Goal: Task Accomplishment & Management: Complete application form

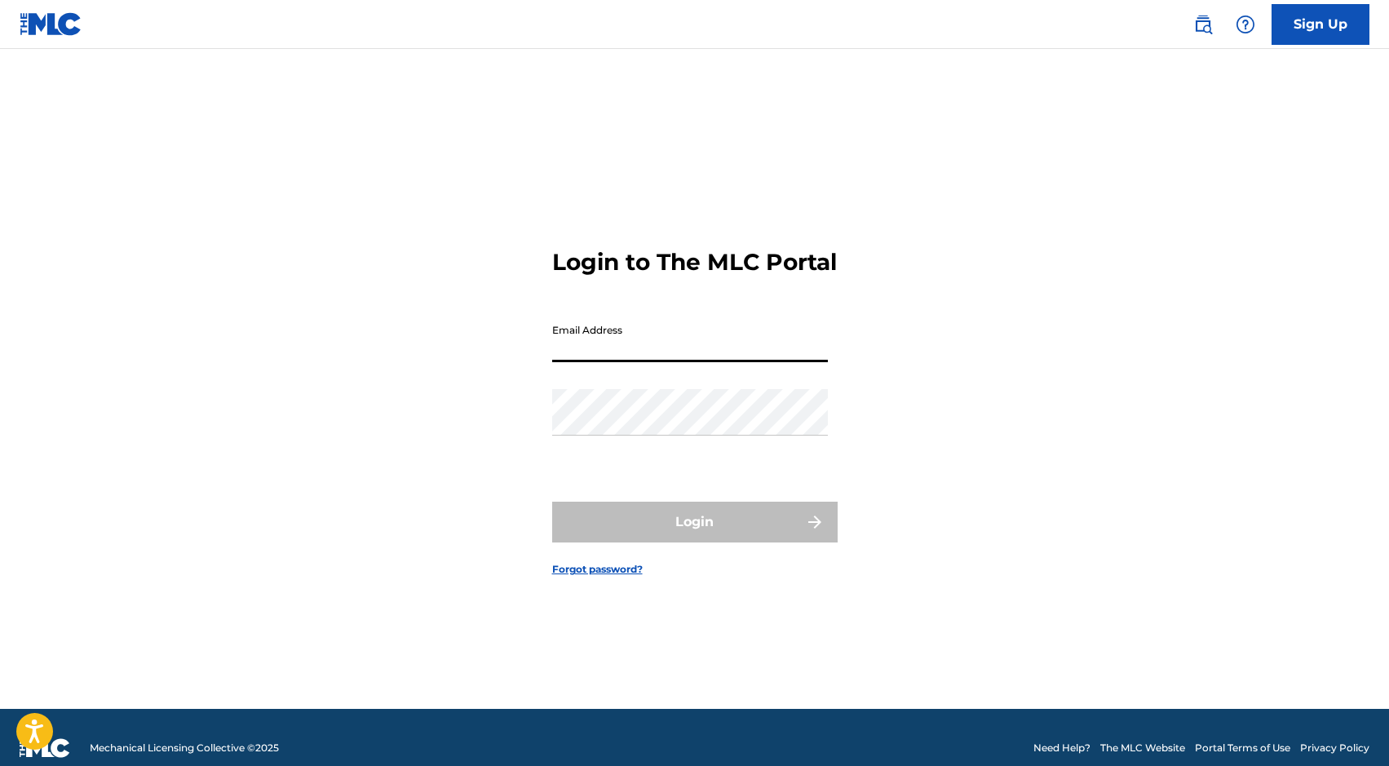
click at [630, 355] on input "Email Address" at bounding box center [690, 339] width 276 height 46
type input "[EMAIL_ADDRESS][DOMAIN_NAME]"
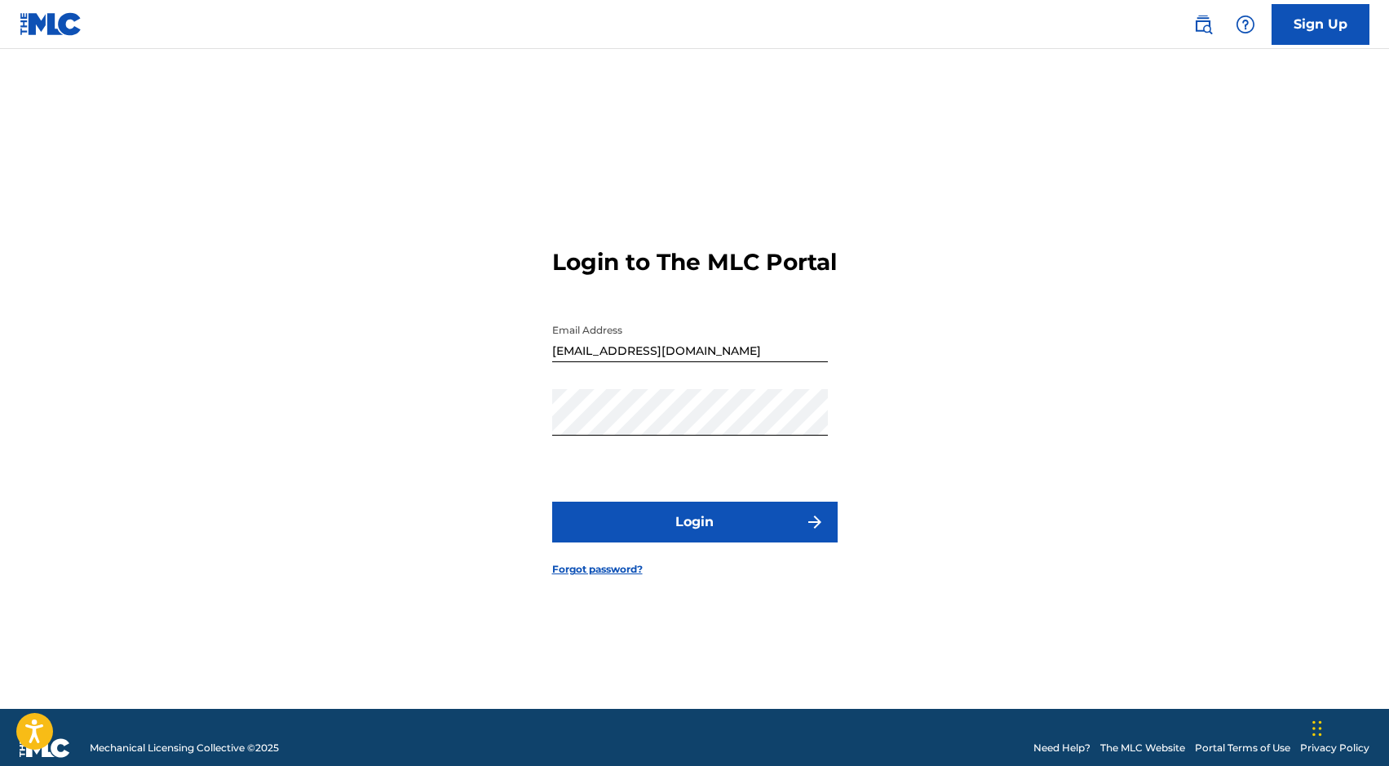
click at [696, 526] on button "Login" at bounding box center [694, 521] width 285 height 41
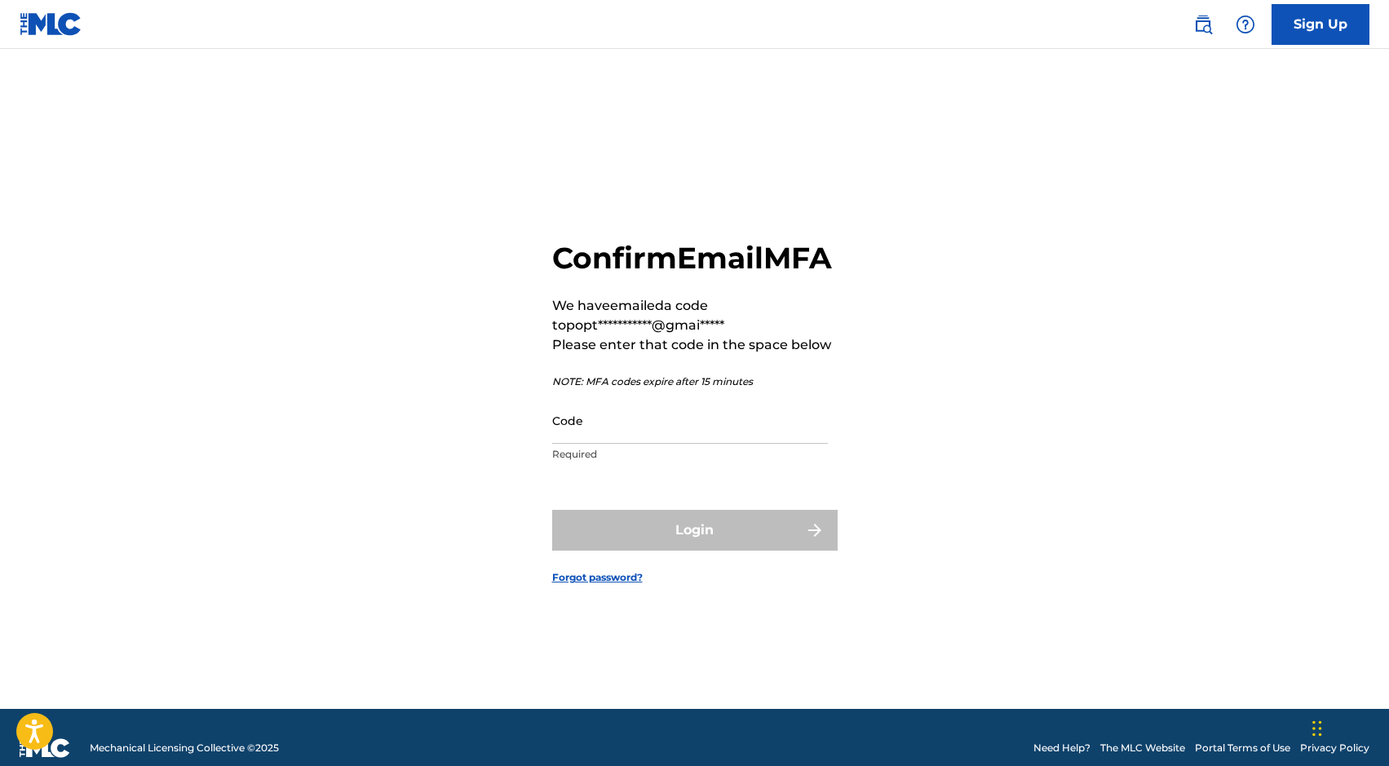
click at [657, 444] on input "Code" at bounding box center [690, 420] width 276 height 46
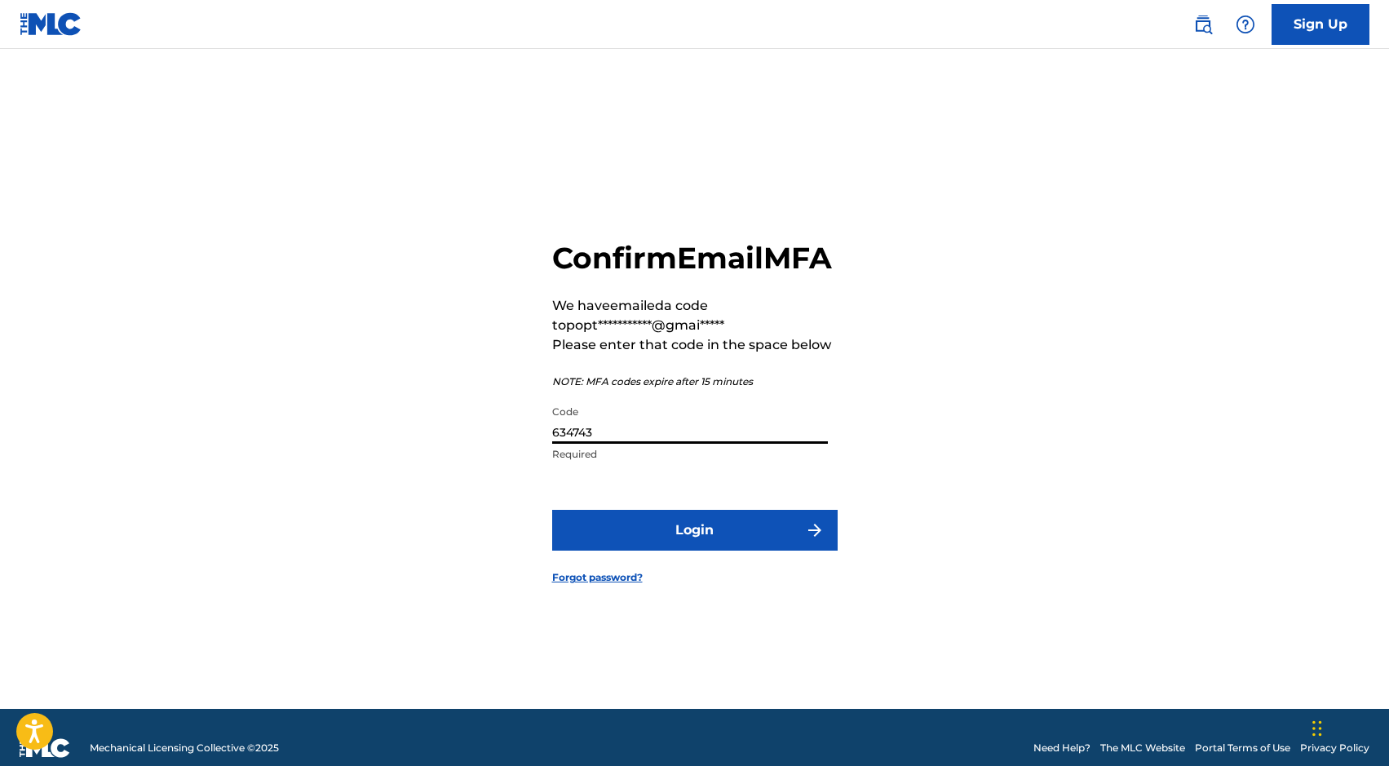
type input "634743"
click at [746, 548] on button "Login" at bounding box center [694, 530] width 285 height 41
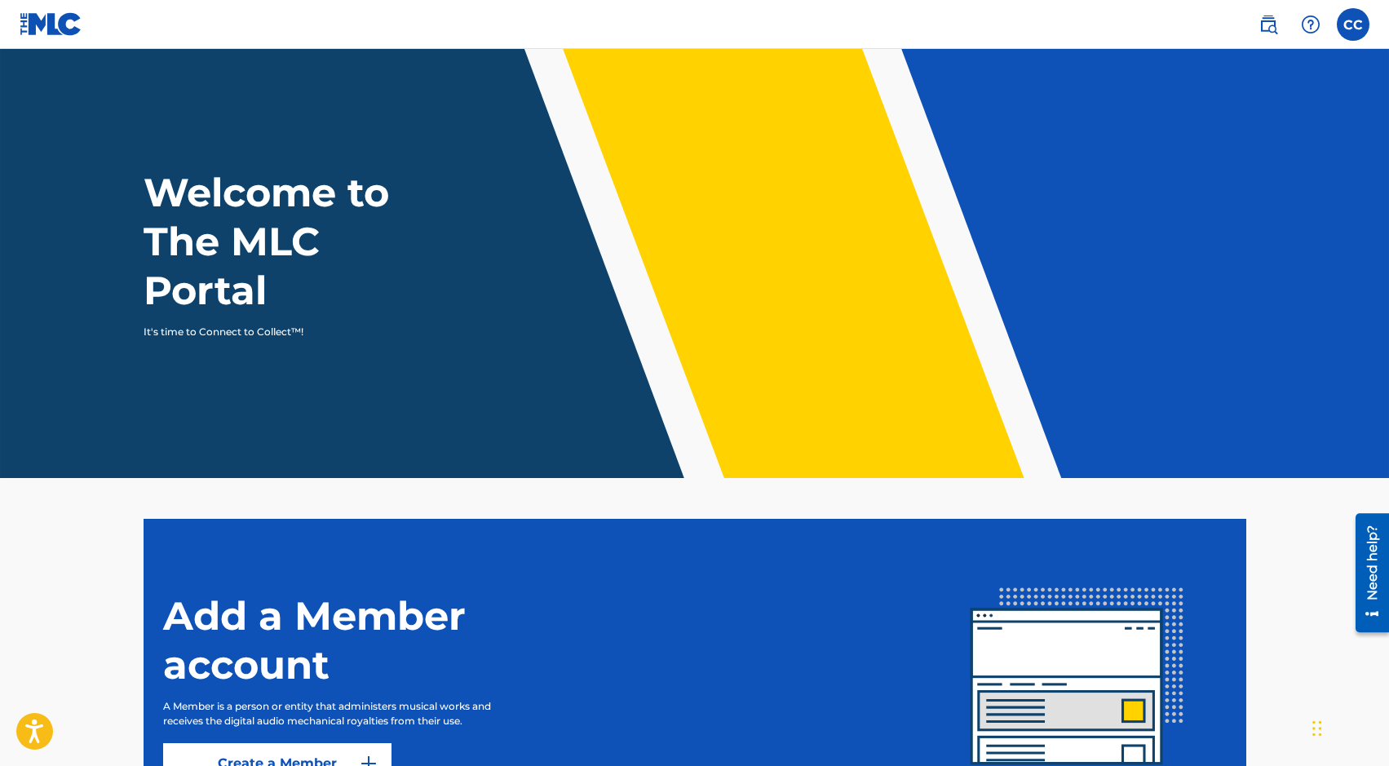
scroll to position [169, 0]
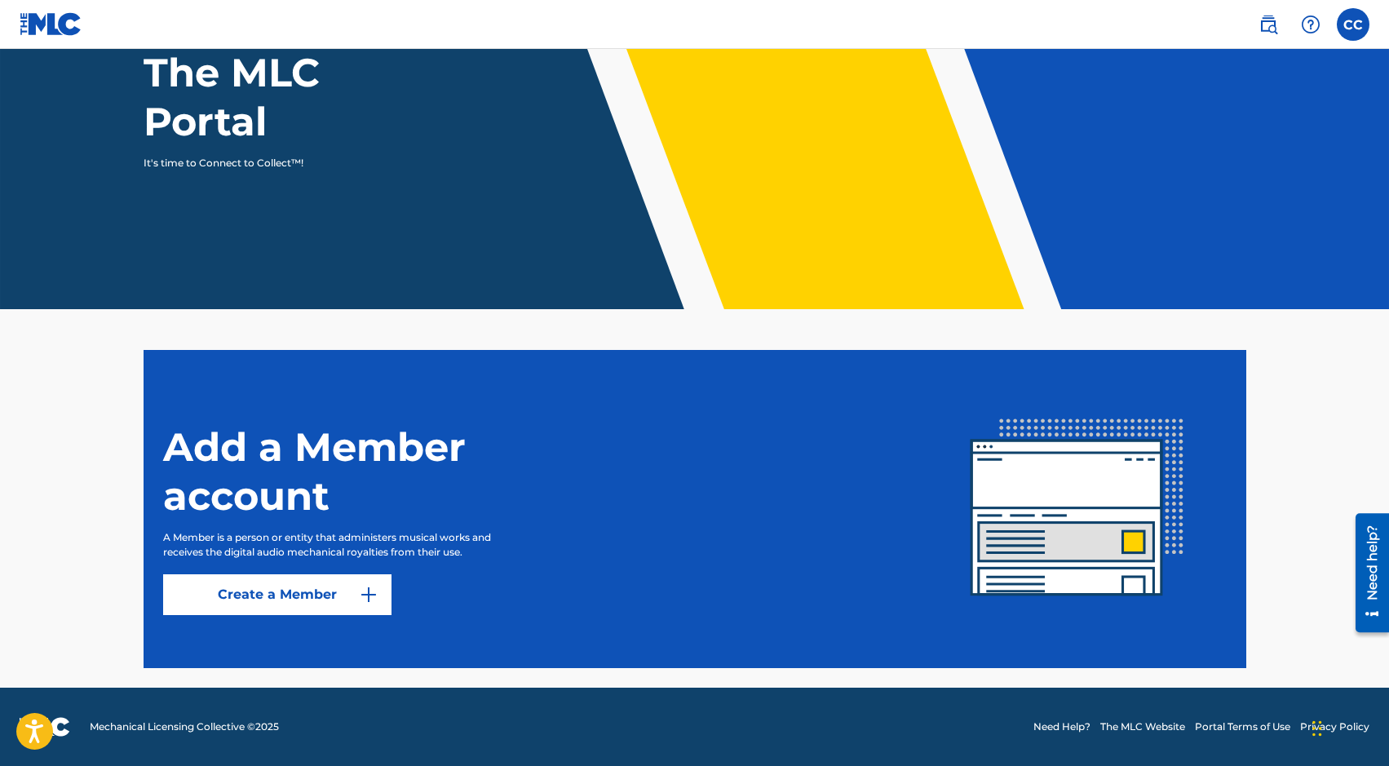
click at [307, 591] on link "Create a Member" at bounding box center [277, 594] width 228 height 41
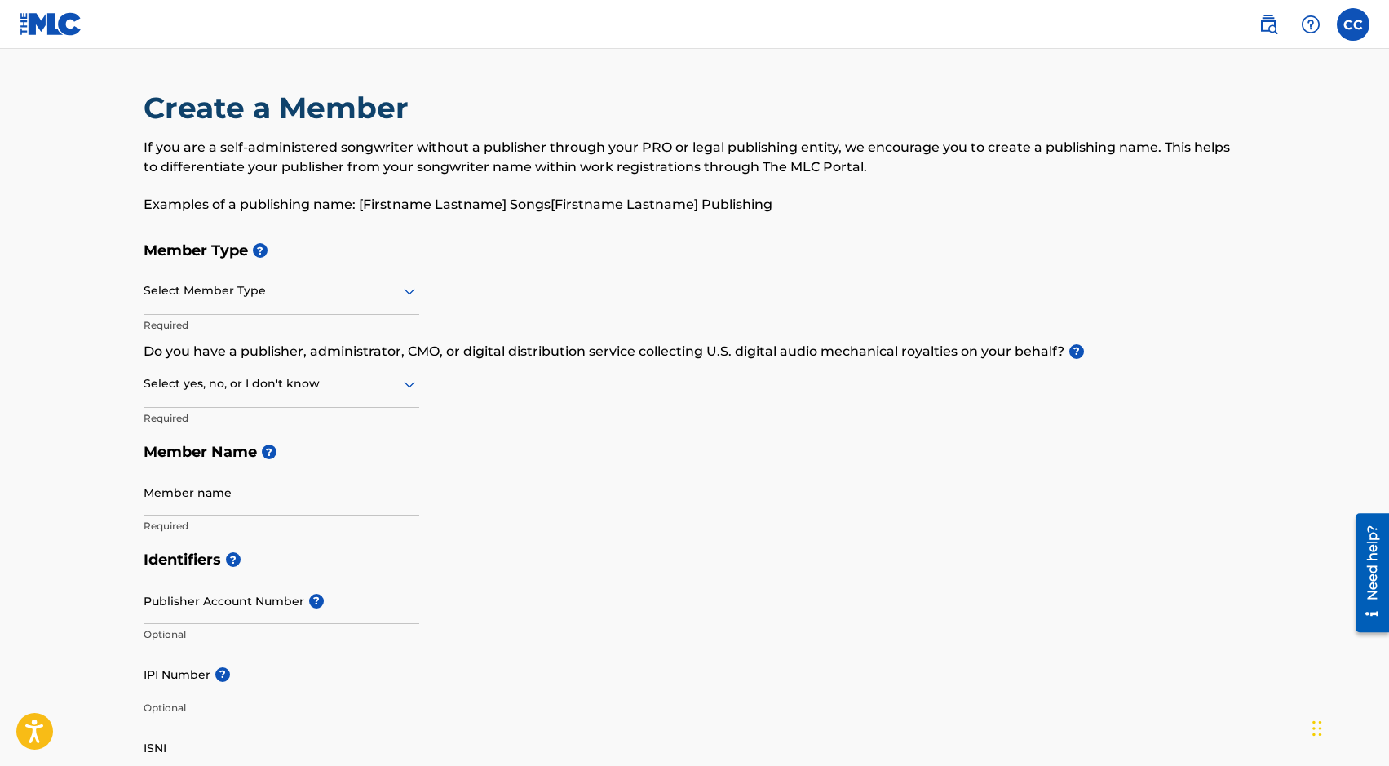
click at [298, 284] on div at bounding box center [282, 291] width 276 height 20
click at [451, 247] on h5 "Member Type ?" at bounding box center [695, 250] width 1102 height 35
click at [324, 302] on div "Select Member Type" at bounding box center [282, 291] width 276 height 46
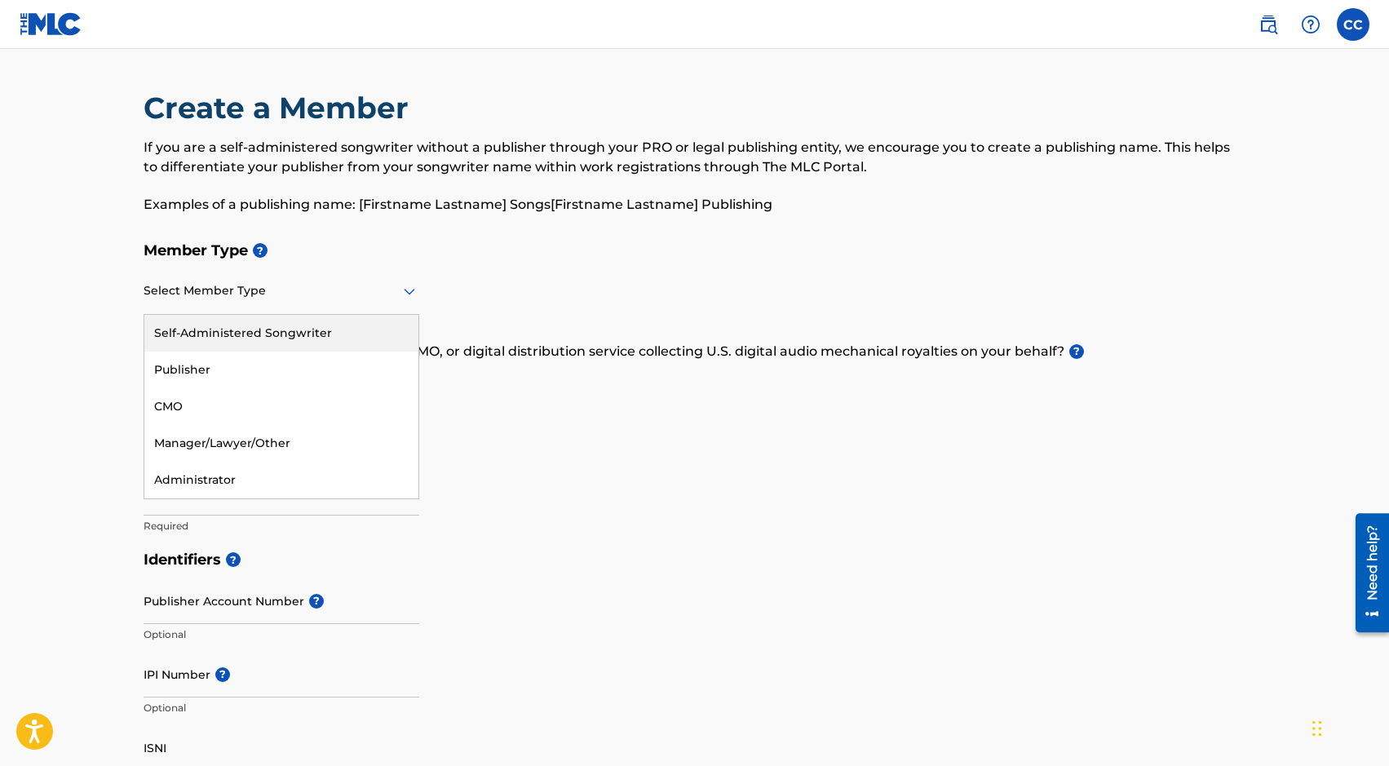
click at [335, 307] on div "Select Member Type" at bounding box center [282, 291] width 276 height 46
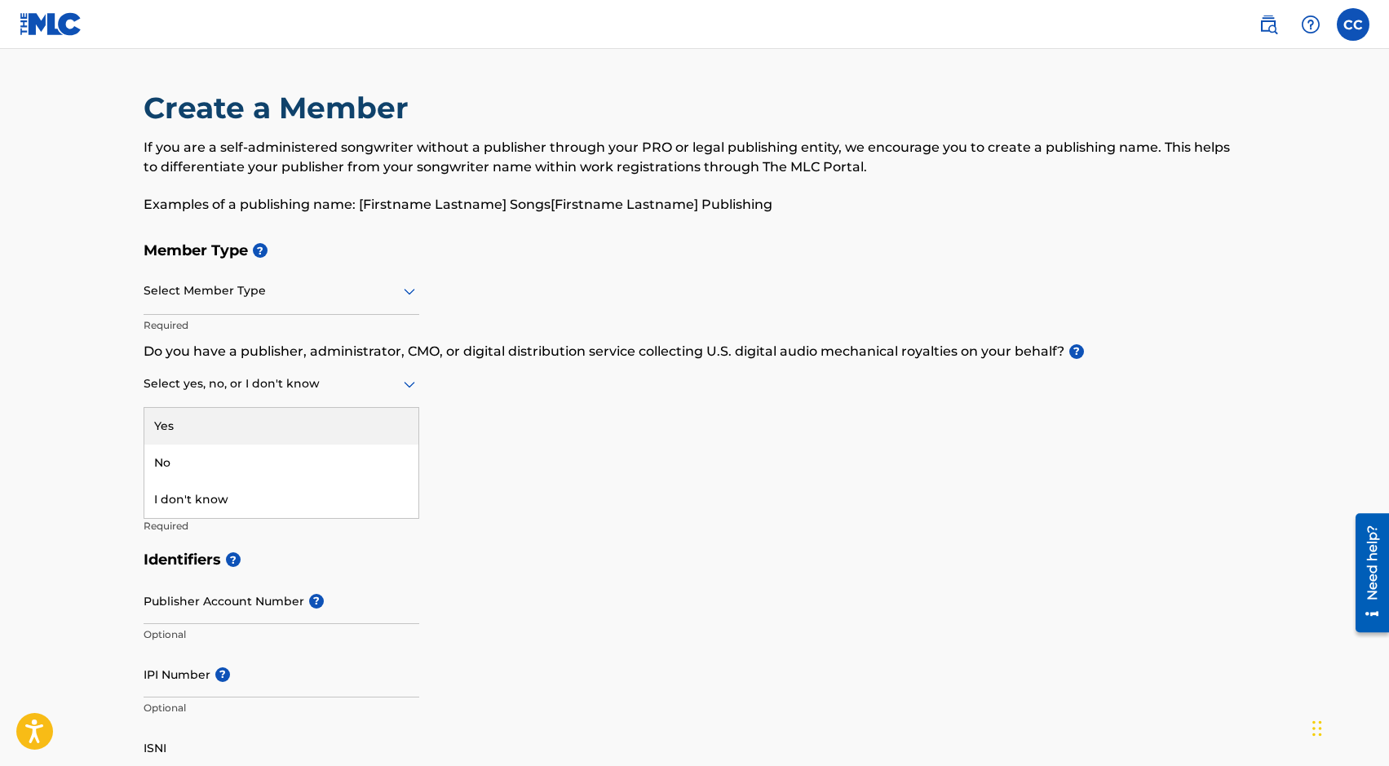
click at [347, 375] on div at bounding box center [282, 383] width 276 height 20
click at [531, 308] on div "Member Type ? Select Member Type Required Do you have a publisher, administrato…" at bounding box center [695, 387] width 1102 height 309
click at [275, 296] on div at bounding box center [282, 291] width 276 height 20
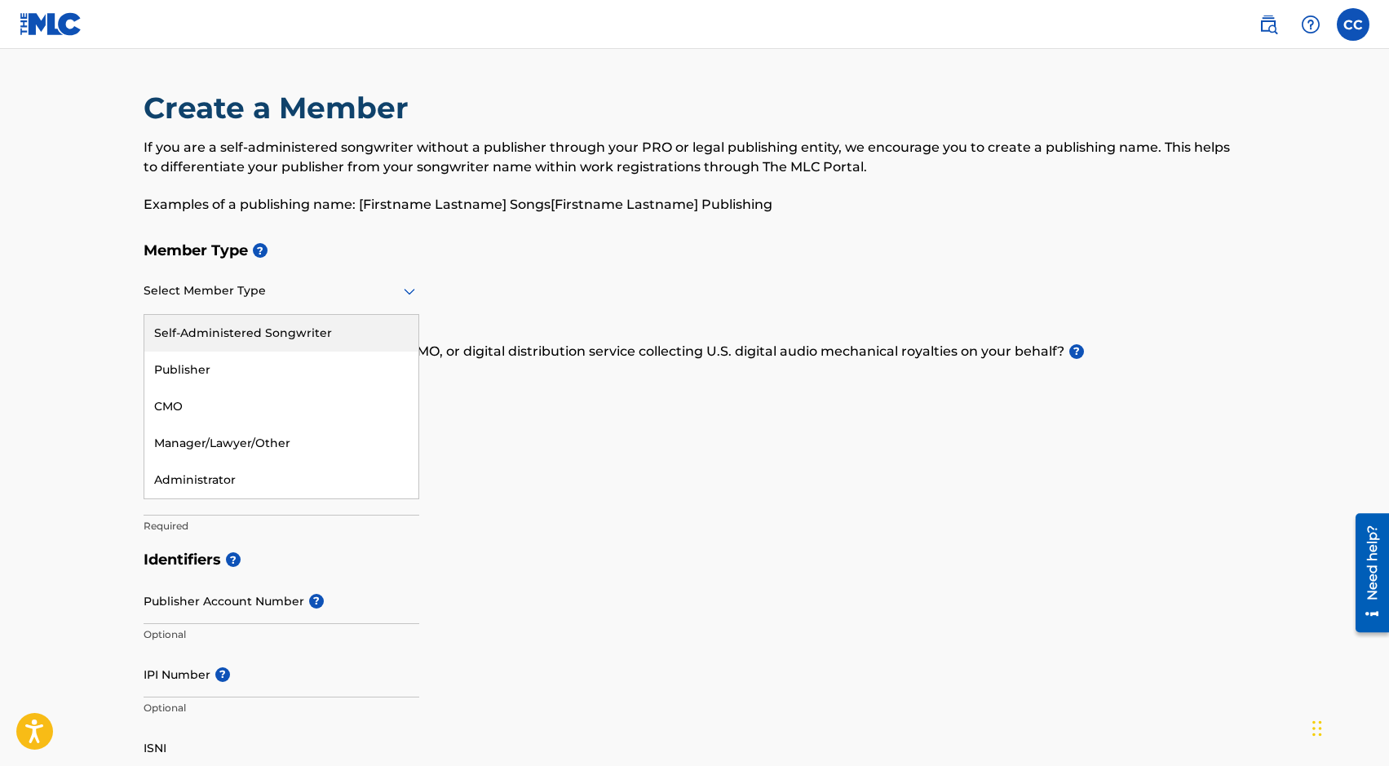
click at [292, 341] on div "Self-Administered Songwriter" at bounding box center [281, 333] width 274 height 37
click at [250, 311] on div "Self-Administered Songwriter" at bounding box center [282, 291] width 276 height 46
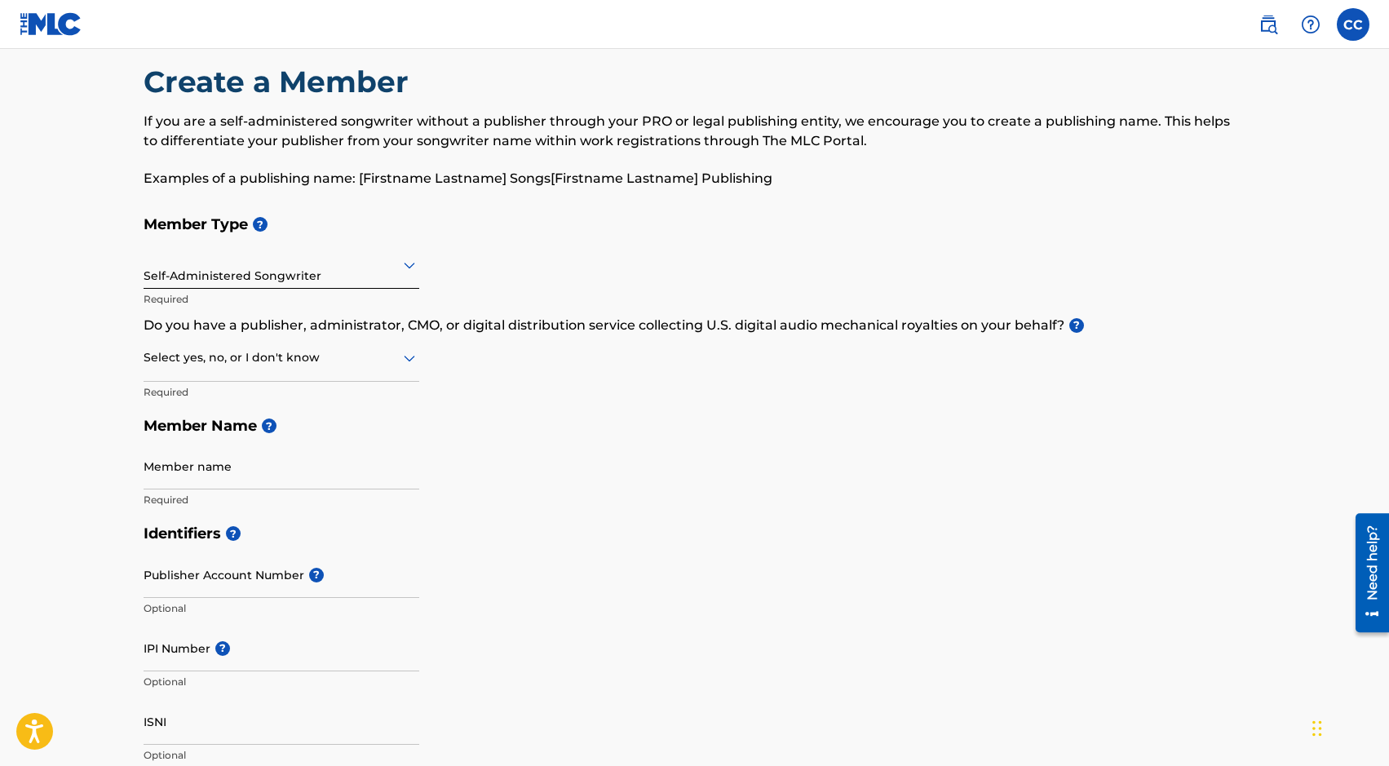
click at [525, 244] on div "Member Type ? Self-Administered Songwriter Required Do you have a publisher, ad…" at bounding box center [695, 361] width 1102 height 309
click at [373, 355] on div at bounding box center [282, 357] width 276 height 20
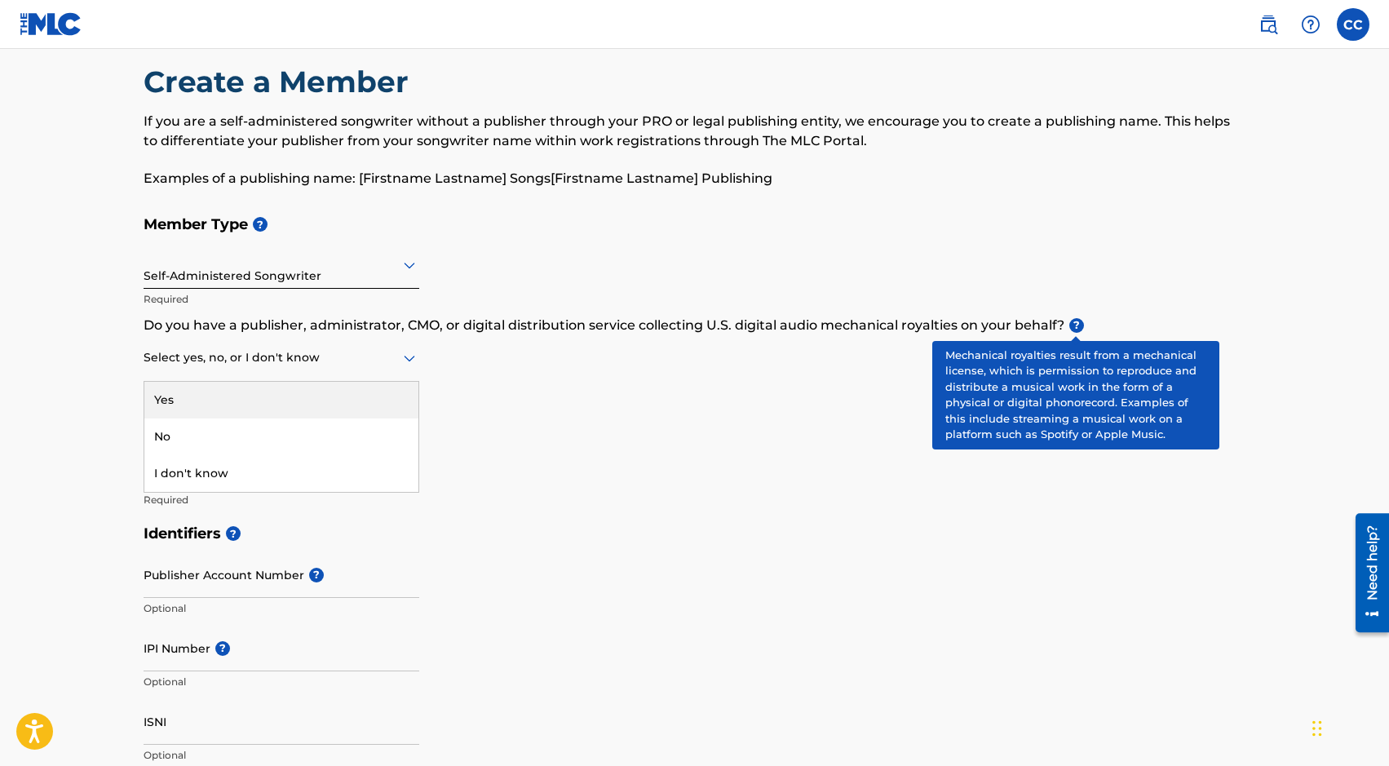
click at [1076, 325] on span "?" at bounding box center [1076, 325] width 15 height 15
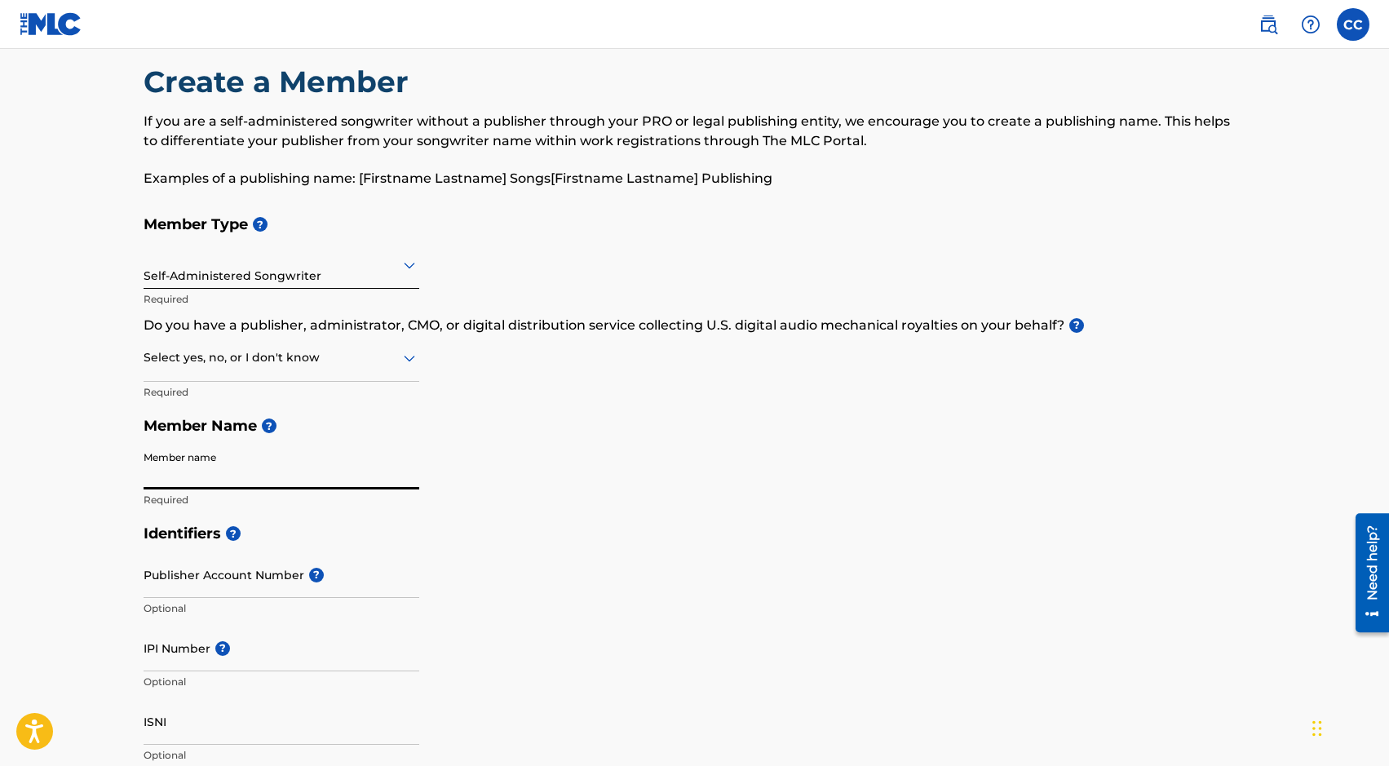
click at [273, 464] on input "Member name" at bounding box center [282, 466] width 276 height 46
click at [506, 524] on h5 "Identifiers ?" at bounding box center [695, 533] width 1102 height 35
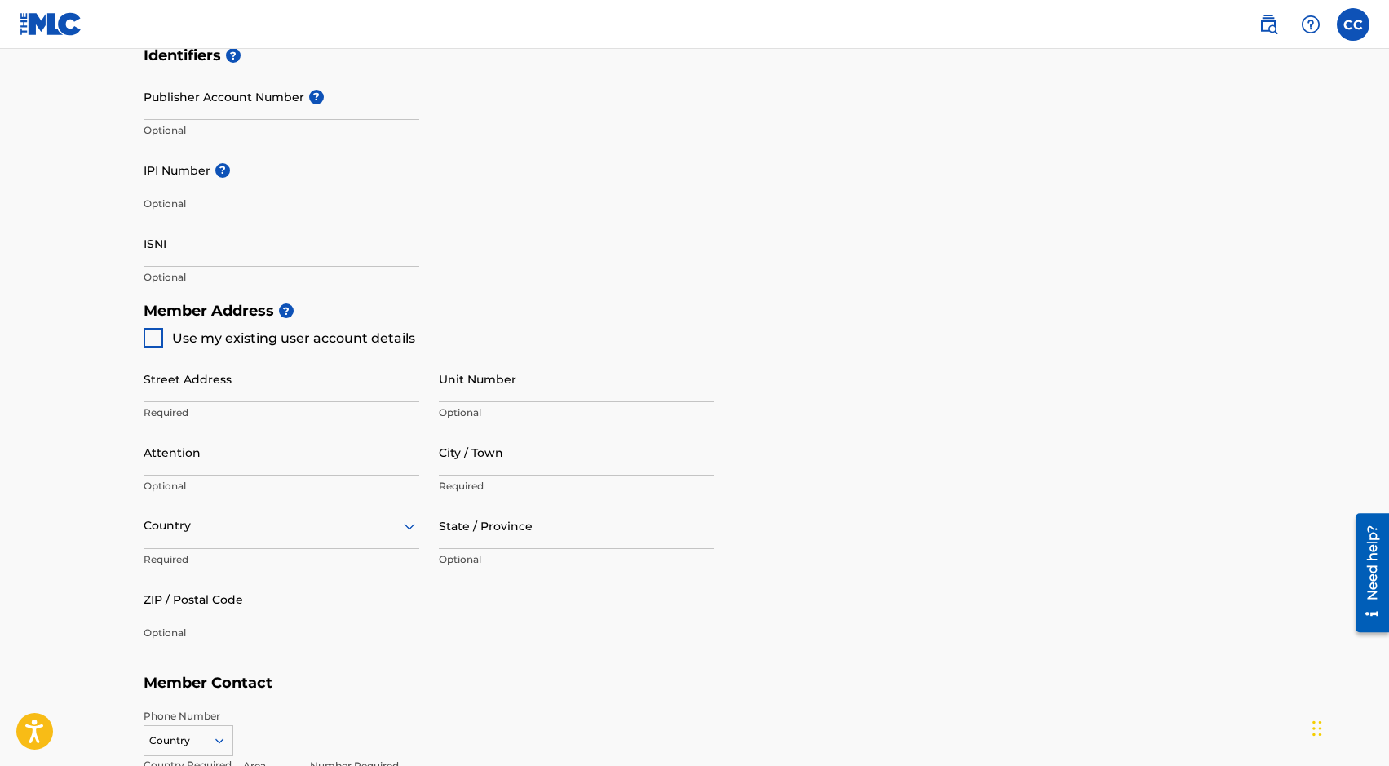
scroll to position [505, 0]
click at [147, 339] on div at bounding box center [154, 337] width 20 height 20
type input "[STREET_ADDRESS][PERSON_NAME]"
type input "[GEOGRAPHIC_DATA]"
type input "91304"
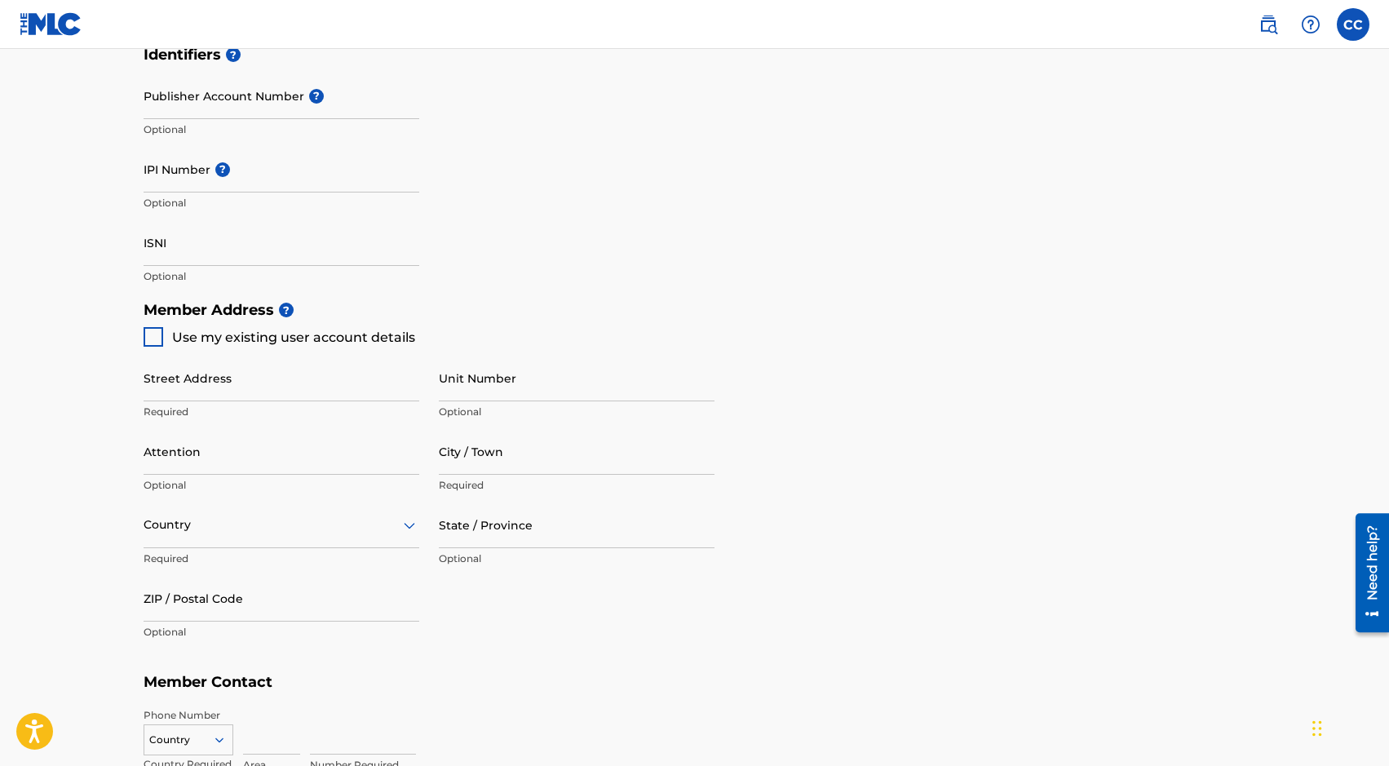
type input "516"
type input "4929563"
type input "[EMAIL_ADDRESS][DOMAIN_NAME]"
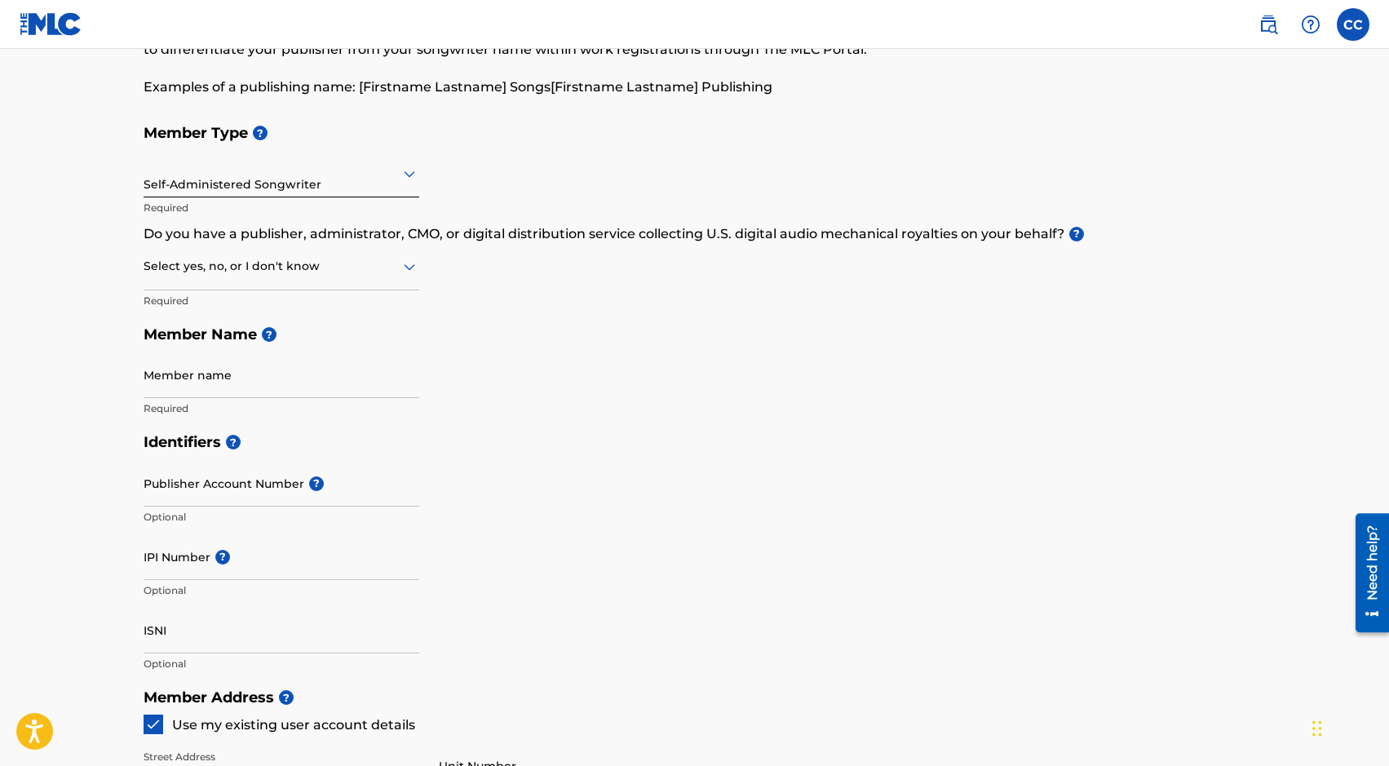
scroll to position [119, 0]
click at [314, 272] on div at bounding box center [282, 264] width 276 height 20
click at [565, 276] on div "Member Type ? Self-Administered Songwriter Required Do you have a publisher, ad…" at bounding box center [695, 268] width 1102 height 309
click at [268, 369] on input "Member name" at bounding box center [282, 373] width 276 height 46
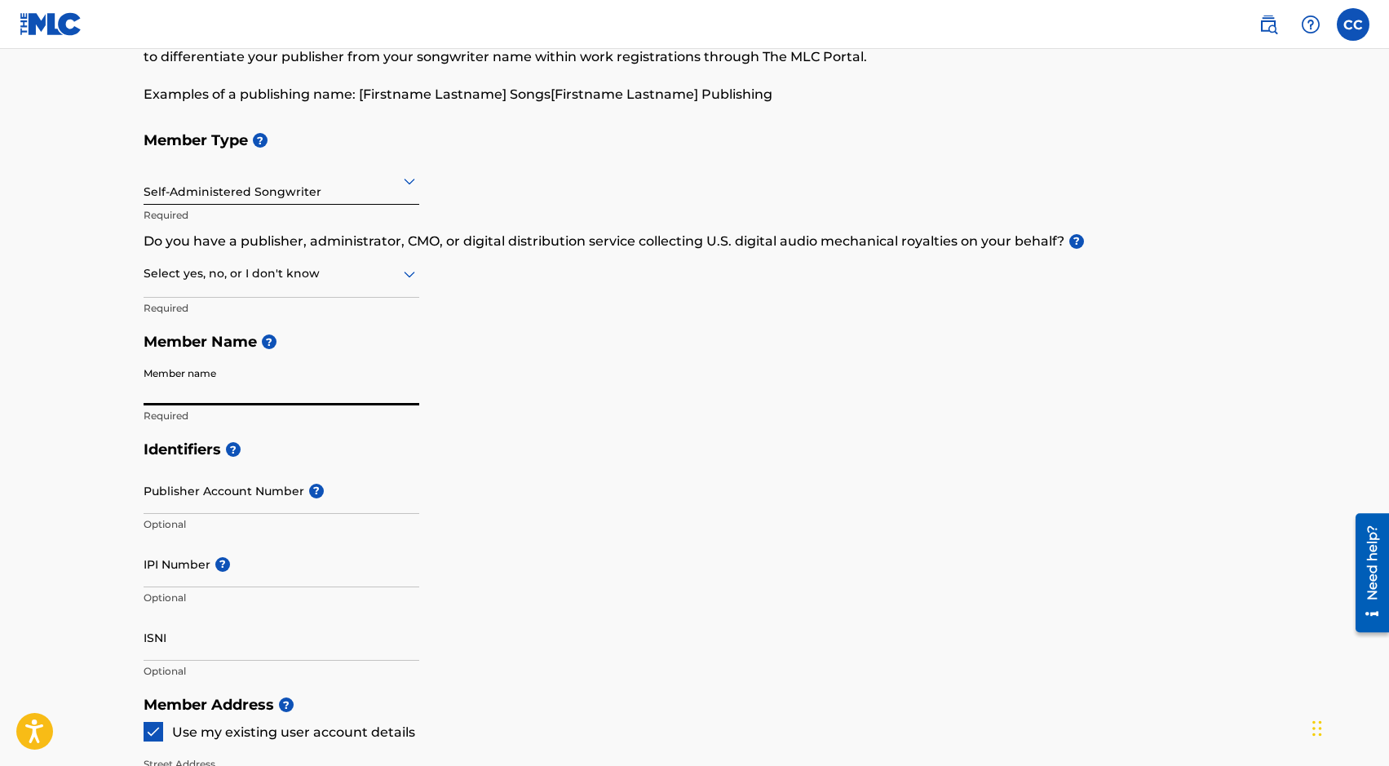
click at [400, 185] on icon at bounding box center [410, 181] width 20 height 20
click at [478, 183] on div "Member Type ? Self-Administered Songwriter Required Do you have a publisher, ad…" at bounding box center [695, 277] width 1102 height 309
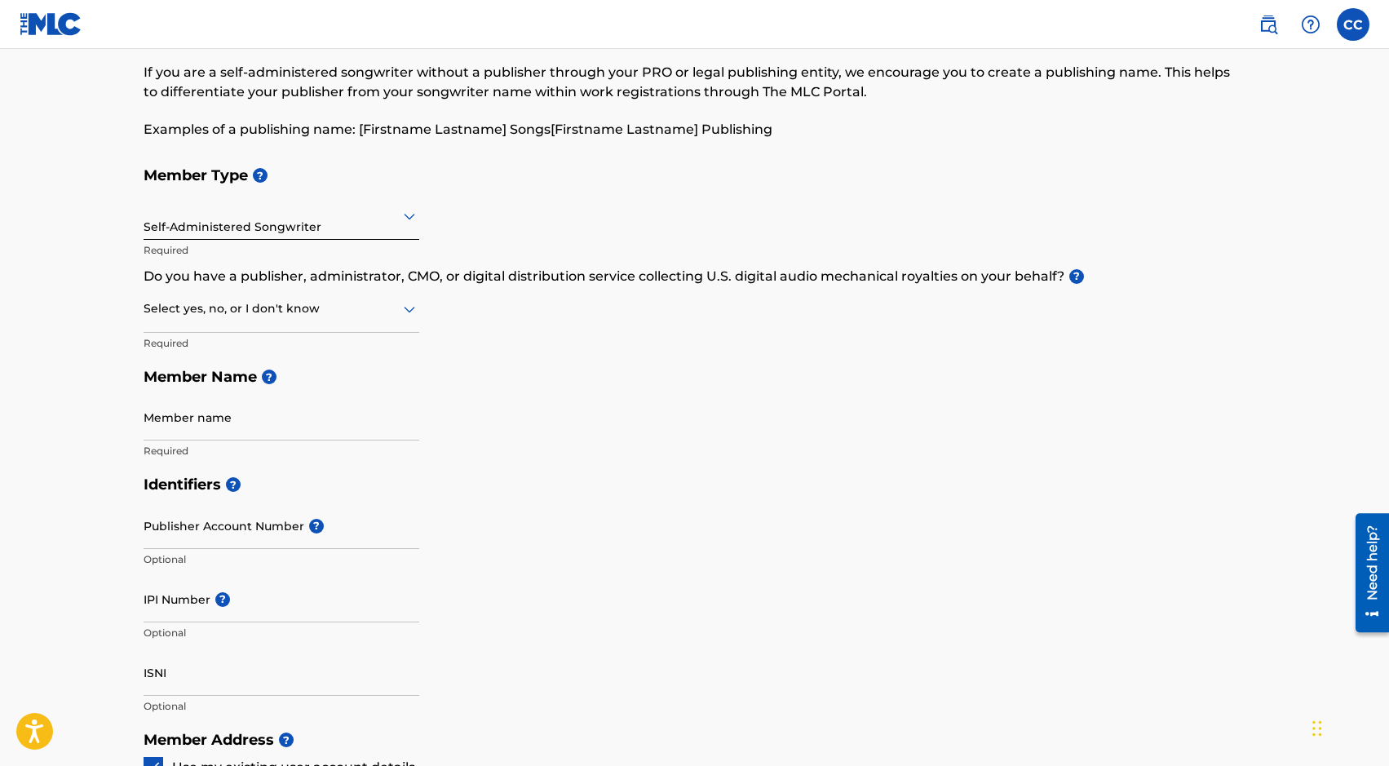
scroll to position [67, 0]
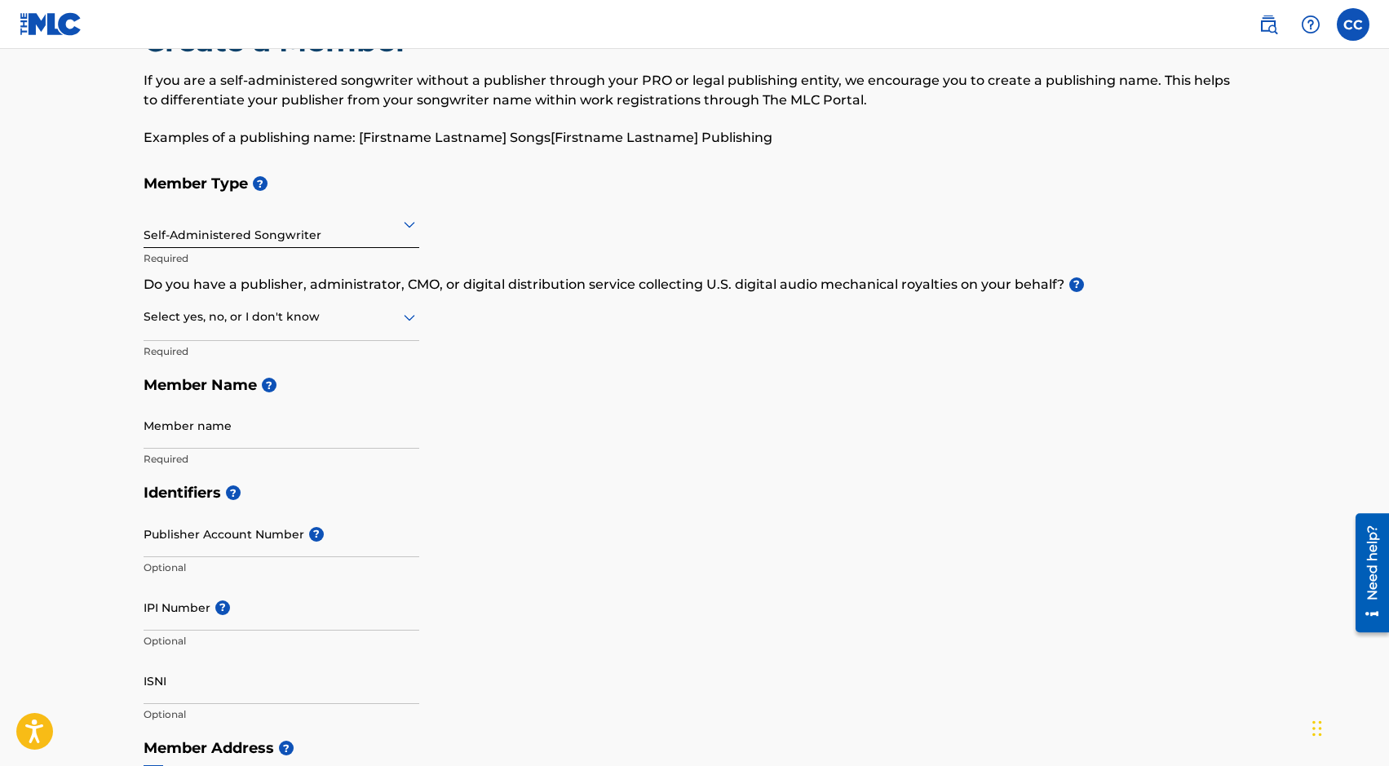
click at [401, 205] on div "Self-Administered Songwriter" at bounding box center [282, 224] width 276 height 46
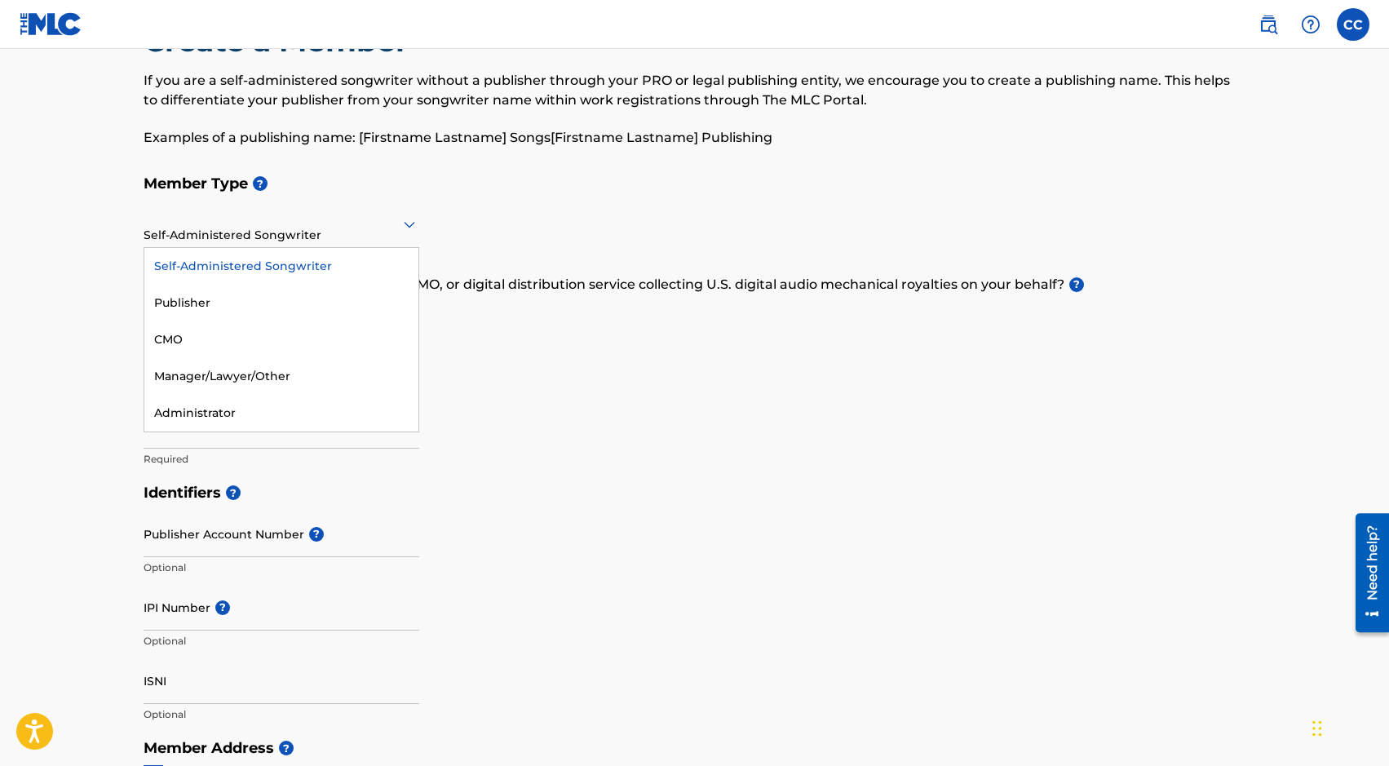
click at [472, 230] on div "Member Type ? Self-Administered Songwriter selected, 1 of 5. 5 results availabl…" at bounding box center [695, 320] width 1102 height 309
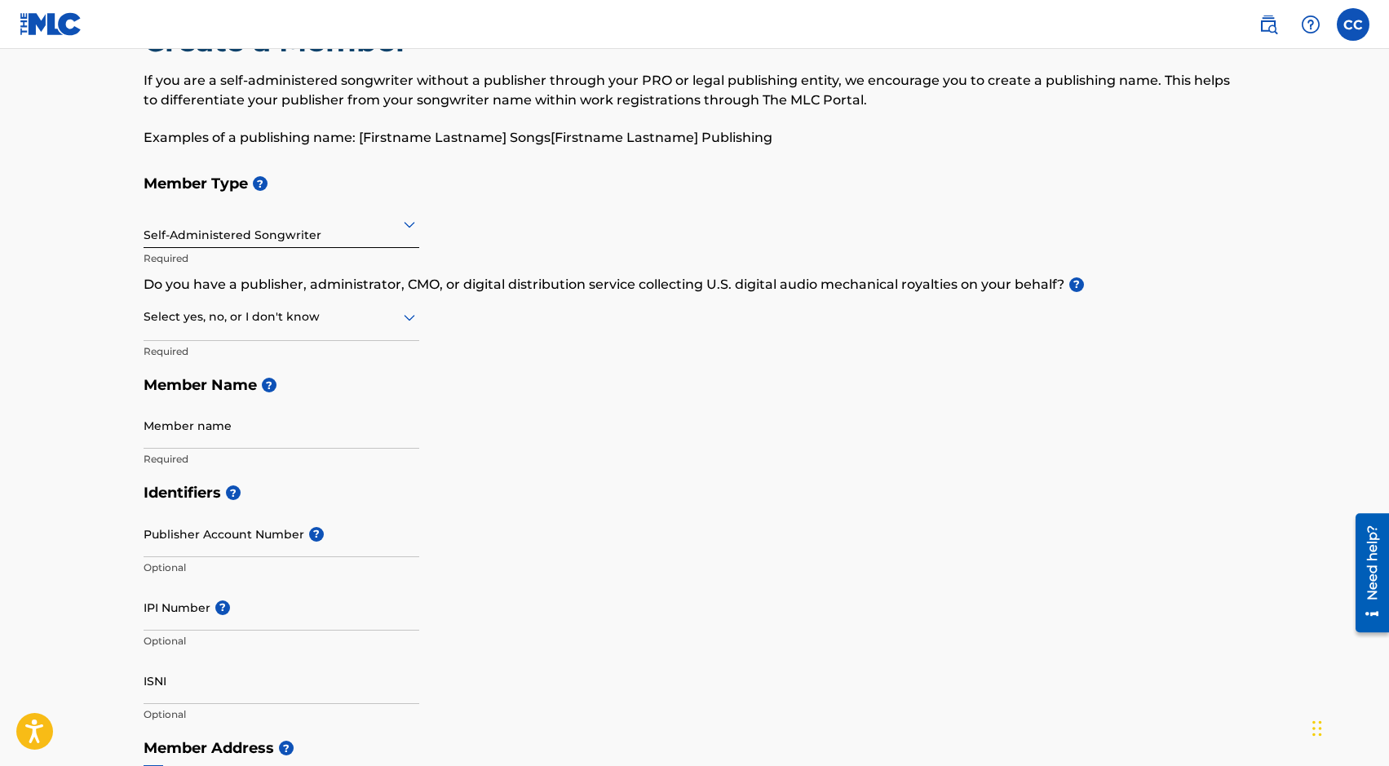
click at [391, 325] on div at bounding box center [282, 317] width 276 height 20
click at [364, 436] on div "I don't know" at bounding box center [281, 432] width 274 height 37
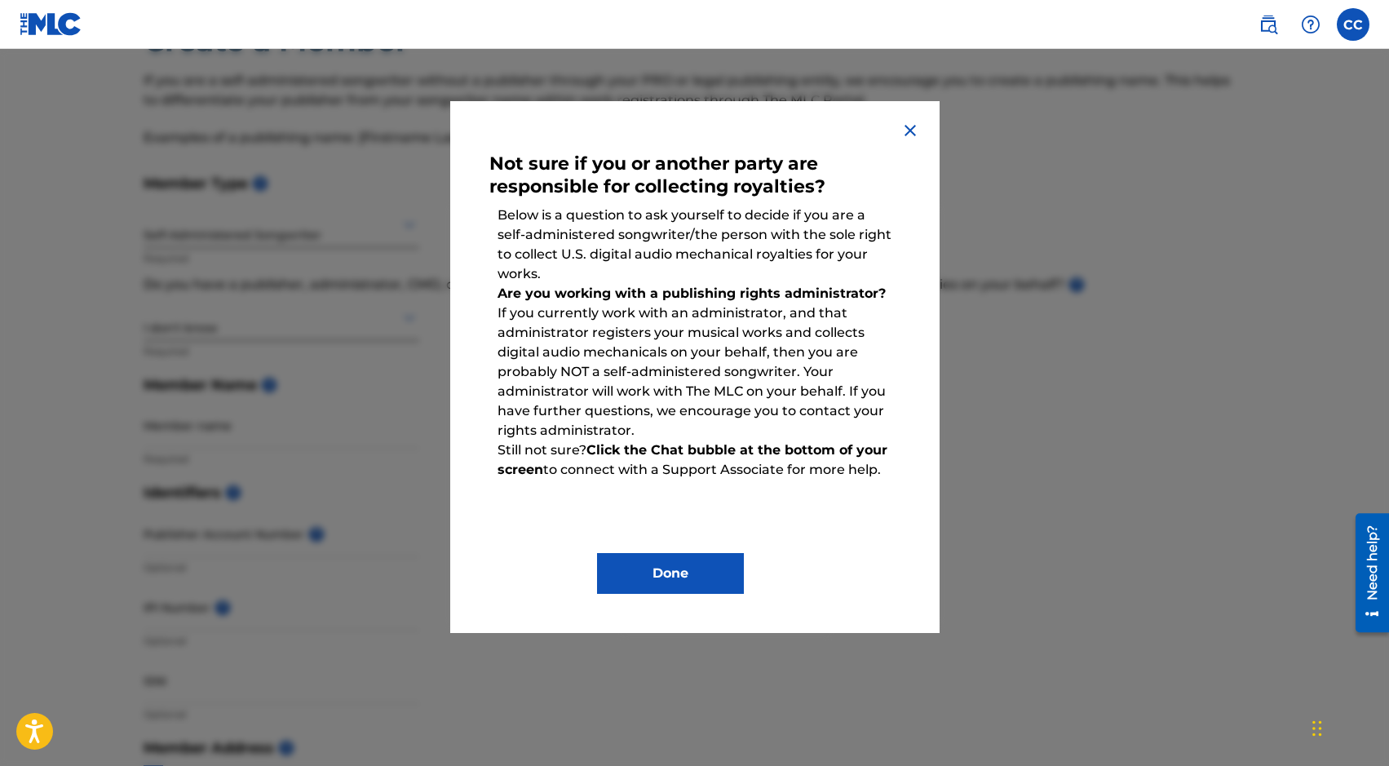
click at [909, 130] on img at bounding box center [910, 131] width 20 height 20
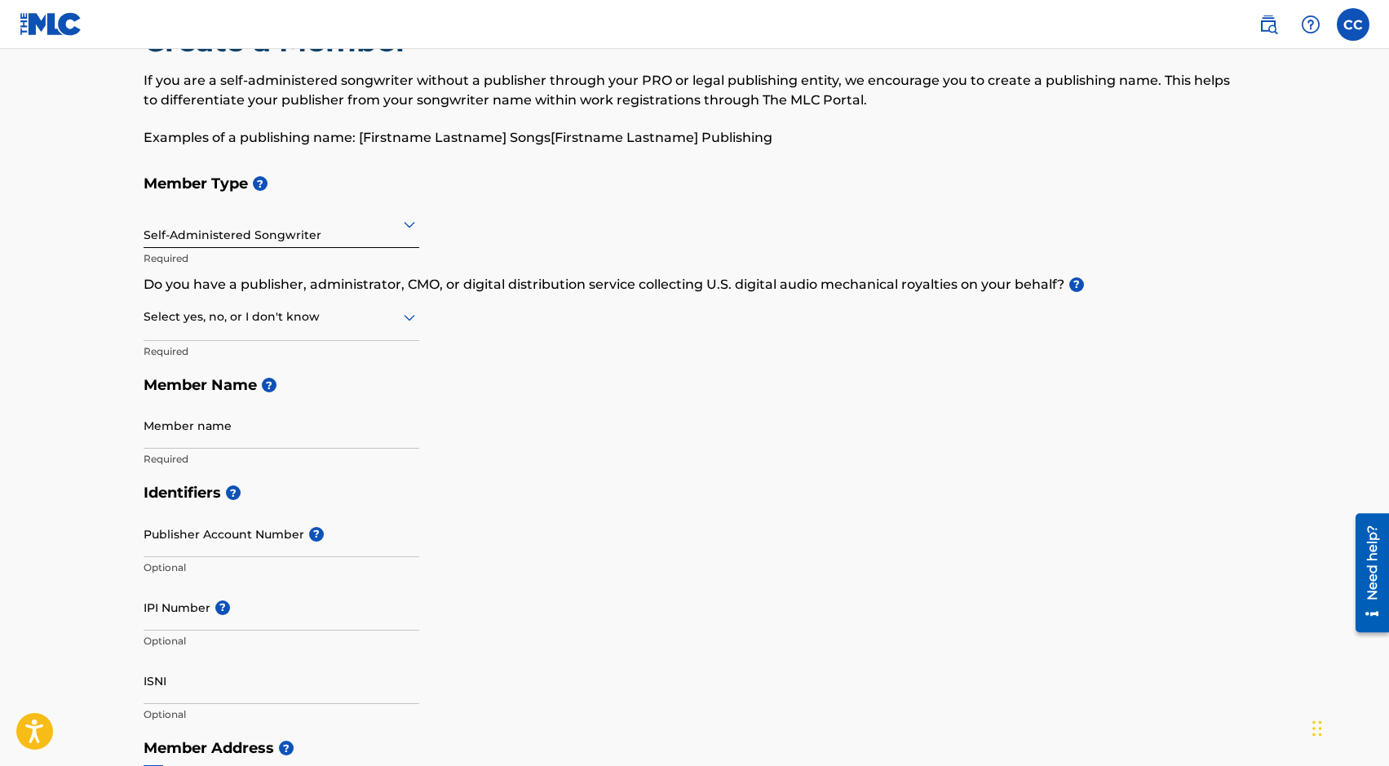
click at [230, 324] on div at bounding box center [282, 317] width 276 height 20
click at [227, 353] on div "Yes" at bounding box center [281, 359] width 274 height 37
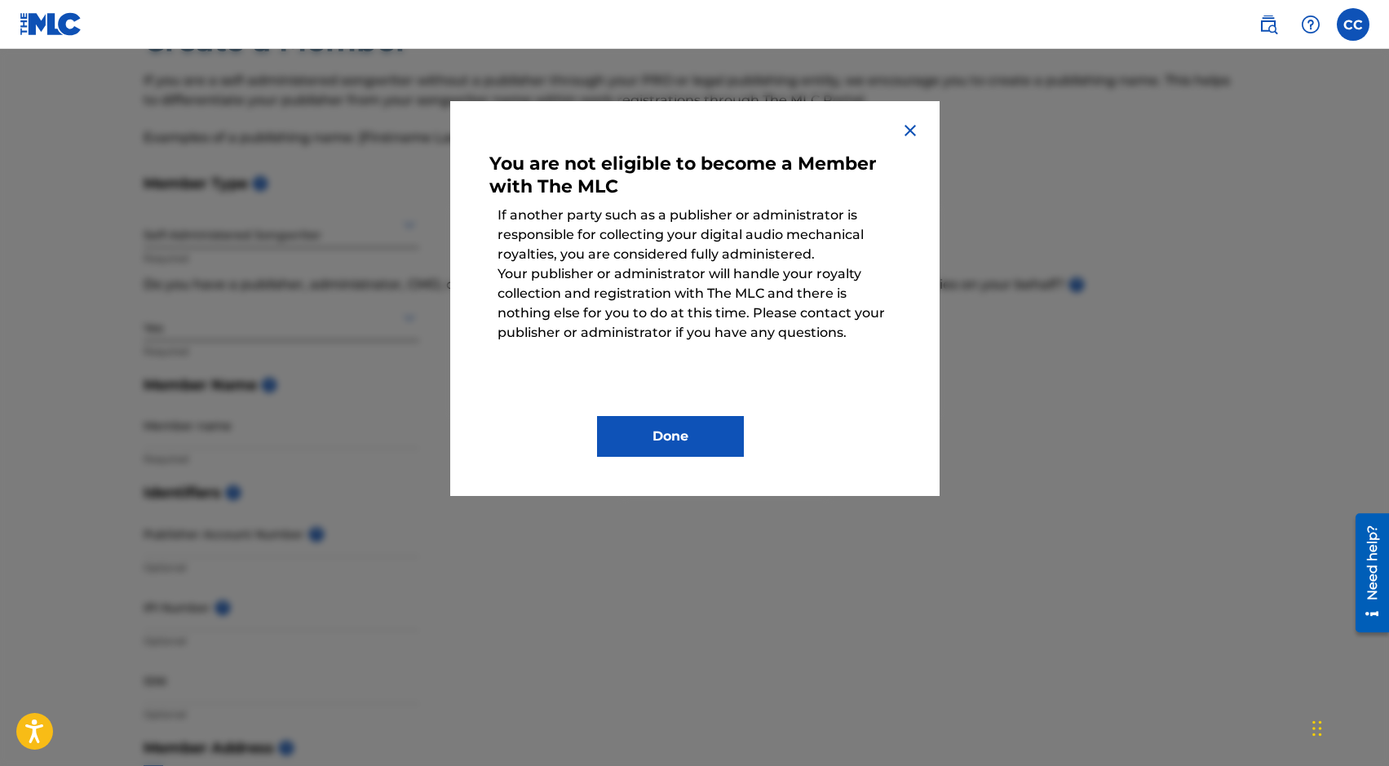
click at [907, 131] on img at bounding box center [910, 131] width 20 height 20
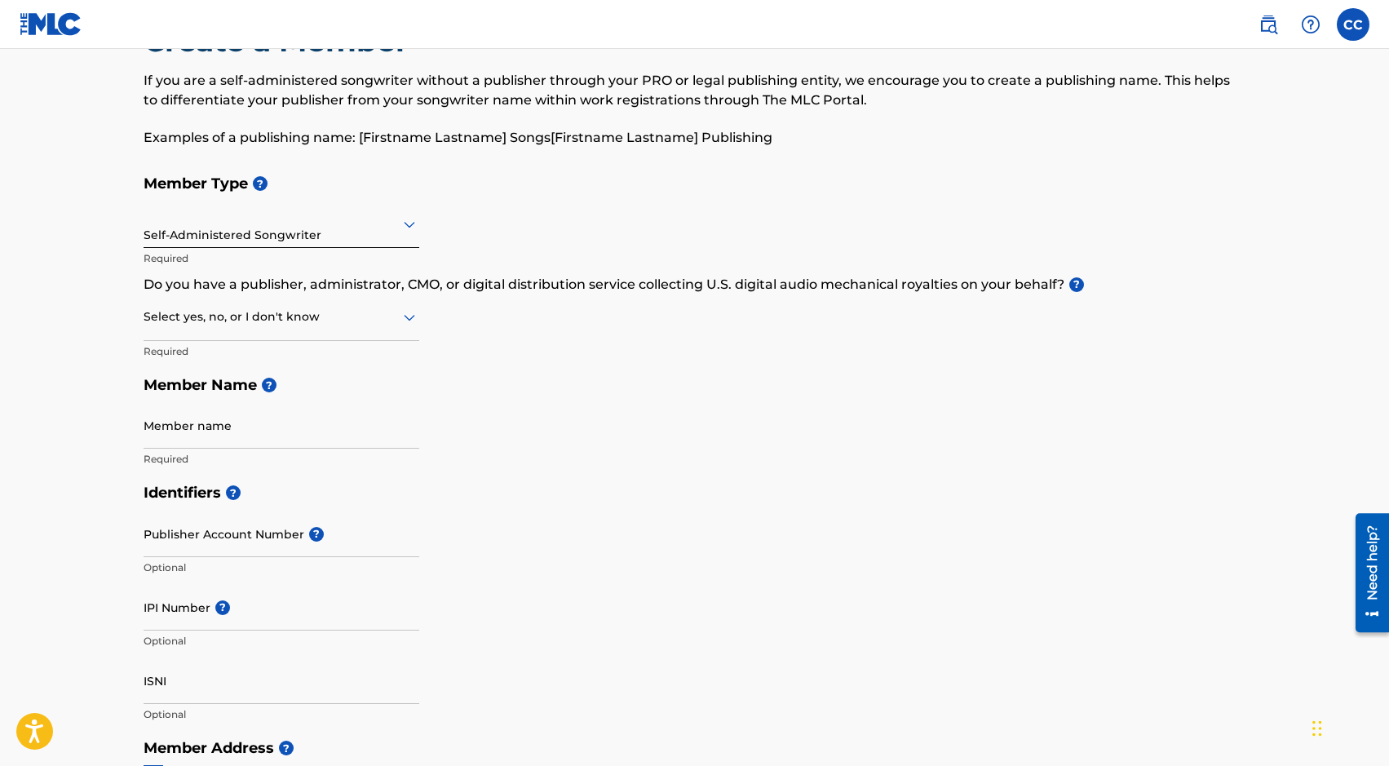
click at [232, 348] on p "Required" at bounding box center [282, 351] width 276 height 15
click at [232, 320] on div at bounding box center [282, 317] width 276 height 20
click at [220, 395] on div "No" at bounding box center [281, 396] width 274 height 37
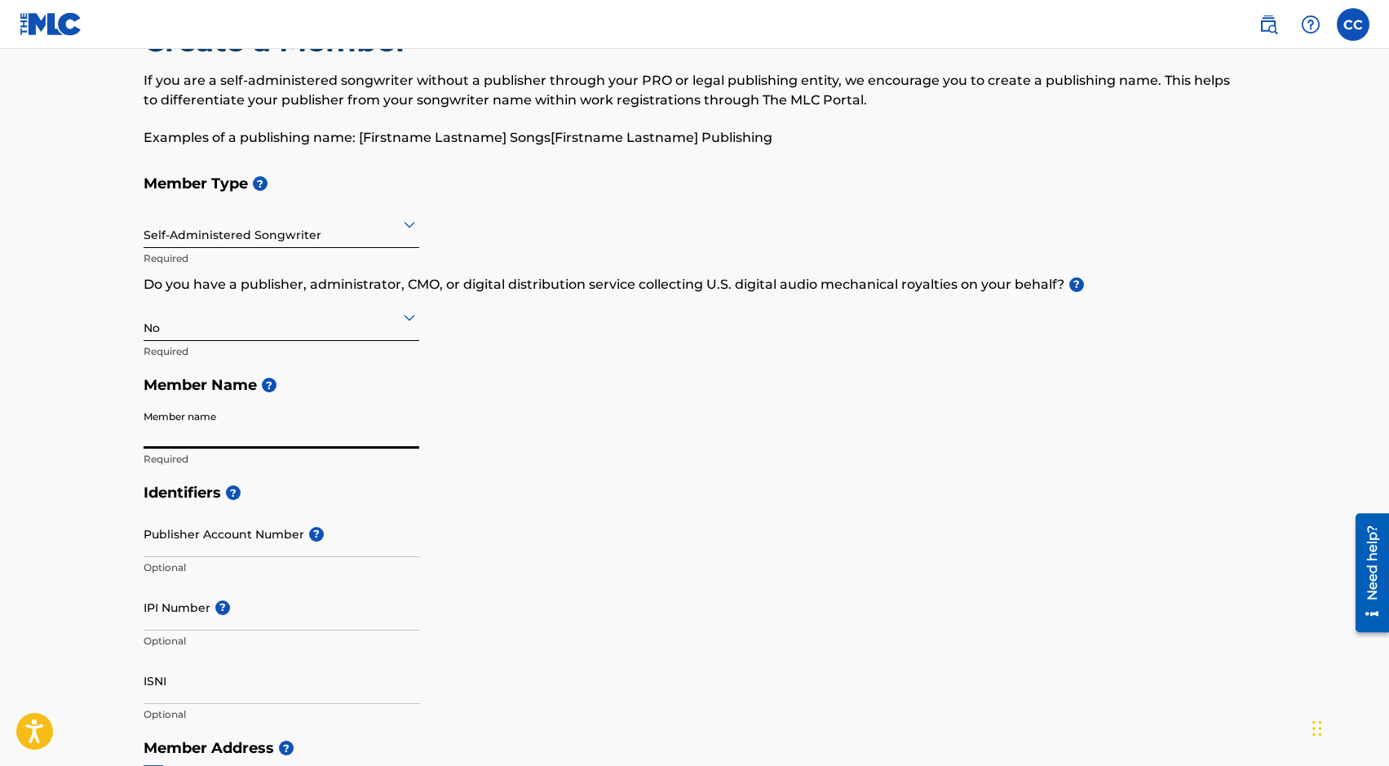
click at [223, 433] on input "Member name" at bounding box center [282, 425] width 276 height 46
type input "P"
type input "poptropicaslutz!"
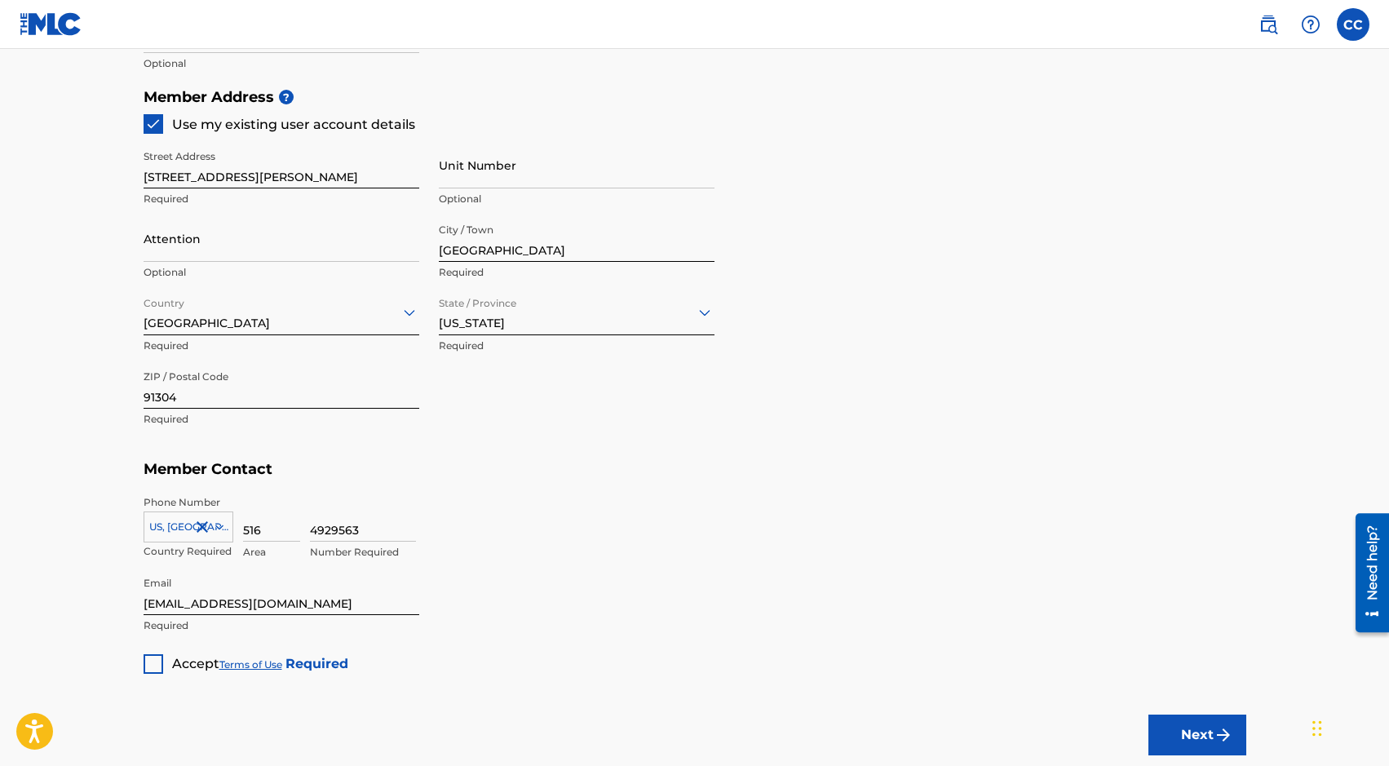
scroll to position [825, 0]
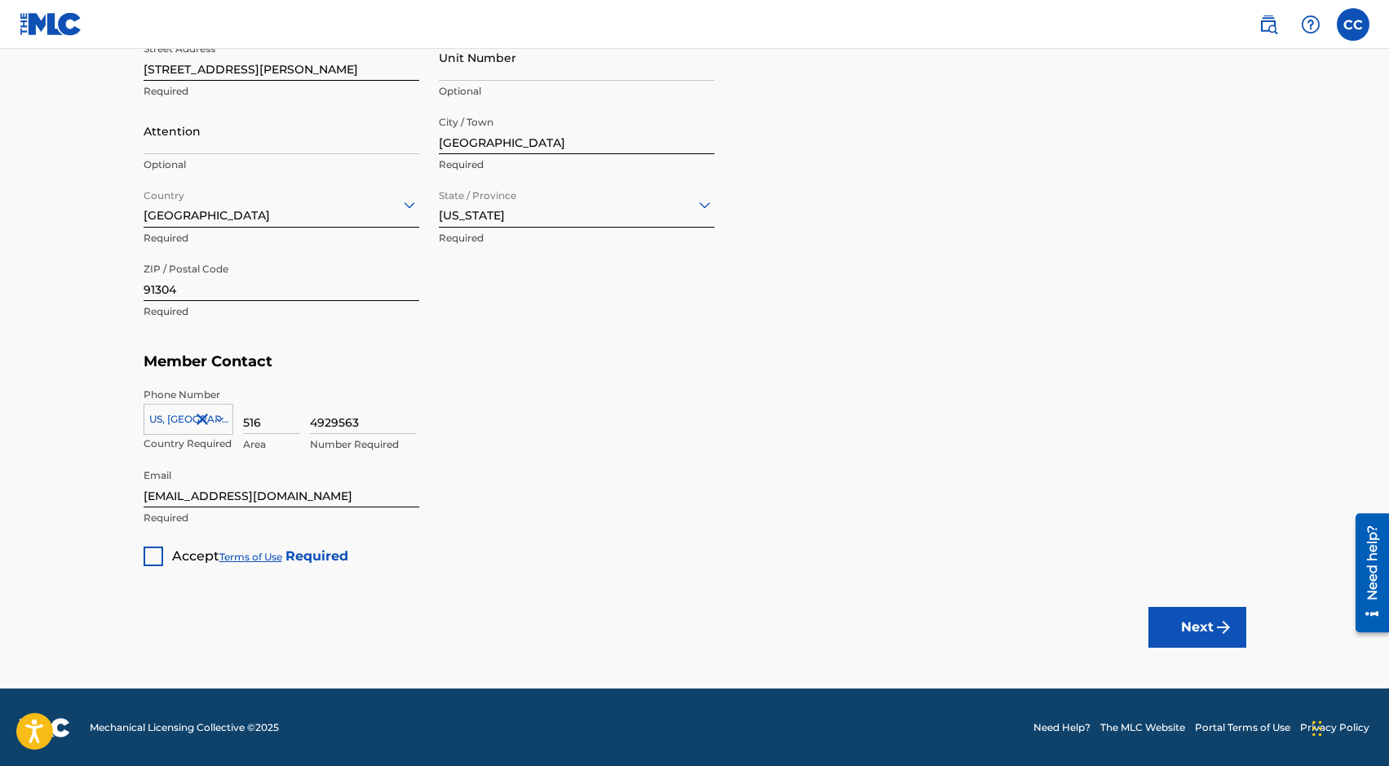
click at [150, 554] on div at bounding box center [154, 556] width 20 height 20
click at [1201, 616] on button "Next" at bounding box center [1197, 627] width 98 height 41
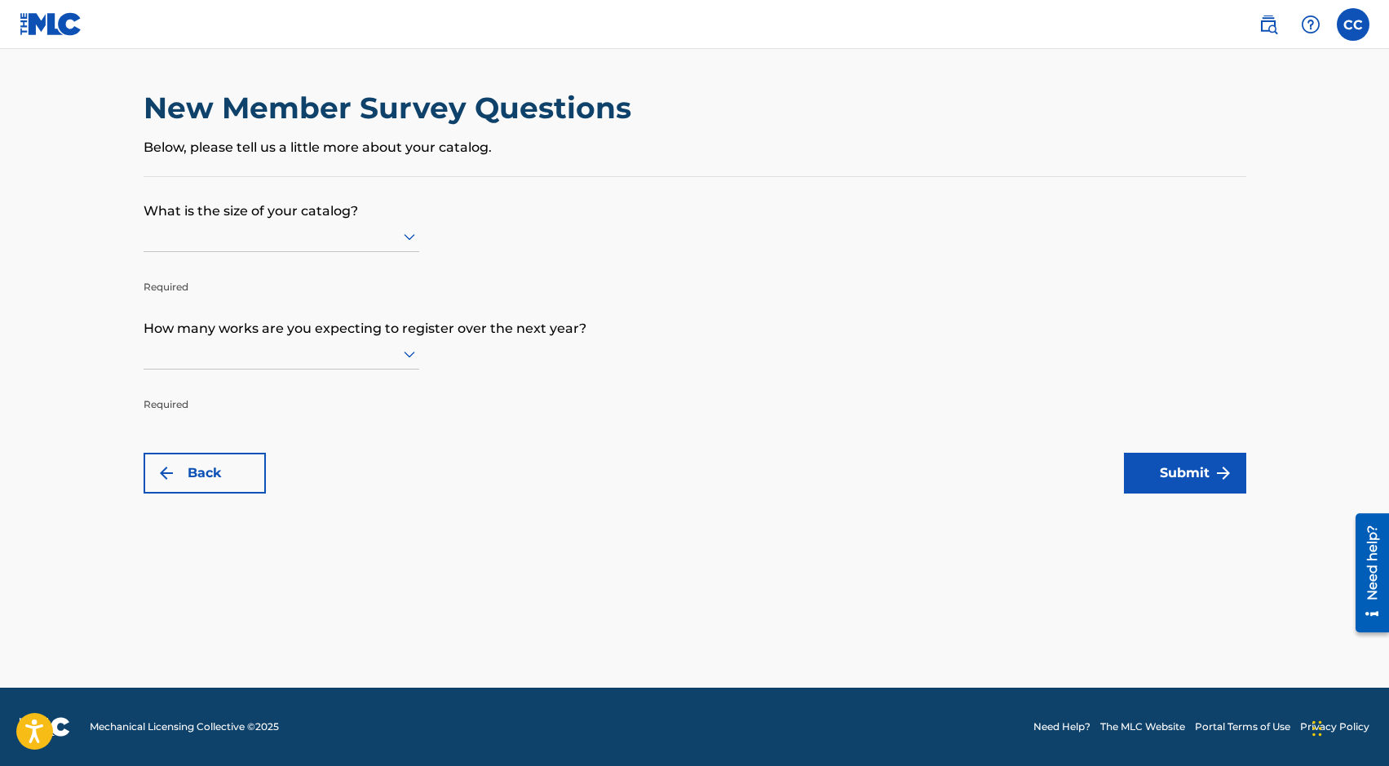
click at [277, 243] on div at bounding box center [282, 236] width 276 height 20
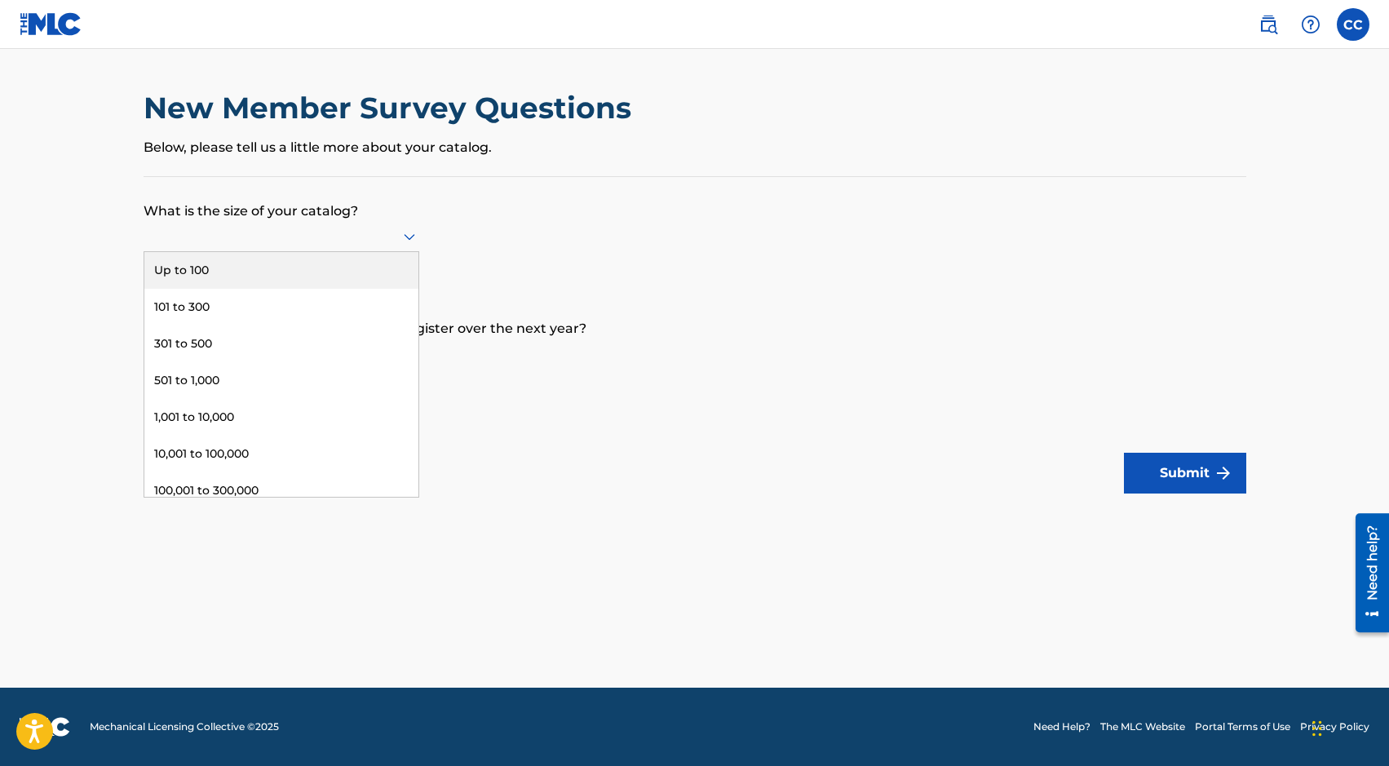
click at [279, 264] on div "Up to 100" at bounding box center [281, 270] width 274 height 37
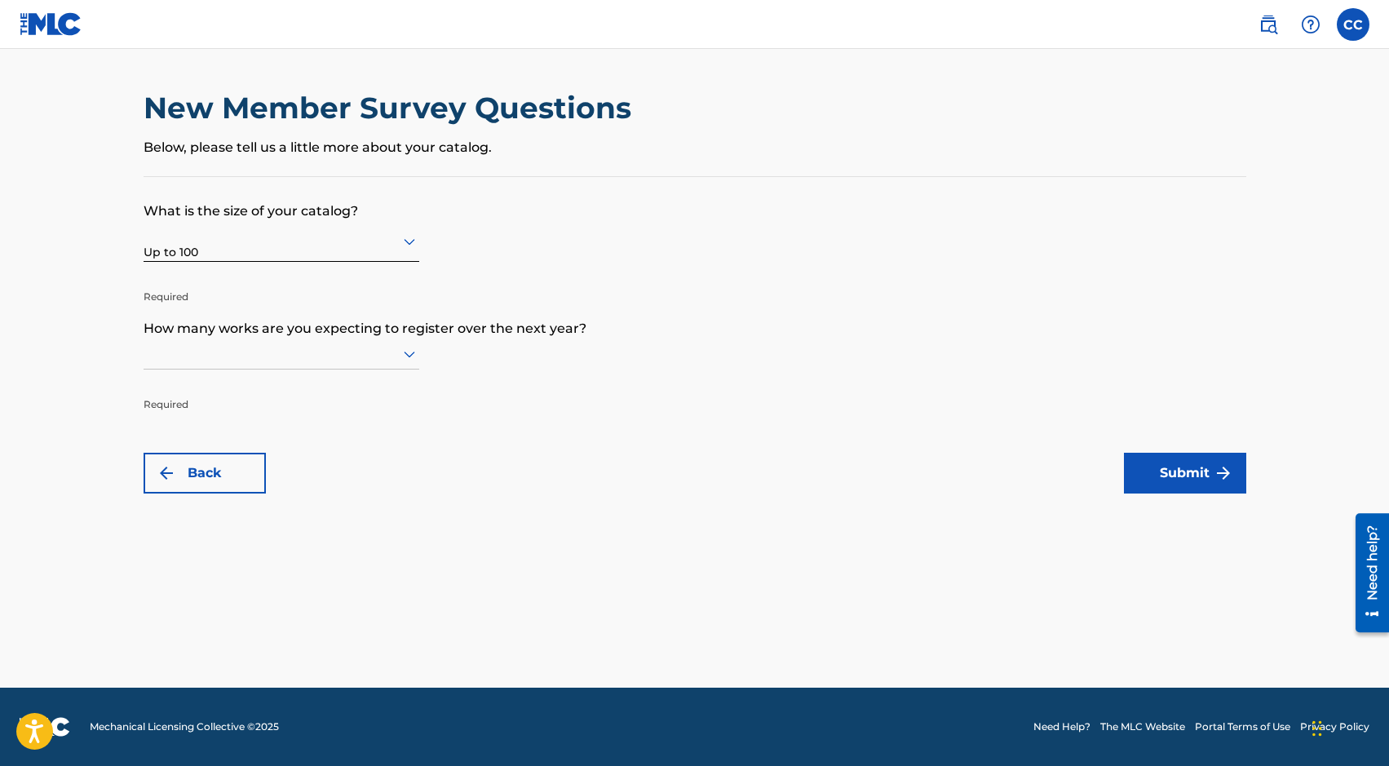
click at [245, 363] on div at bounding box center [282, 353] width 276 height 20
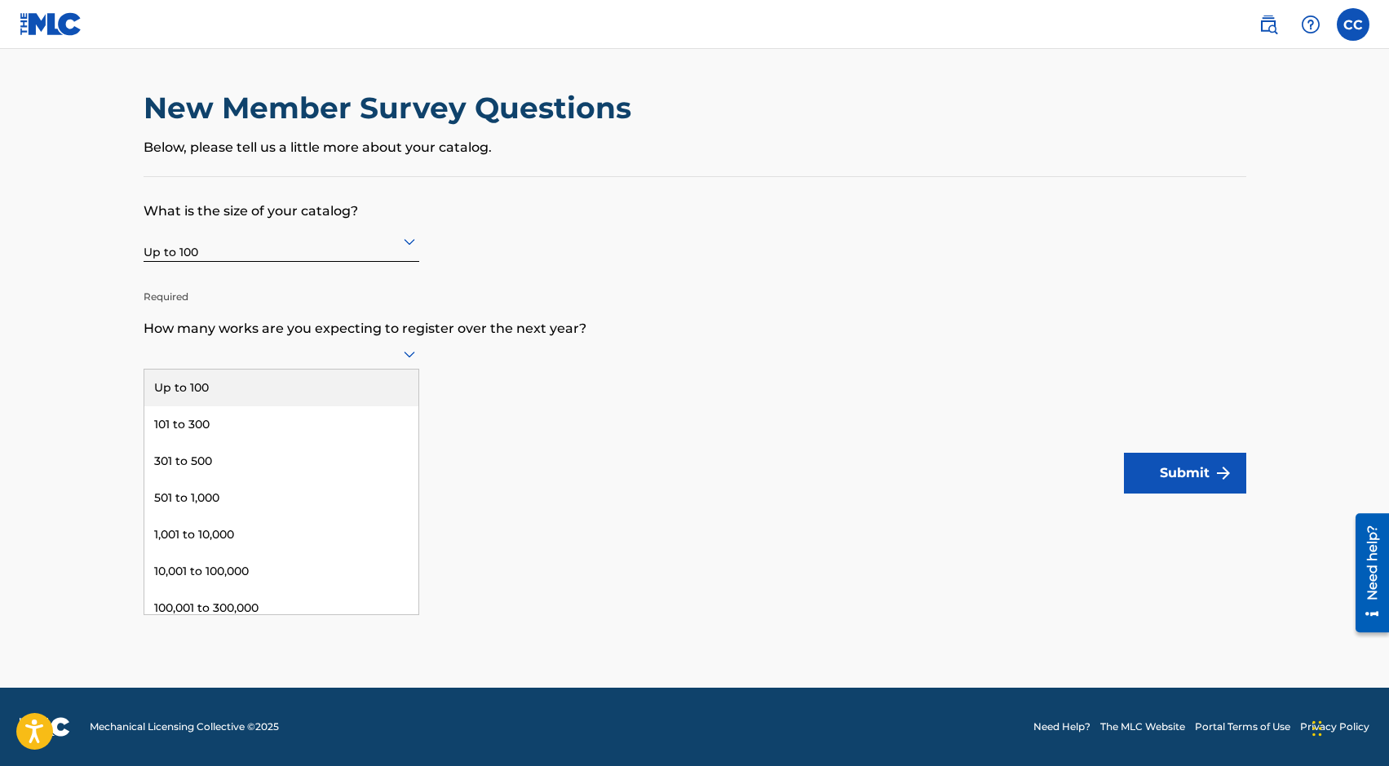
click at [241, 383] on div "Up to 100" at bounding box center [281, 387] width 274 height 37
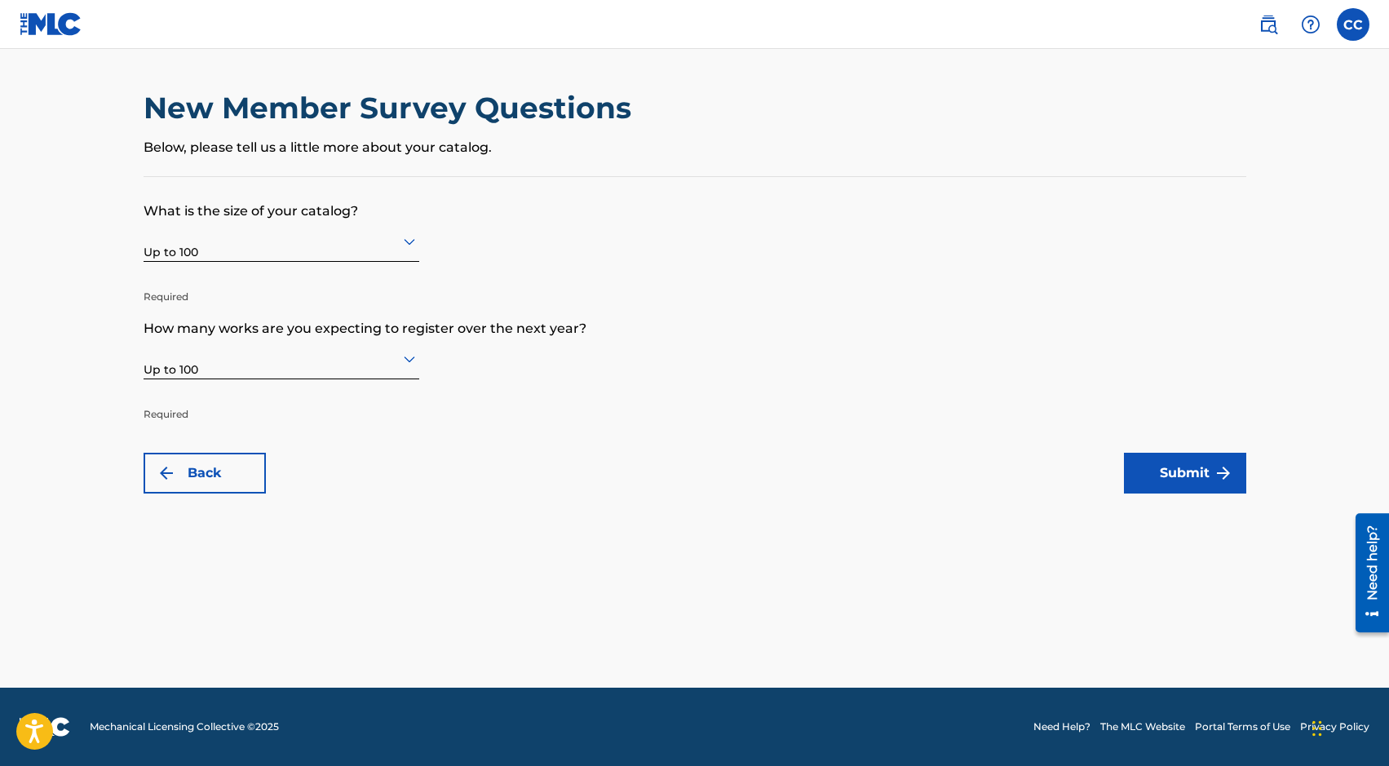
click at [1187, 476] on button "Submit" at bounding box center [1185, 473] width 122 height 41
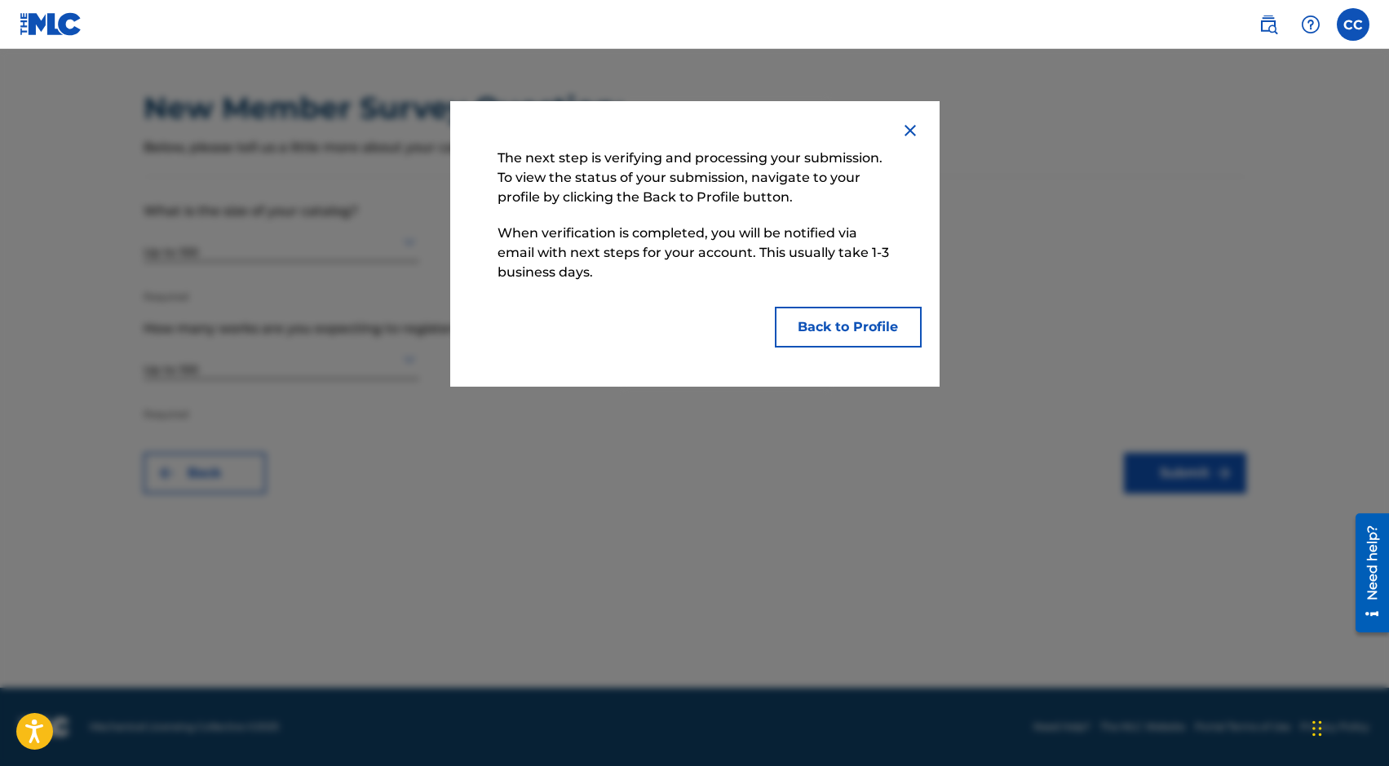
drag, startPoint x: 888, startPoint y: 325, endPoint x: 916, endPoint y: 237, distance: 91.5
click at [916, 237] on div "The next step is verifying and processing your submission. To view the status o…" at bounding box center [694, 243] width 489 height 285
click at [905, 125] on img at bounding box center [910, 131] width 20 height 20
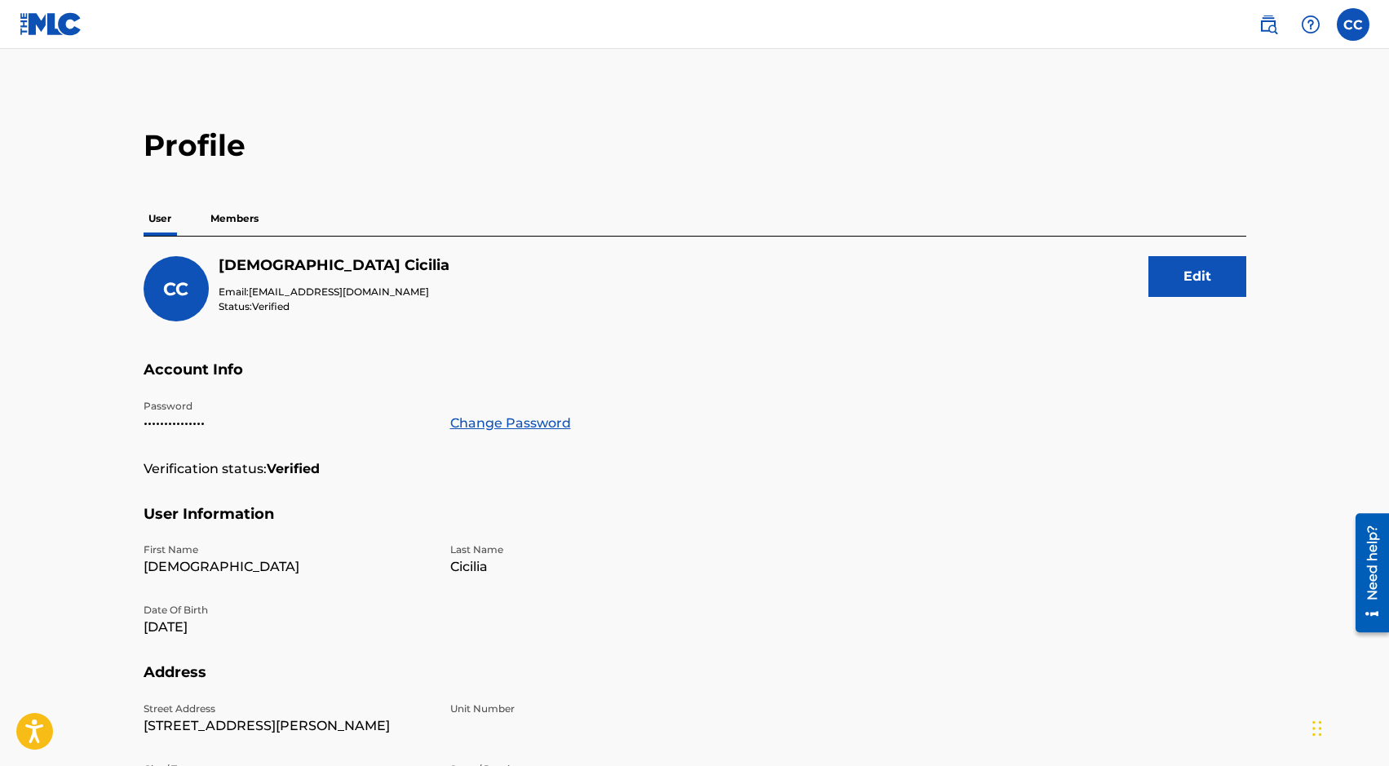
click at [243, 226] on p "Members" at bounding box center [234, 218] width 58 height 34
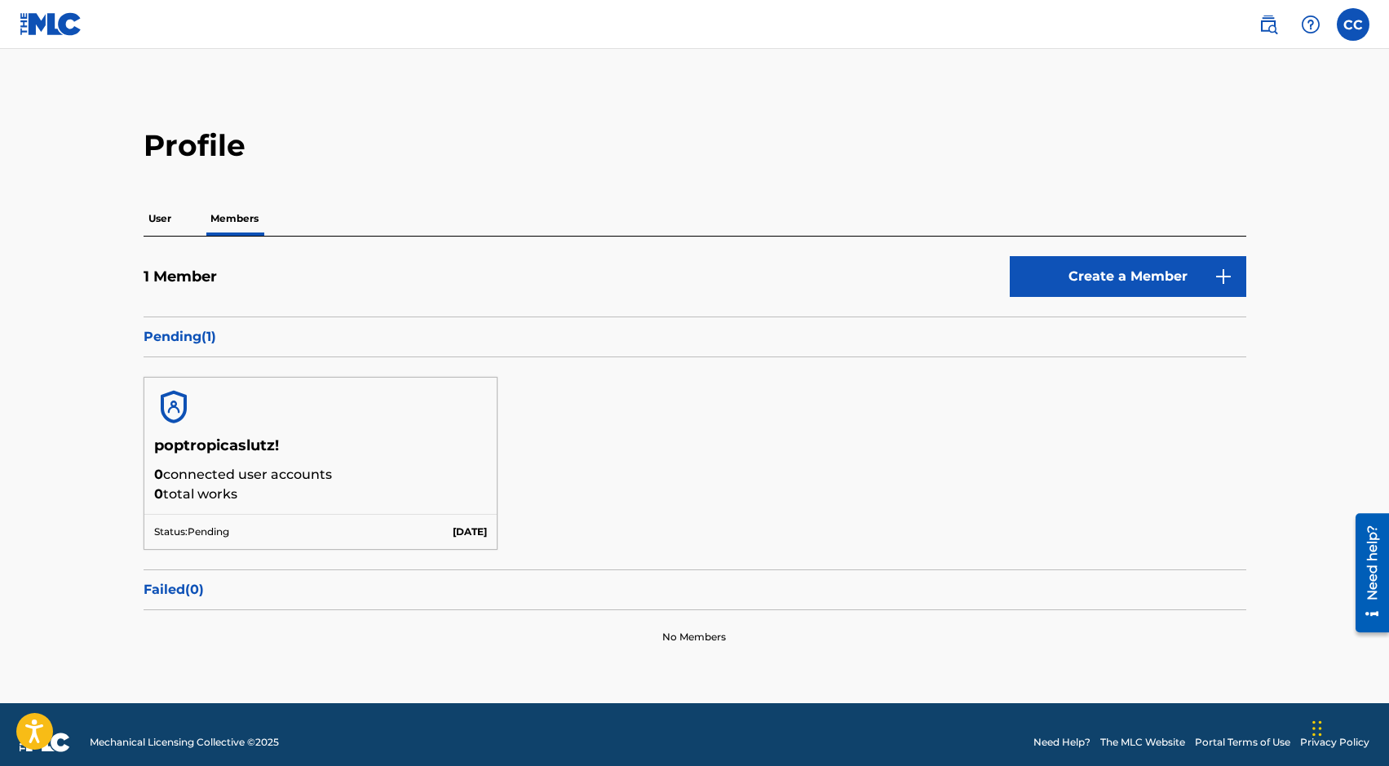
click at [246, 449] on h5 "poptropicaslutz!" at bounding box center [321, 450] width 334 height 29
click at [258, 441] on h5 "poptropicaslutz!" at bounding box center [321, 450] width 334 height 29
click at [158, 220] on p "User" at bounding box center [160, 218] width 33 height 34
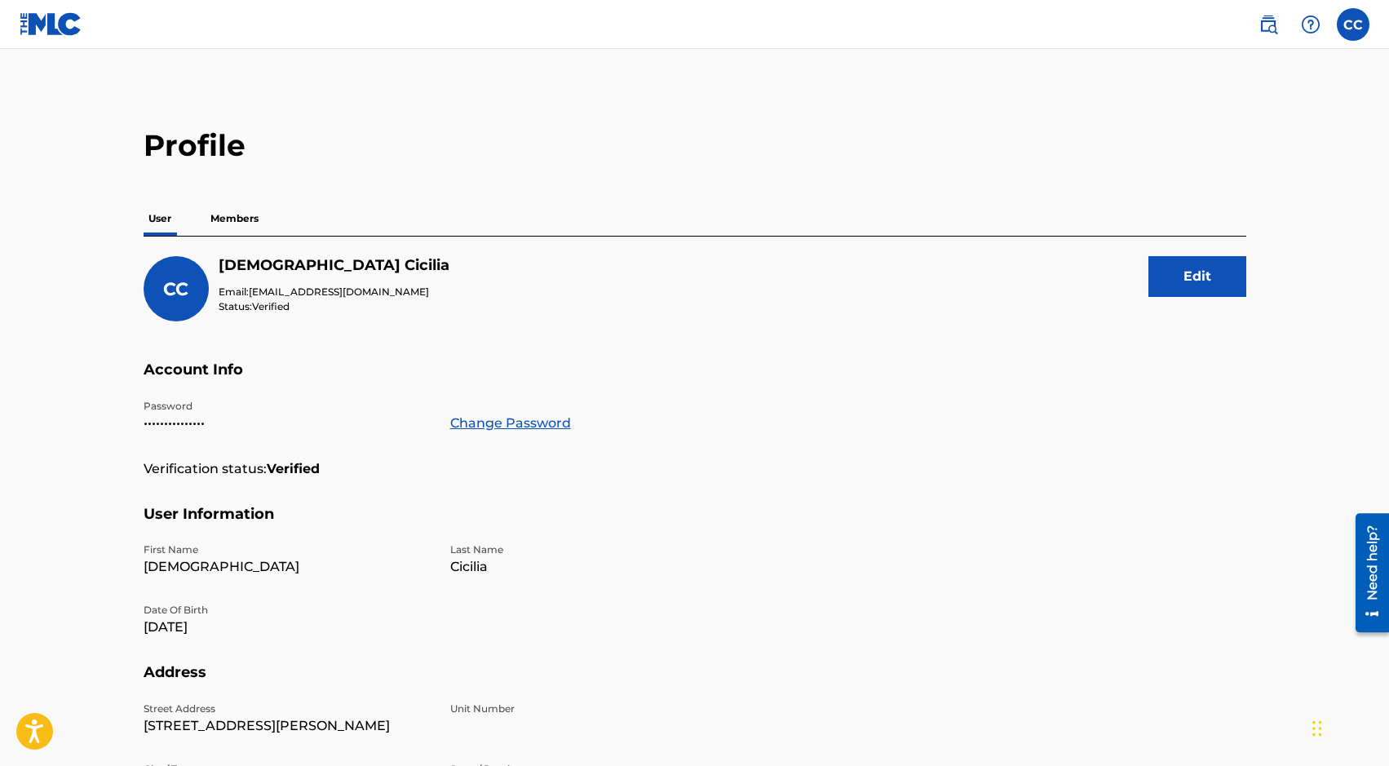
click at [225, 214] on p "Members" at bounding box center [234, 218] width 58 height 34
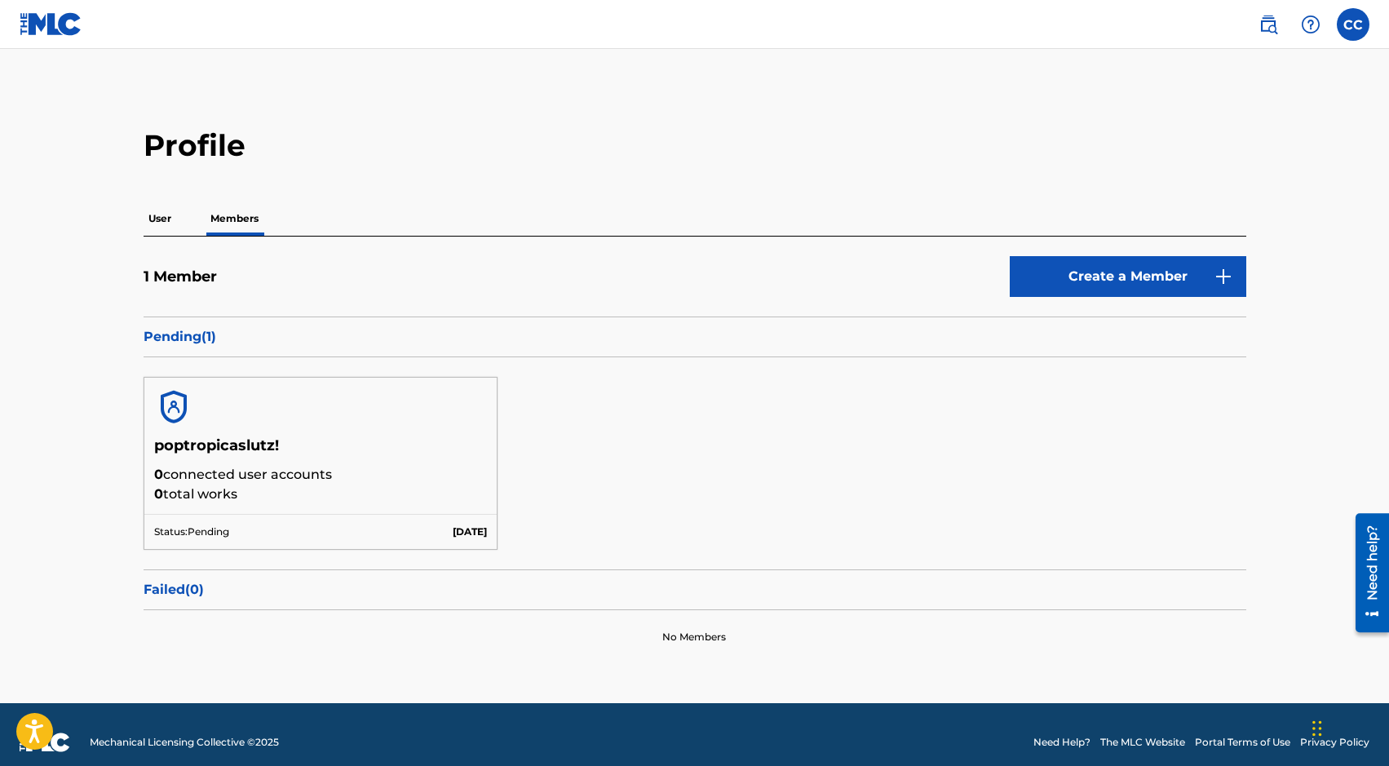
click at [66, 19] on img at bounding box center [51, 24] width 63 height 24
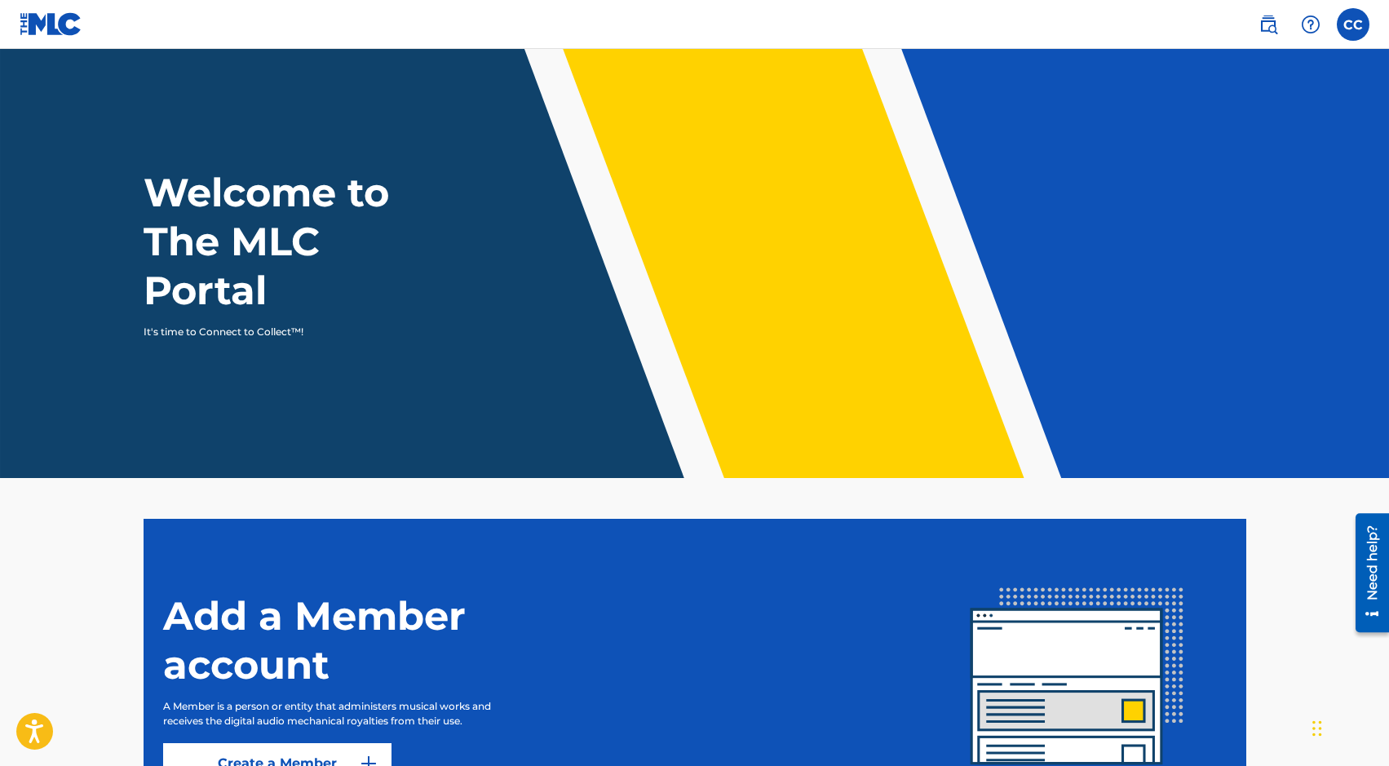
click at [1351, 17] on label at bounding box center [1352, 24] width 33 height 33
click at [1353, 24] on input "CC [DEMOGRAPHIC_DATA][PERSON_NAME] [EMAIL_ADDRESS][DOMAIN_NAME] Notification Pr…" at bounding box center [1353, 24] width 0 height 0
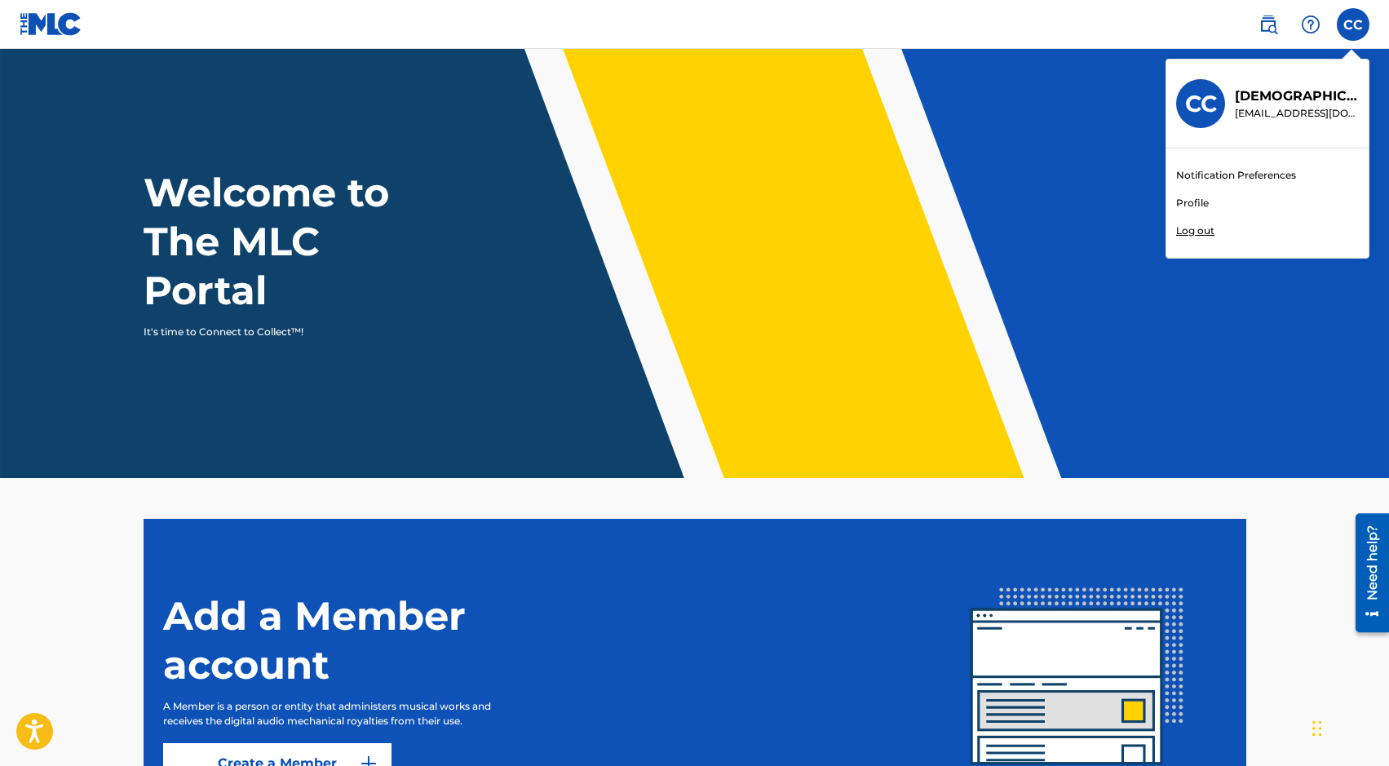
click at [1213, 111] on h3 "CC" at bounding box center [1201, 104] width 32 height 29
click at [1353, 24] on input "CC [DEMOGRAPHIC_DATA][PERSON_NAME] [EMAIL_ADDRESS][DOMAIN_NAME] Notification Pr…" at bounding box center [1353, 24] width 0 height 0
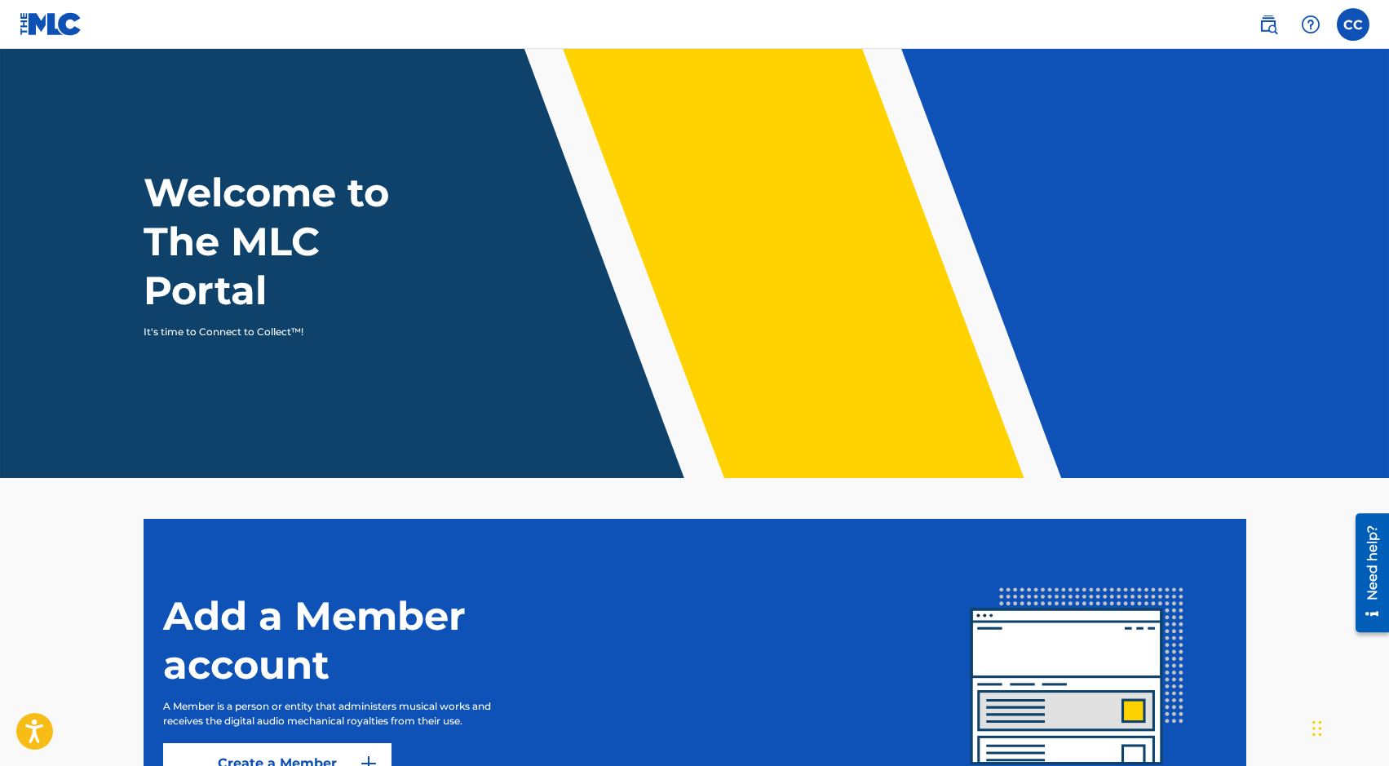
click at [1270, 29] on img at bounding box center [1268, 25] width 20 height 20
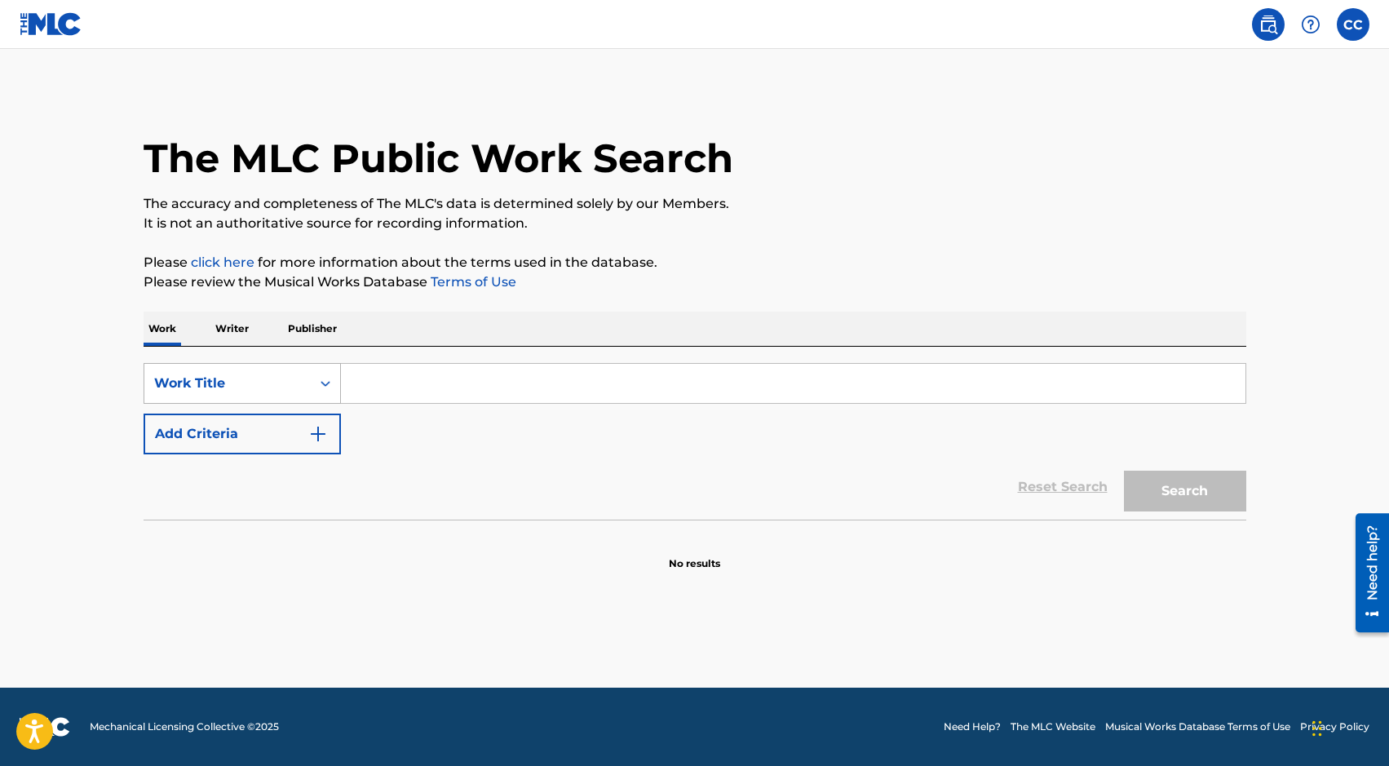
click at [311, 382] on div "Search Form" at bounding box center [325, 383] width 29 height 29
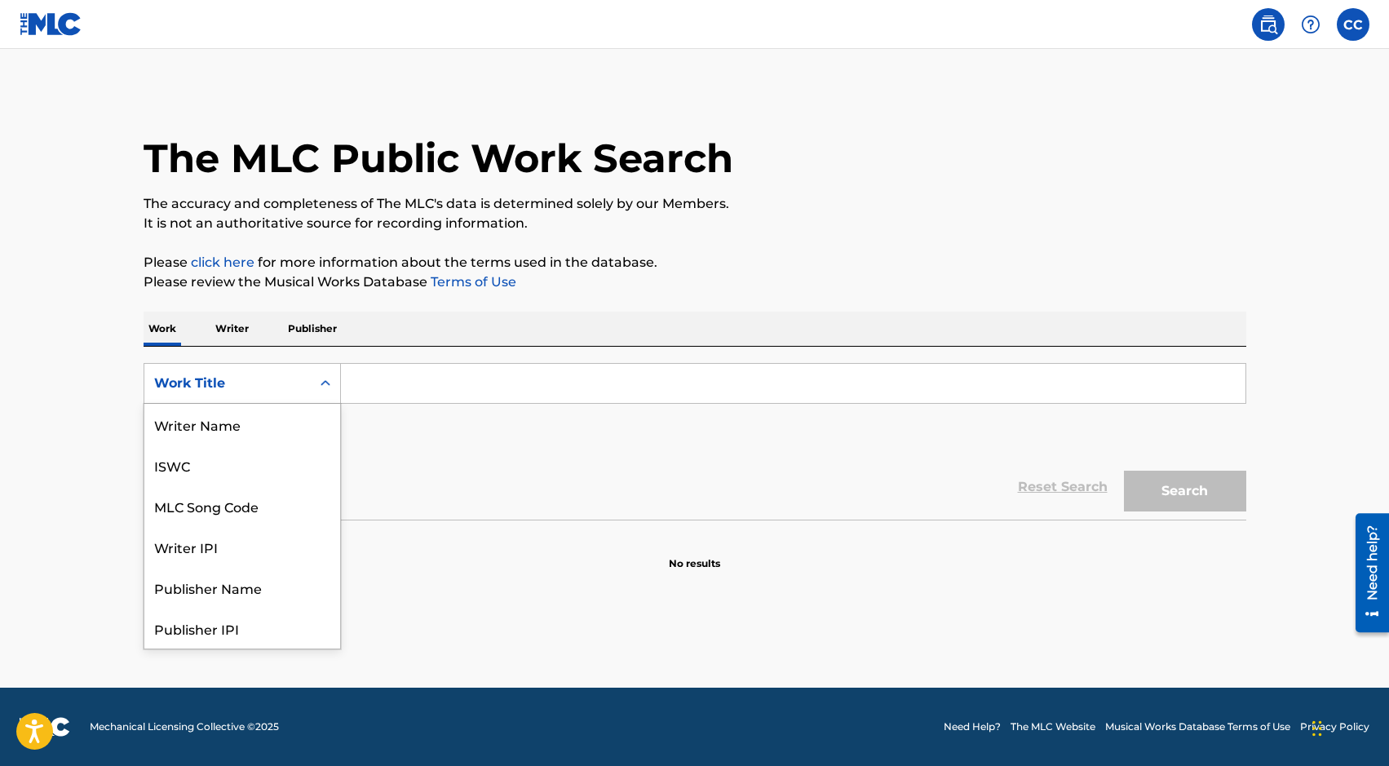
scroll to position [82, 0]
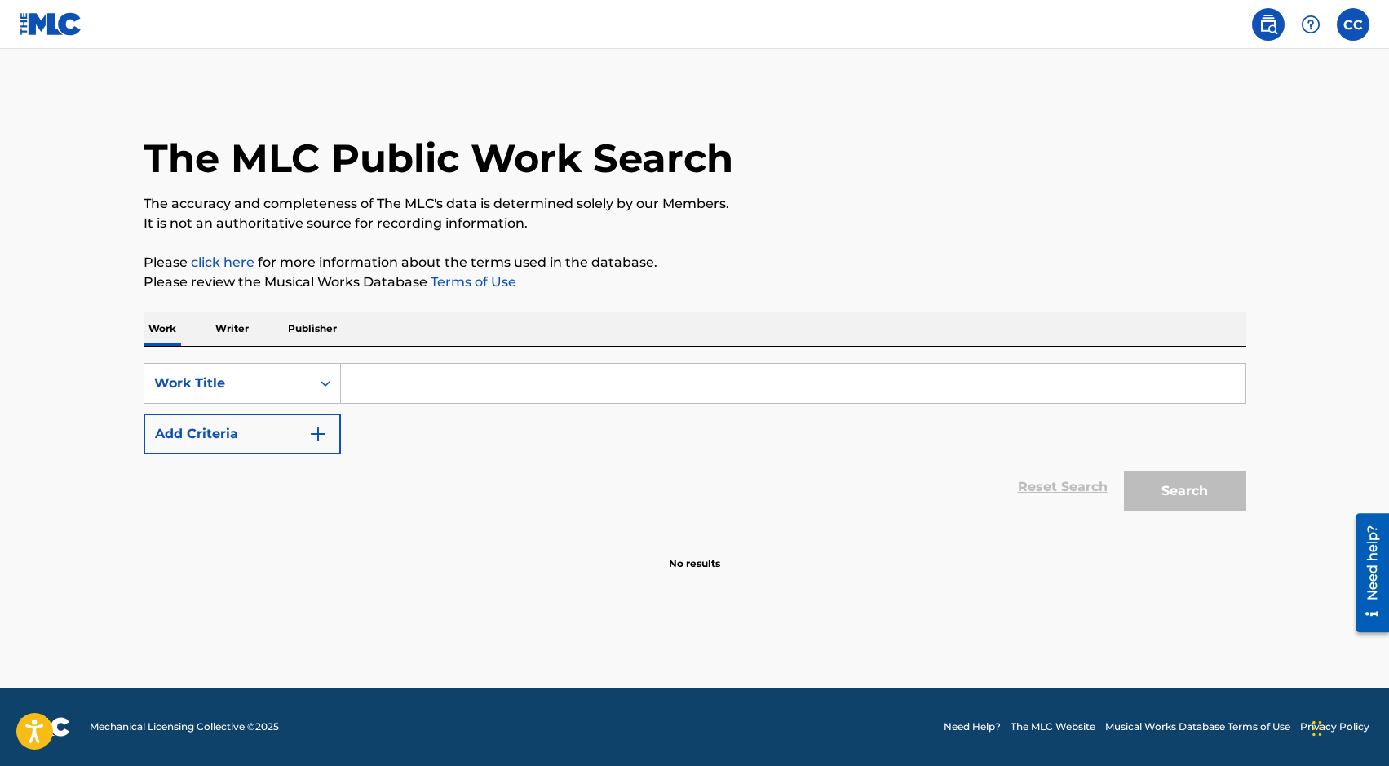
click at [388, 368] on input "Search Form" at bounding box center [793, 383] width 904 height 39
click at [283, 444] on button "Add Criteria" at bounding box center [242, 433] width 197 height 41
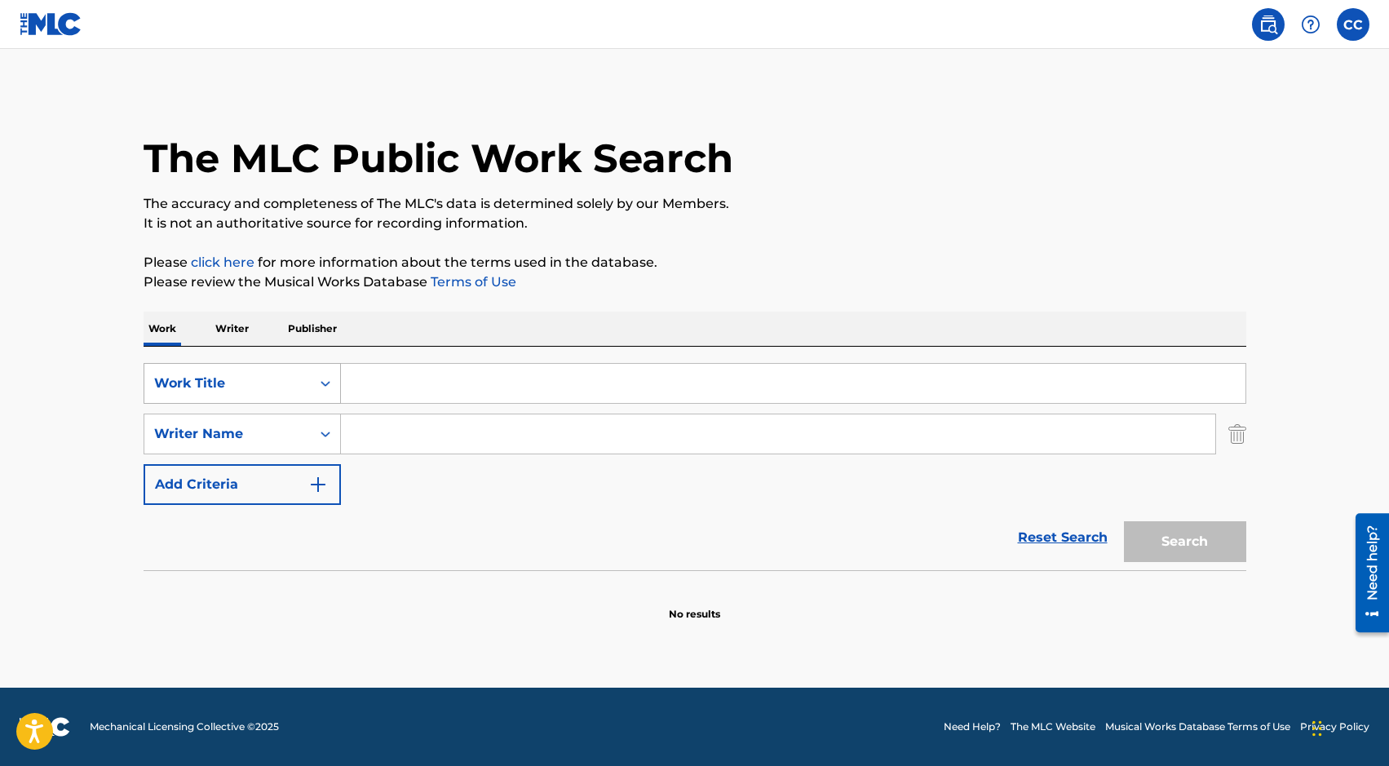
click at [298, 399] on div "Work Title" at bounding box center [242, 383] width 197 height 41
click at [392, 397] on input "Search Form" at bounding box center [793, 383] width 904 height 39
click at [487, 397] on input "Search Form" at bounding box center [793, 383] width 904 height 39
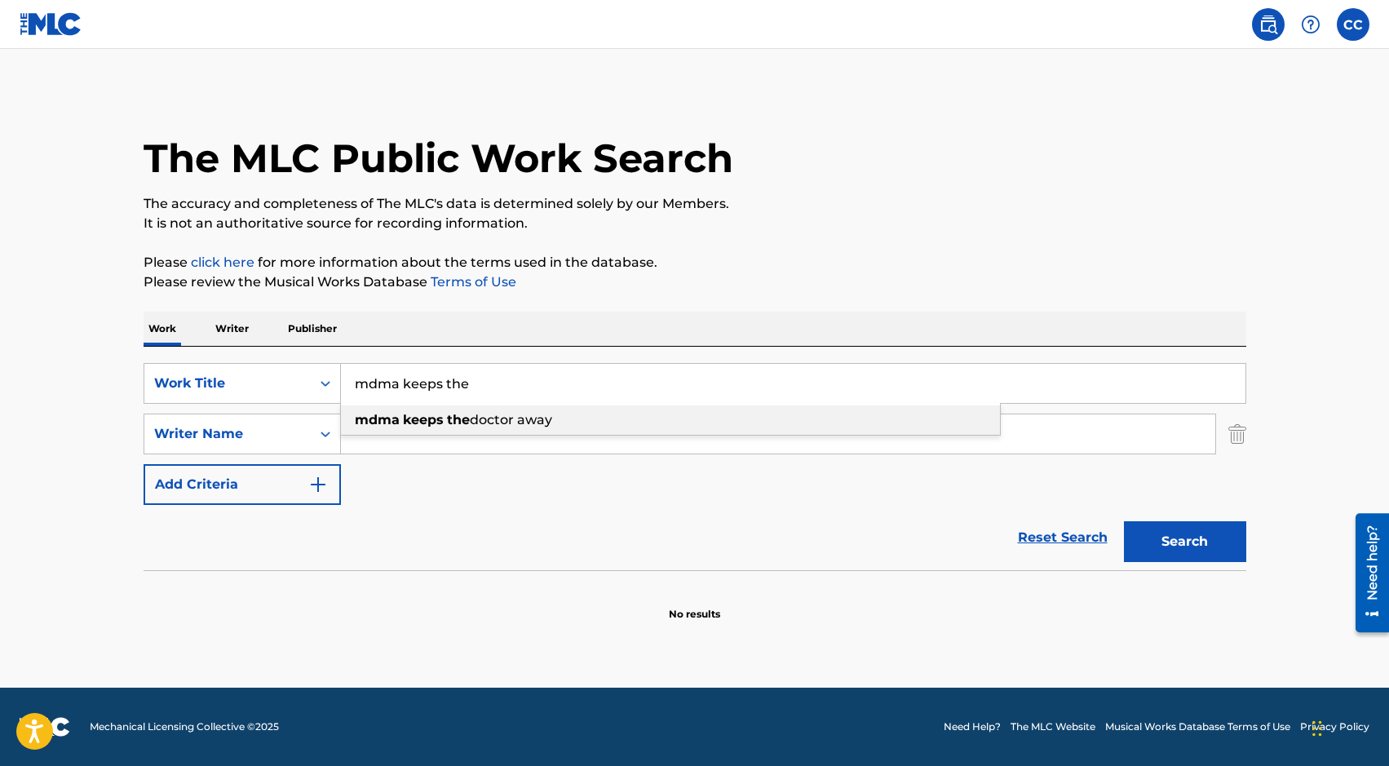
click at [550, 418] on span "doctor away" at bounding box center [511, 419] width 82 height 15
type input "mdma keeps the doctor away"
click at [1195, 539] on button "Search" at bounding box center [1185, 541] width 122 height 41
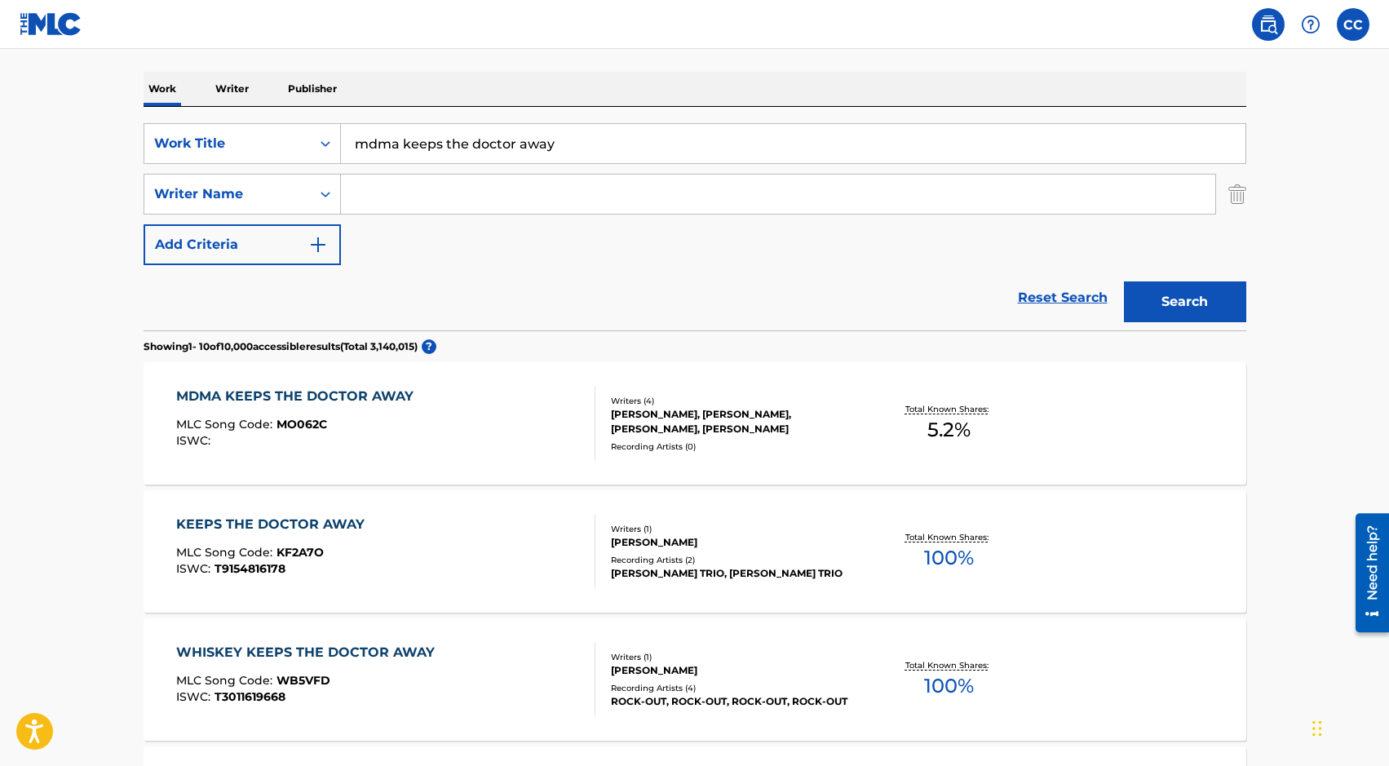
scroll to position [241, 0]
click at [359, 392] on div "MDMA KEEPS THE DOCTOR AWAY" at bounding box center [298, 395] width 245 height 20
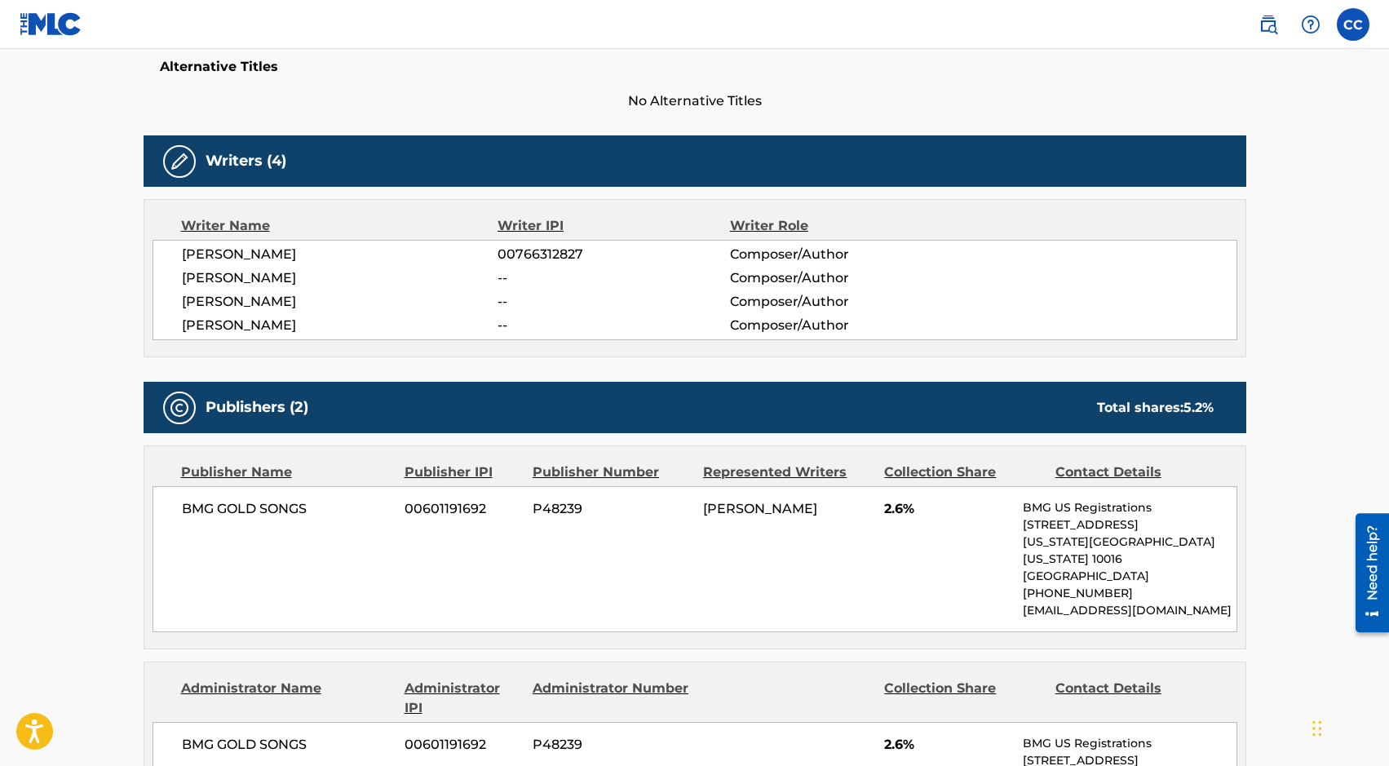
scroll to position [441, 0]
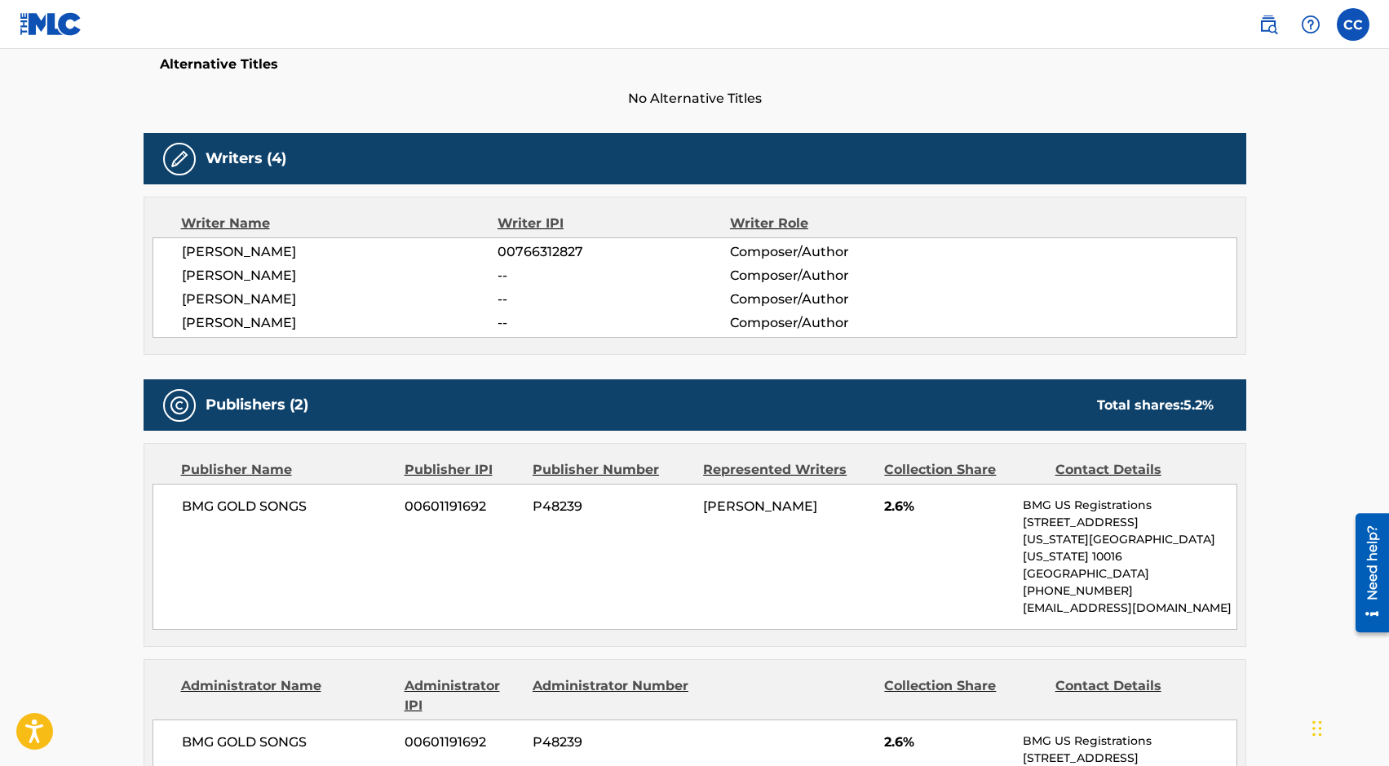
click at [1341, 27] on label at bounding box center [1352, 24] width 33 height 33
click at [1353, 24] on input "CC [DEMOGRAPHIC_DATA][PERSON_NAME] [EMAIL_ADDRESS][DOMAIN_NAME] Notification Pr…" at bounding box center [1353, 24] width 0 height 0
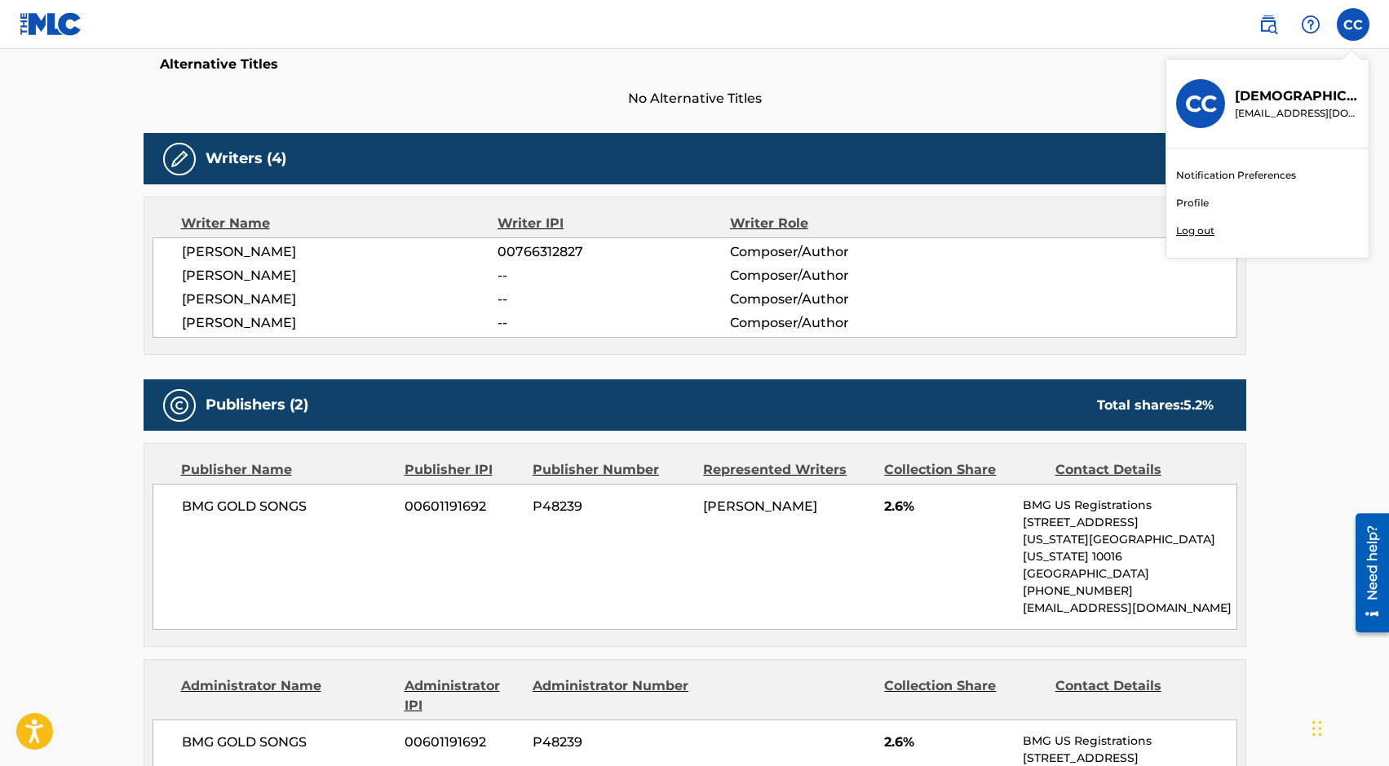
click at [1198, 93] on h3 "CC" at bounding box center [1201, 104] width 32 height 29
click at [1353, 24] on input "CC [DEMOGRAPHIC_DATA][PERSON_NAME] [EMAIL_ADDRESS][DOMAIN_NAME] Notification Pr…" at bounding box center [1353, 24] width 0 height 0
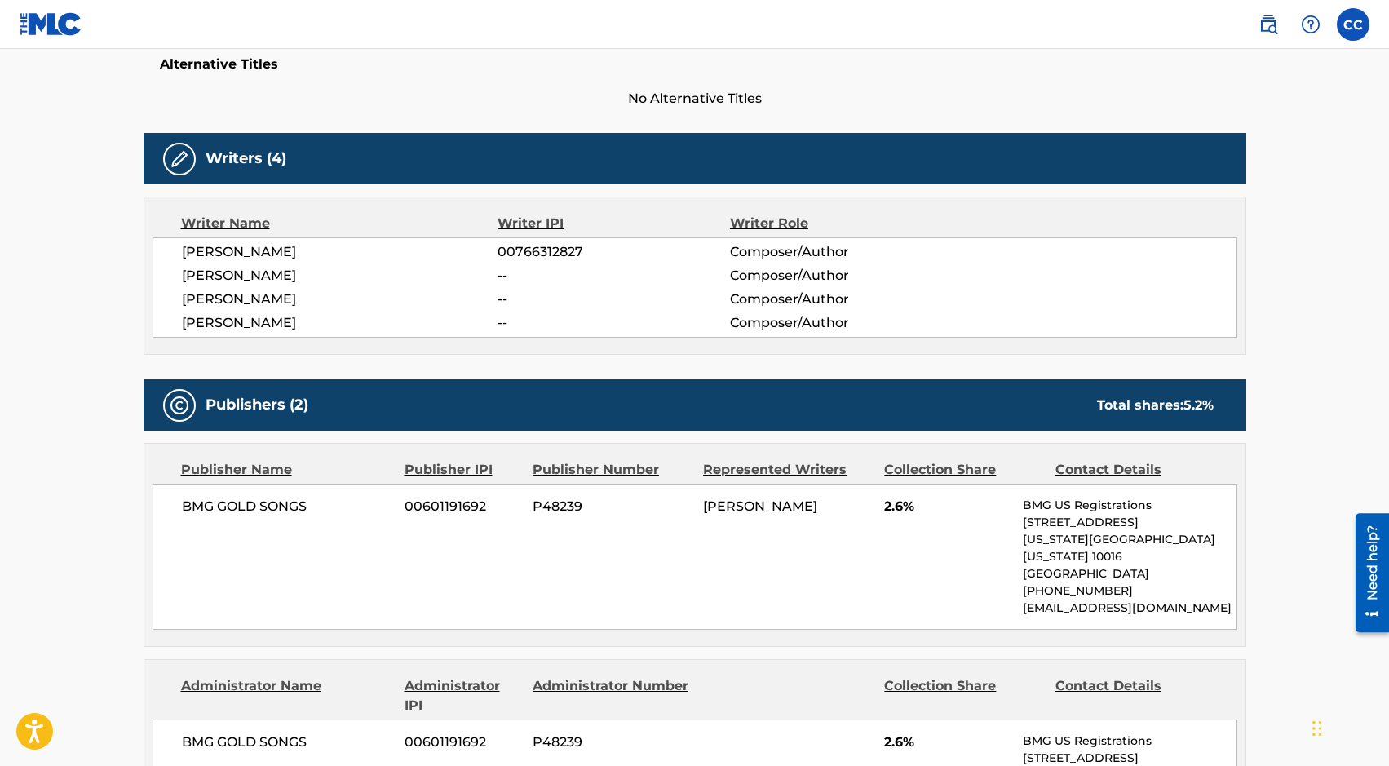
click at [55, 25] on img at bounding box center [51, 24] width 63 height 24
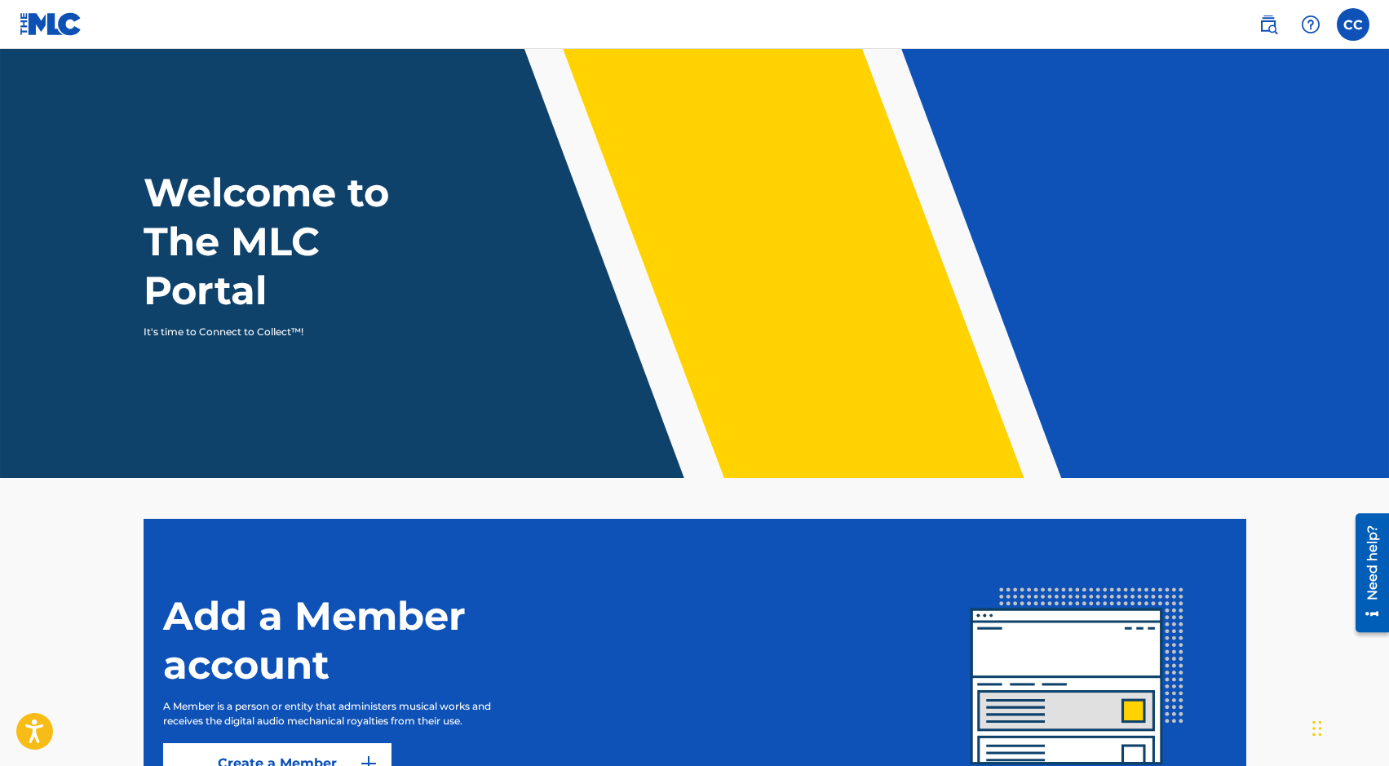
scroll to position [169, 0]
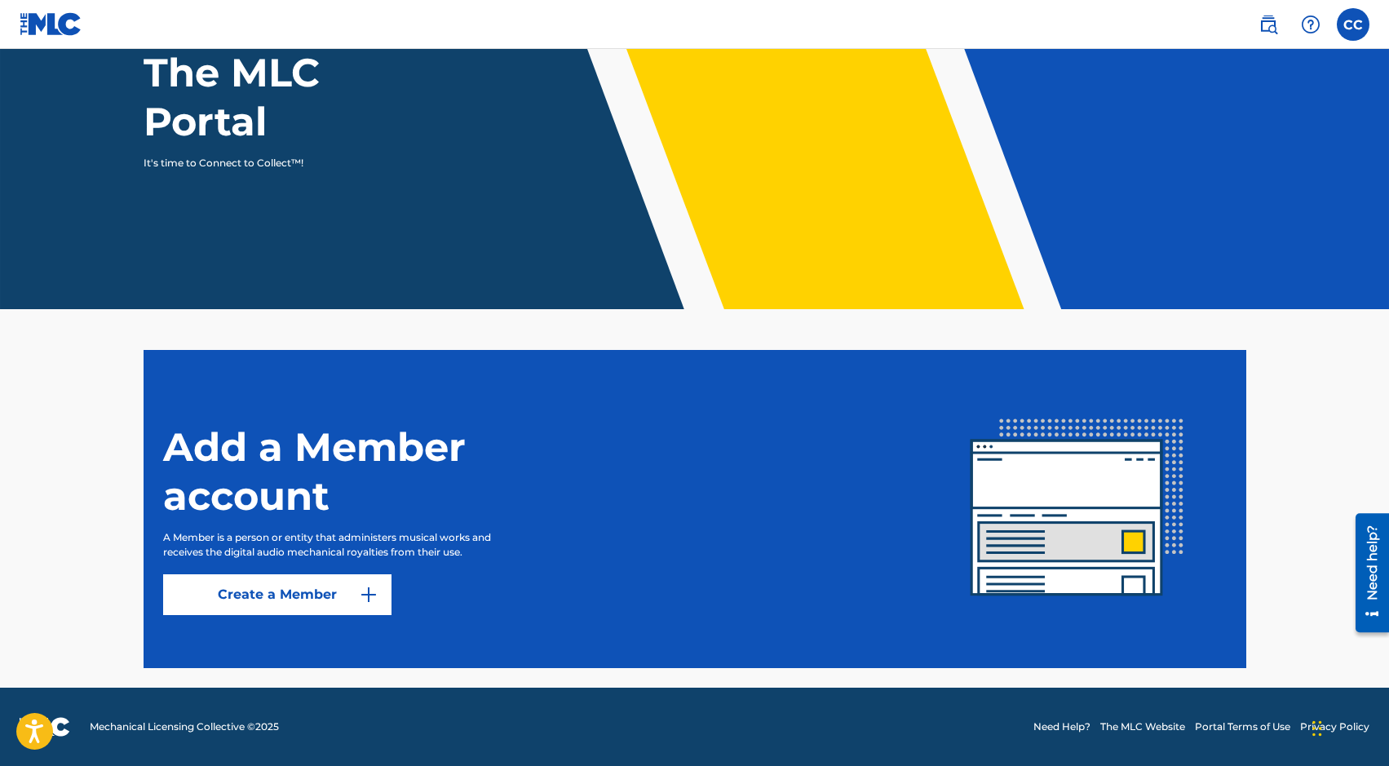
click at [303, 581] on link "Create a Member" at bounding box center [277, 594] width 228 height 41
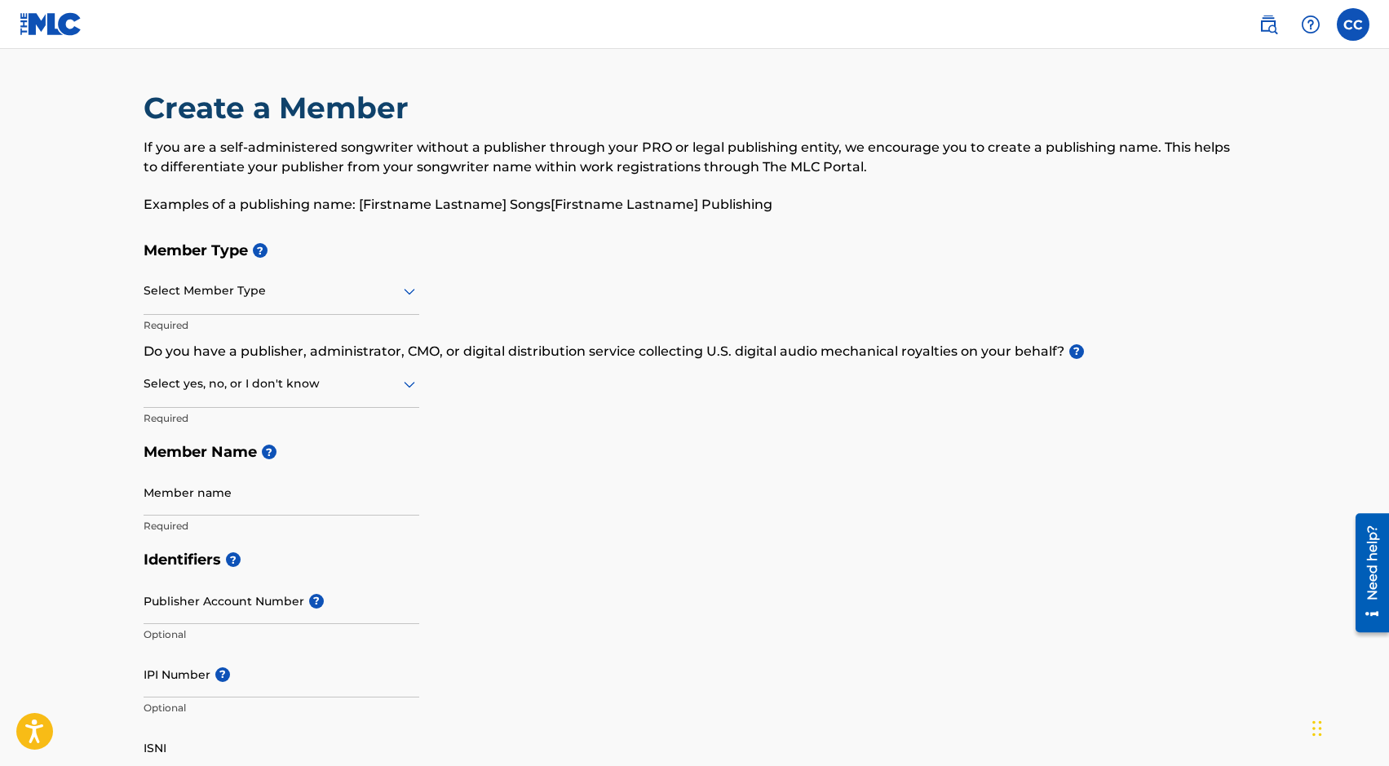
click at [316, 284] on div at bounding box center [282, 291] width 276 height 20
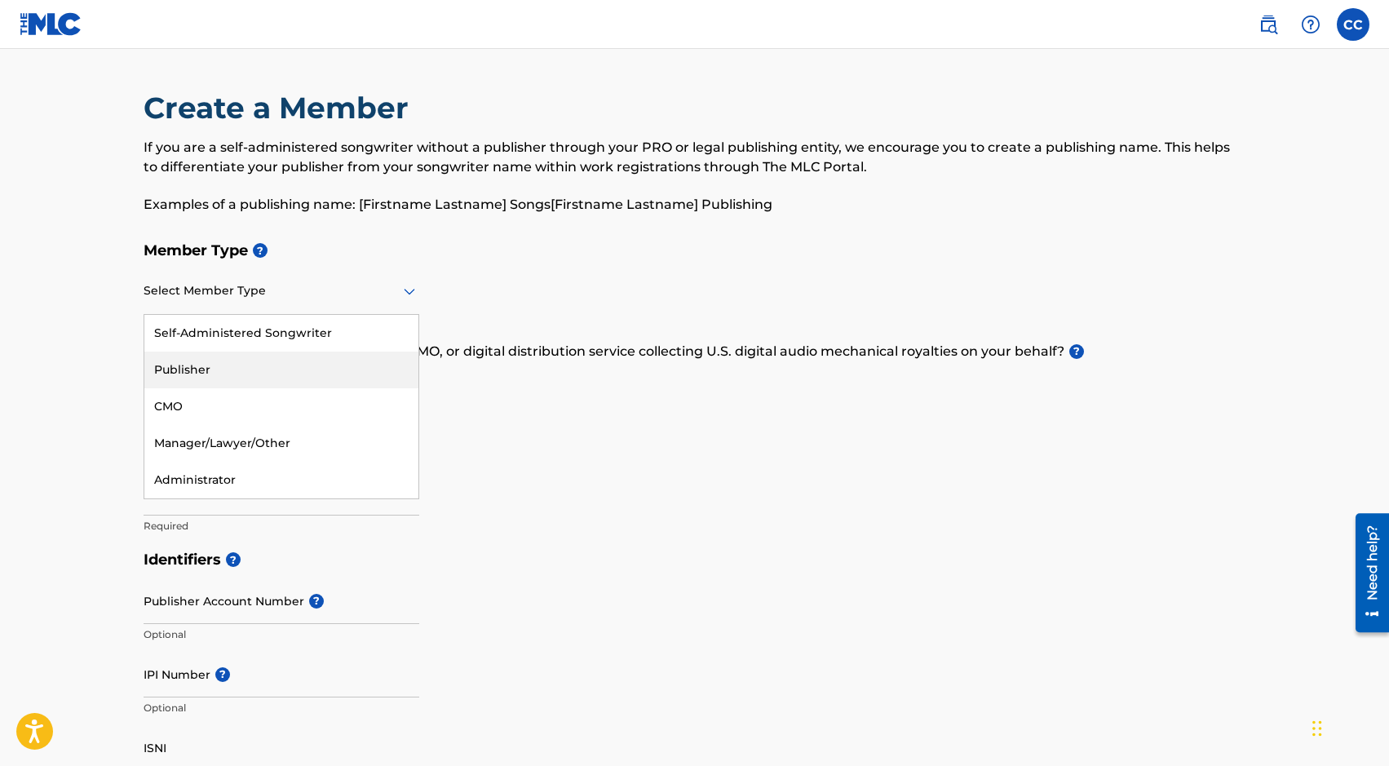
click at [298, 382] on div "Publisher" at bounding box center [281, 369] width 274 height 37
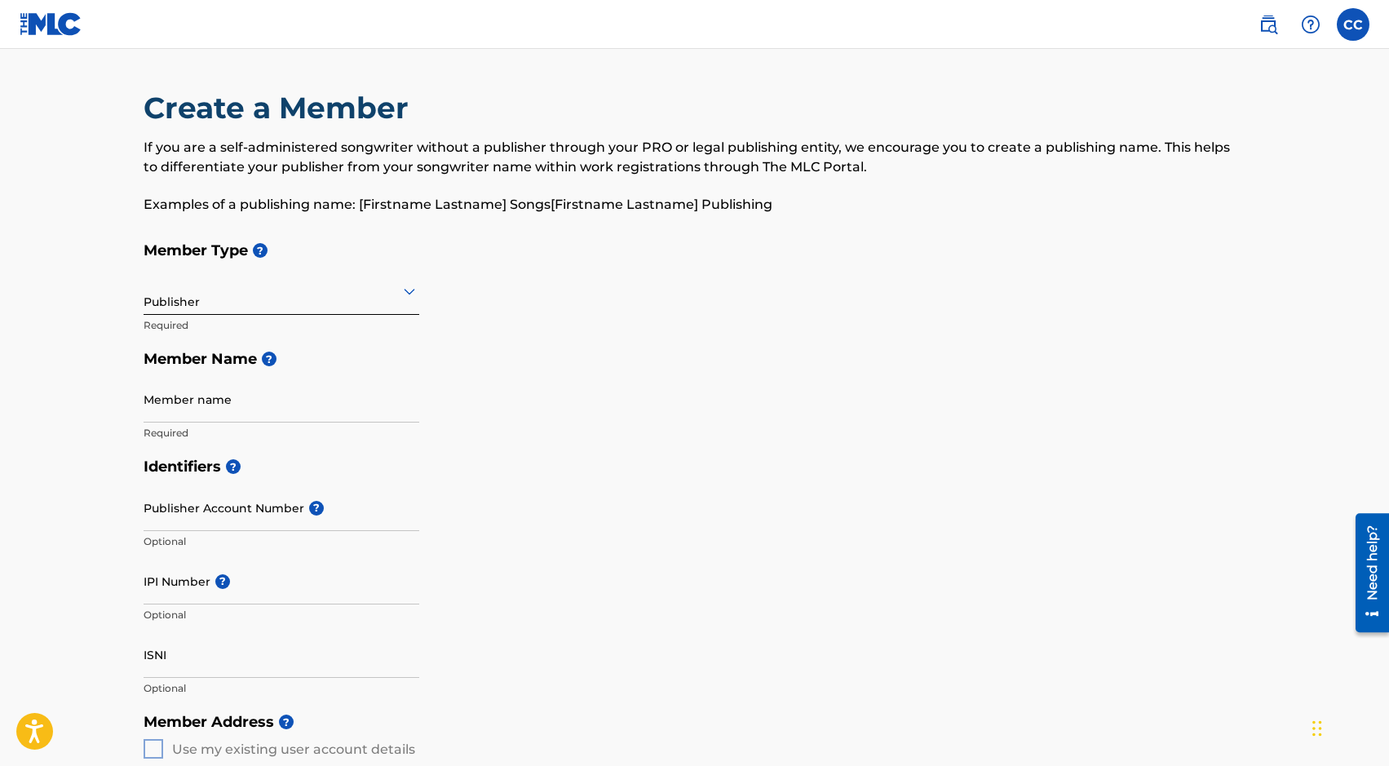
click at [265, 422] on div "Member name Required" at bounding box center [282, 412] width 276 height 73
click at [264, 404] on input "Member name" at bounding box center [282, 399] width 276 height 46
click at [551, 417] on div "Member Type ? Publisher Required Member Name ? Member name Required" at bounding box center [695, 341] width 1102 height 216
click at [280, 416] on input "Member name" at bounding box center [282, 399] width 276 height 46
click at [353, 279] on div "Publisher" at bounding box center [282, 291] width 276 height 40
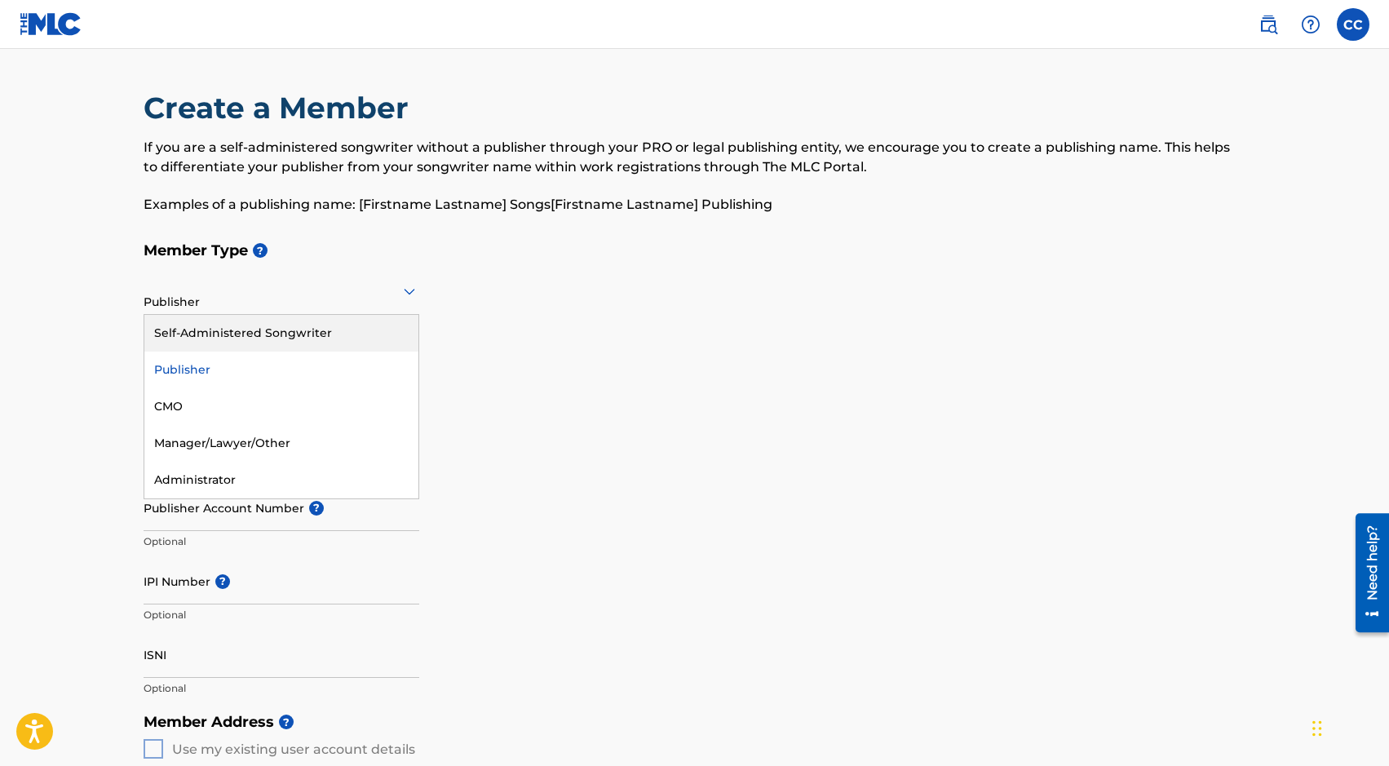
click at [333, 329] on div "Self-Administered Songwriter" at bounding box center [281, 333] width 274 height 37
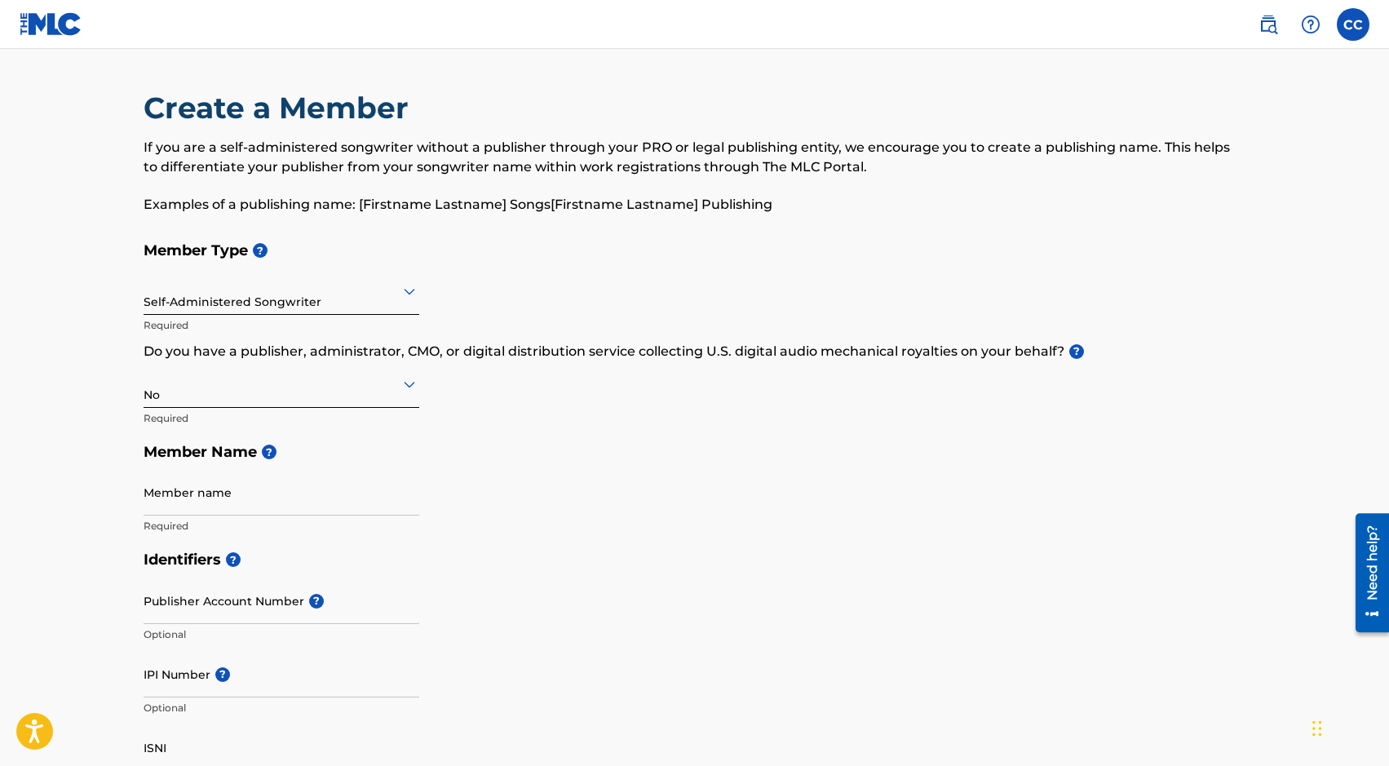
click at [285, 387] on div at bounding box center [282, 383] width 276 height 20
click at [276, 414] on div "Yes" at bounding box center [281, 426] width 274 height 37
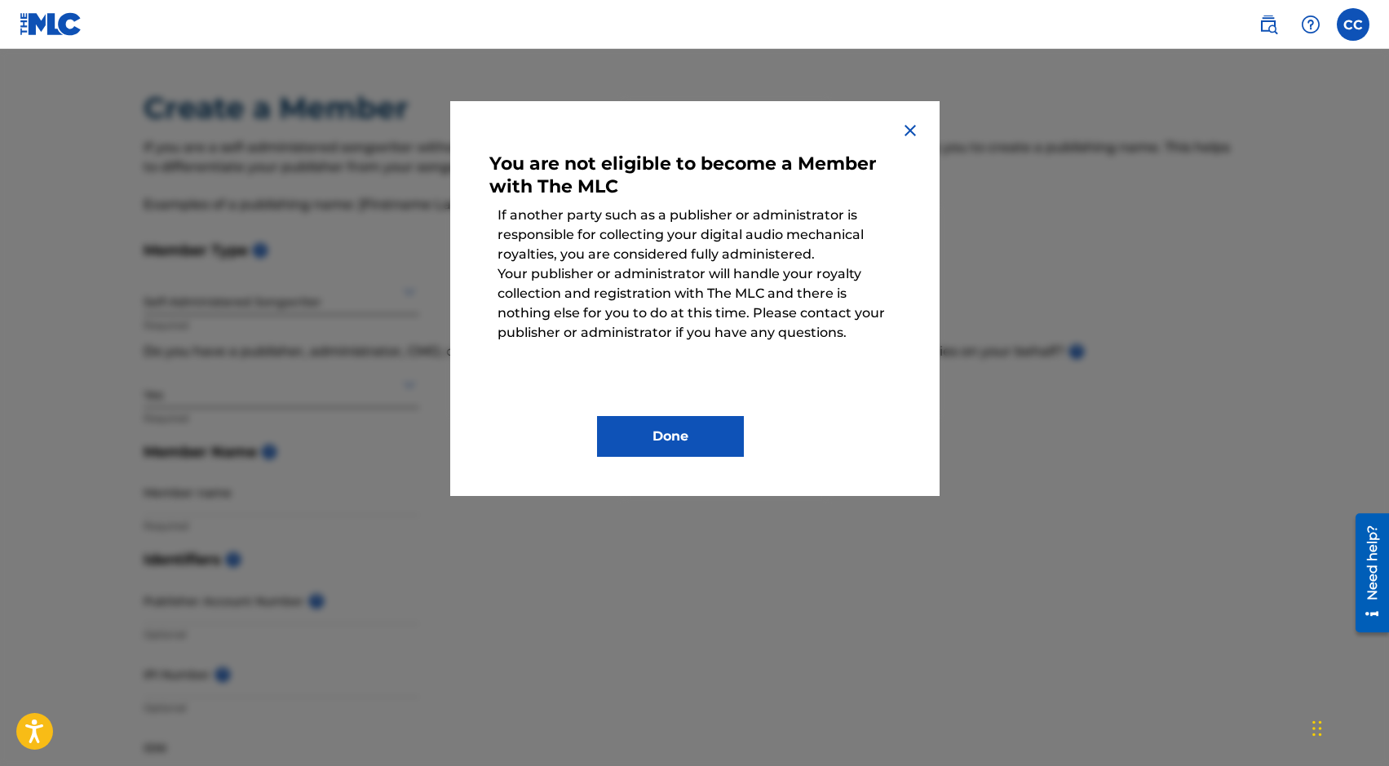
click at [900, 130] on img at bounding box center [910, 131] width 20 height 20
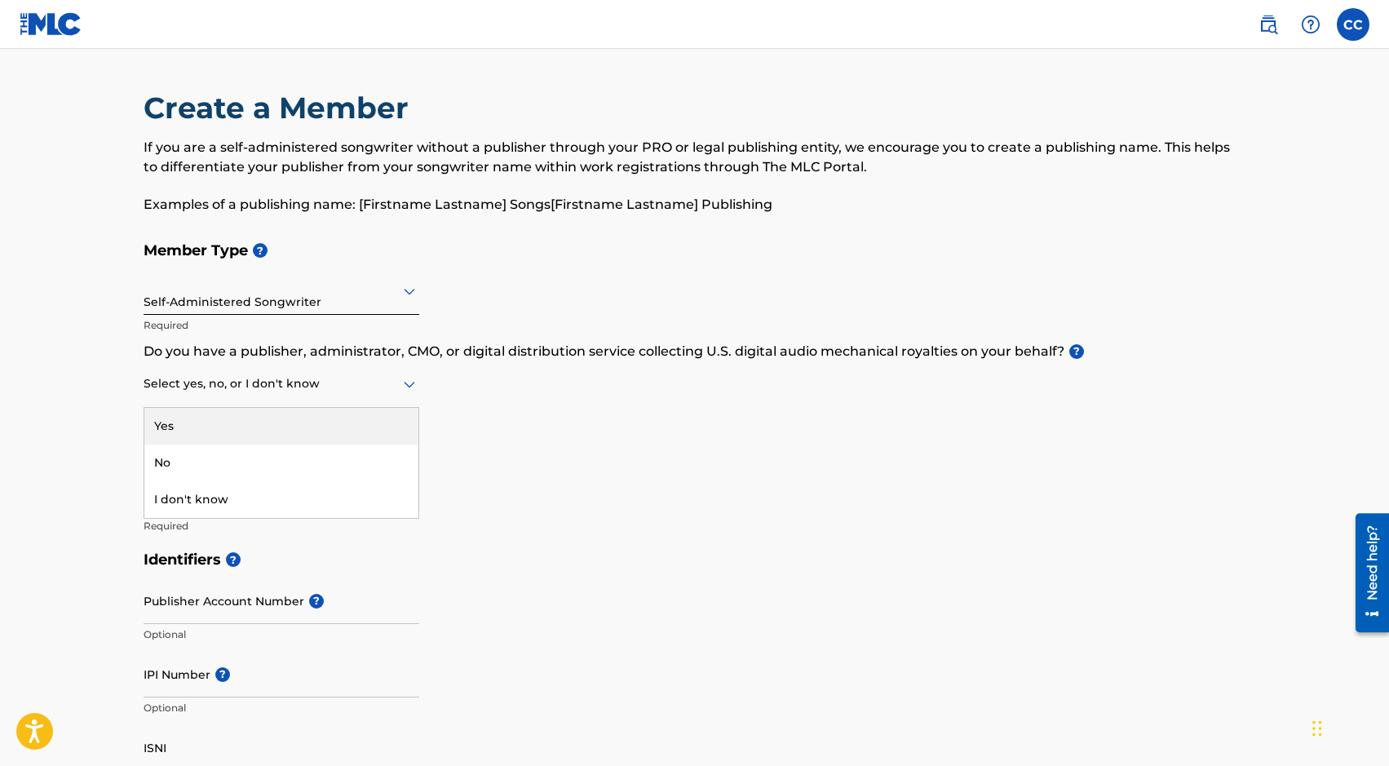
click at [236, 394] on div "Select yes, no, or I don't know" at bounding box center [282, 384] width 276 height 46
click at [234, 455] on div "No" at bounding box center [281, 462] width 274 height 37
click at [228, 493] on input "Member name" at bounding box center [282, 492] width 276 height 46
paste input "[DEMOGRAPHIC_DATA][PERSON_NAME]"
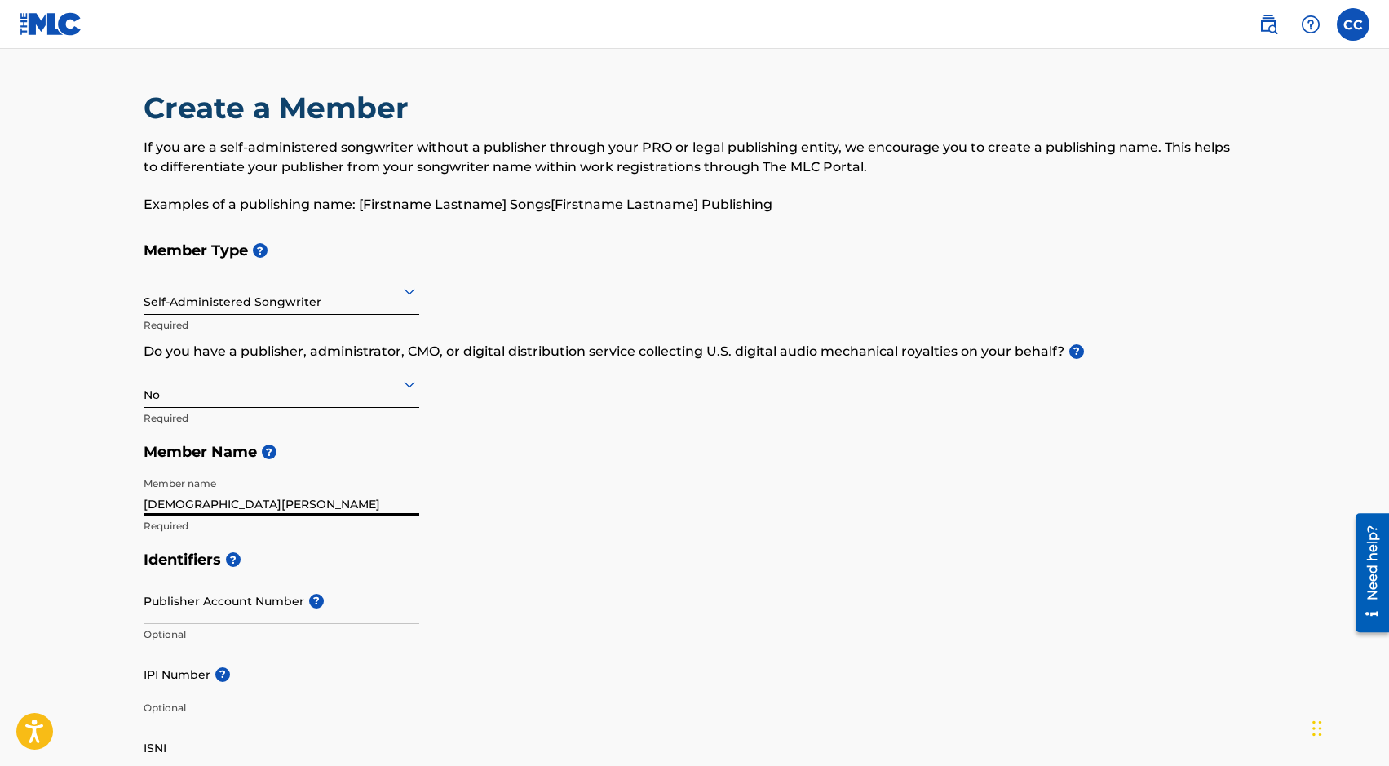
type input "[DEMOGRAPHIC_DATA][PERSON_NAME]"
click at [237, 607] on input "Publisher Account Number ?" at bounding box center [282, 600] width 276 height 46
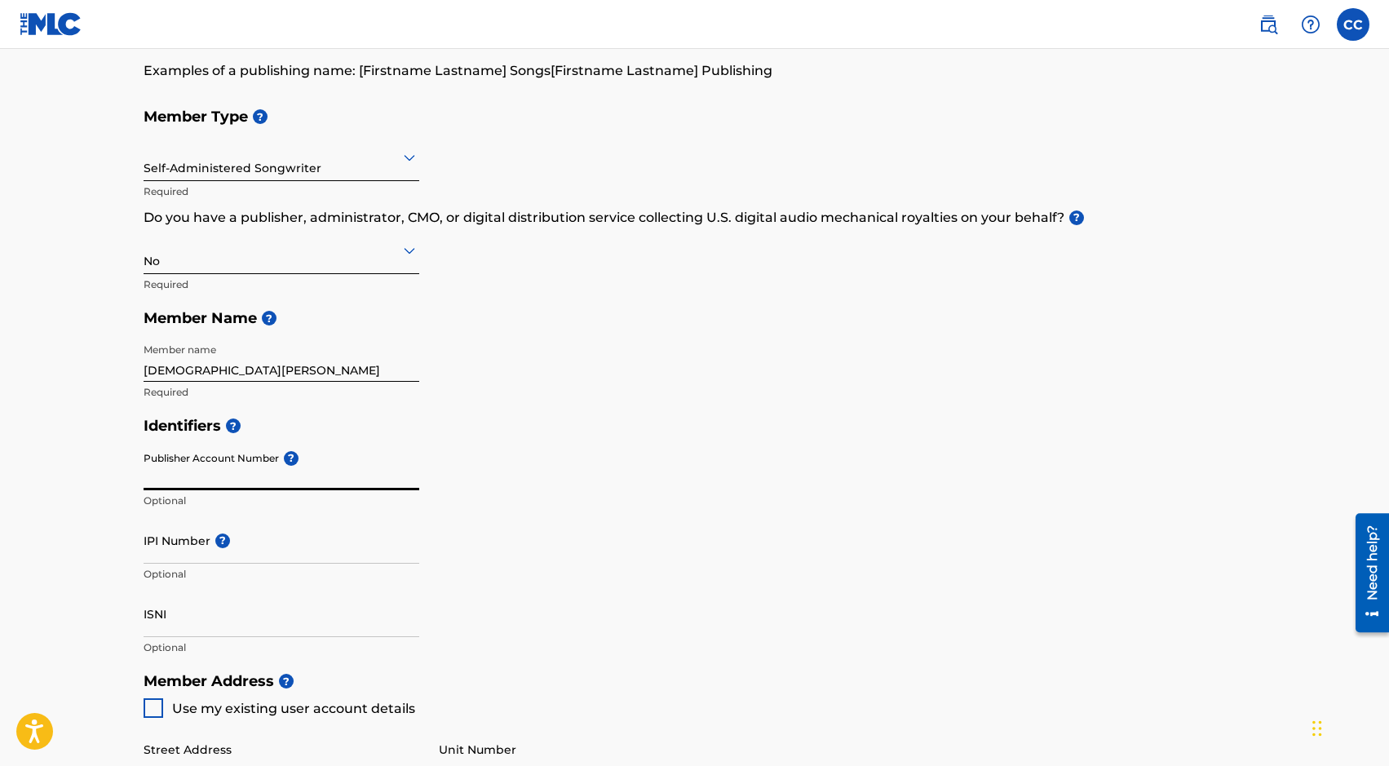
paste input "551063690"
type input "551063690"
drag, startPoint x: 218, startPoint y: 473, endPoint x: 117, endPoint y: 473, distance: 101.1
click at [117, 473] on main "Create a Member If you are a self-administered songwriter without a publisher t…" at bounding box center [694, 647] width 1389 height 1465
click at [200, 554] on input "IPI Number ?" at bounding box center [282, 540] width 276 height 46
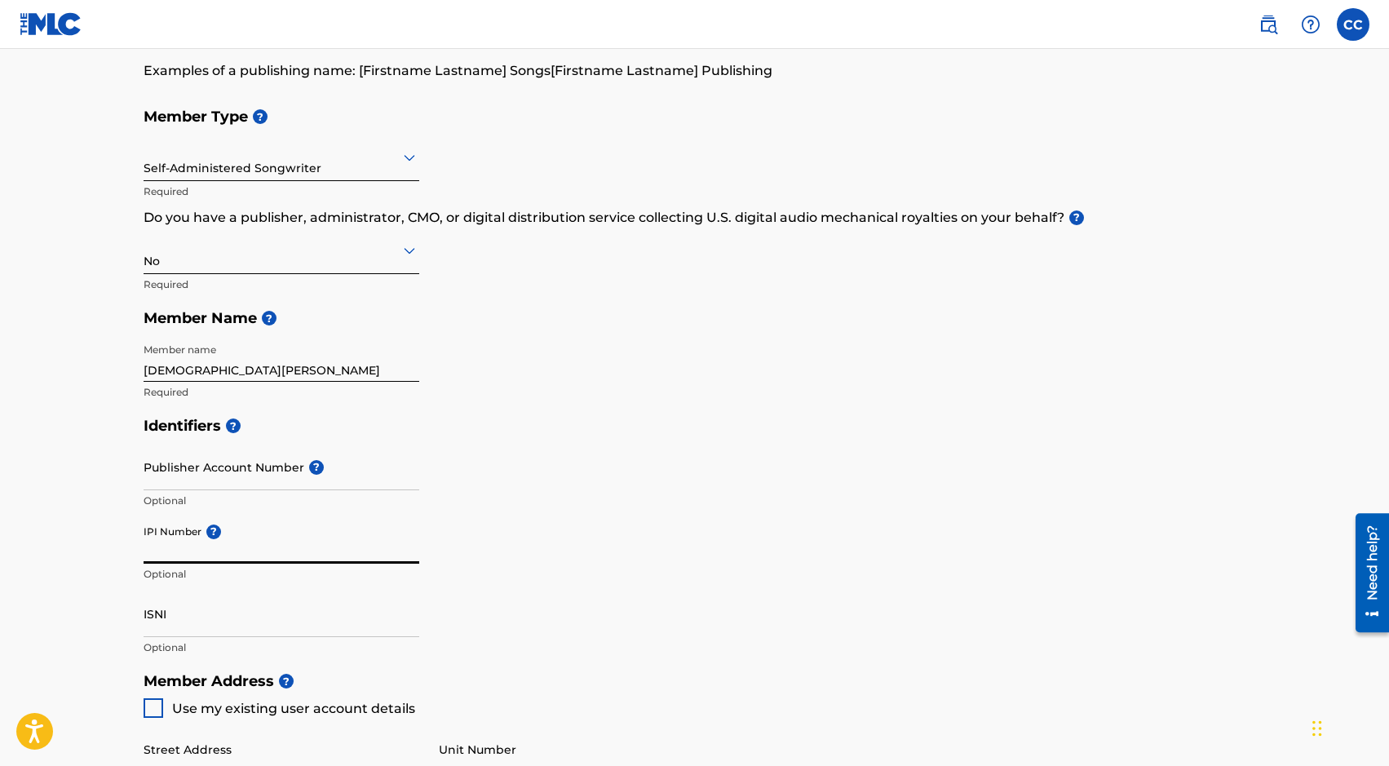
paste input "551063690"
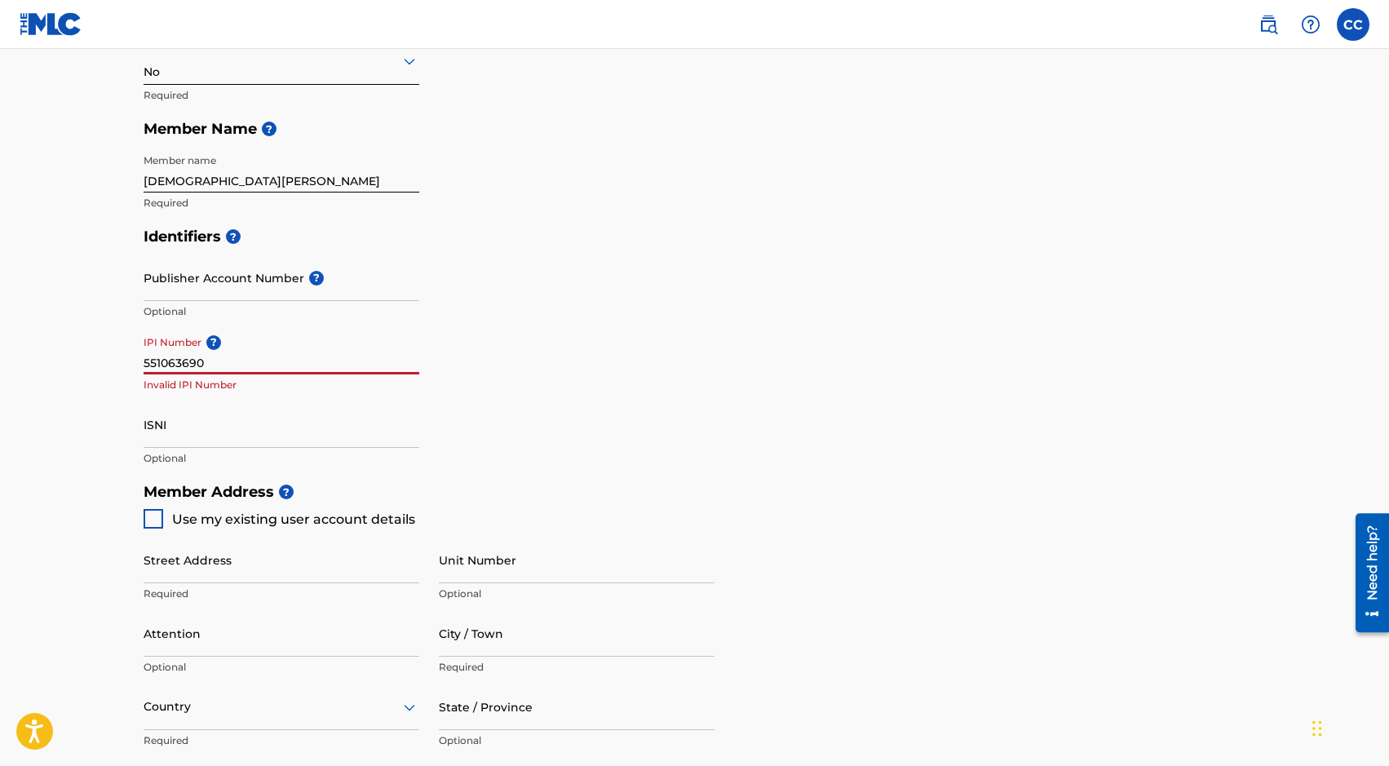
scroll to position [322, 0]
type input "551063690"
click at [145, 522] on div at bounding box center [154, 520] width 20 height 20
type input "[STREET_ADDRESS][PERSON_NAME]"
type input "[GEOGRAPHIC_DATA]"
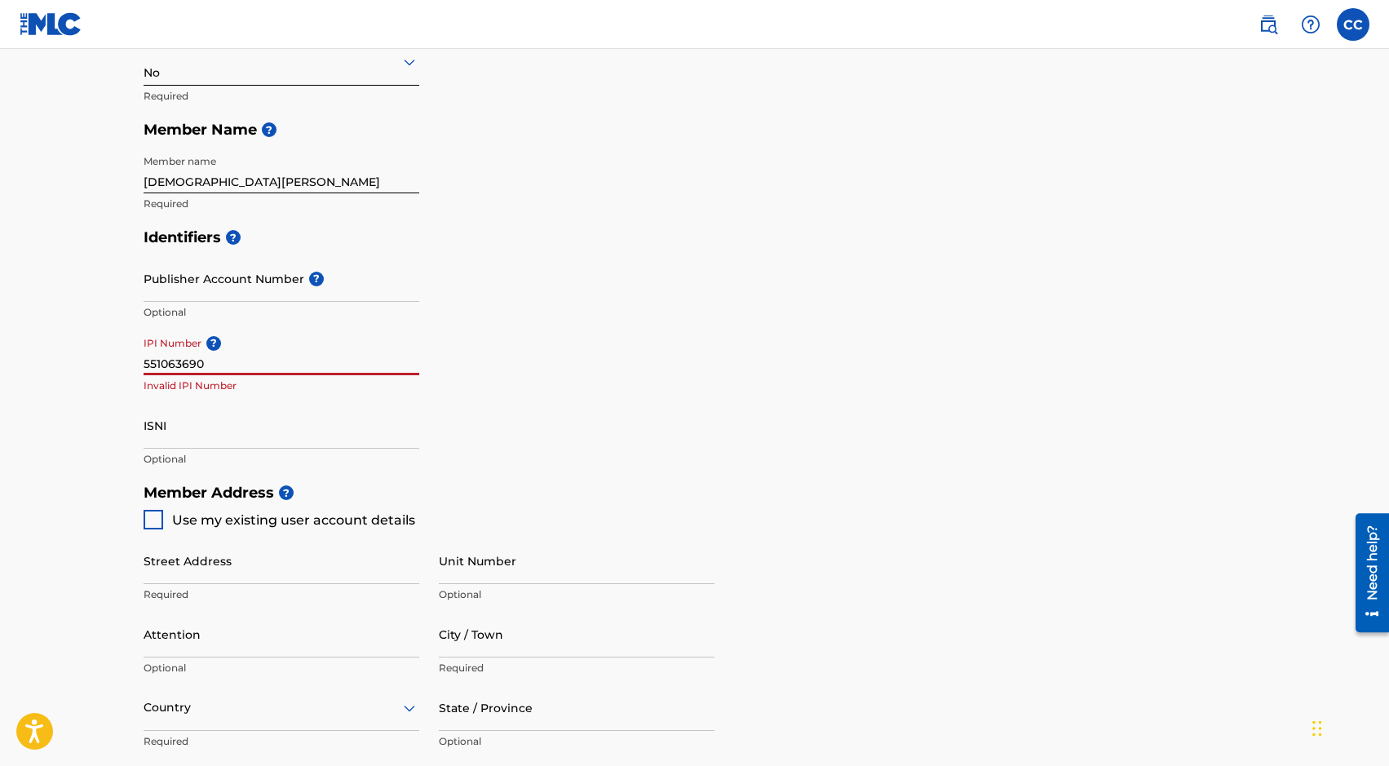
type input "91304"
type input "516"
type input "4929563"
type input "[EMAIL_ADDRESS][DOMAIN_NAME]"
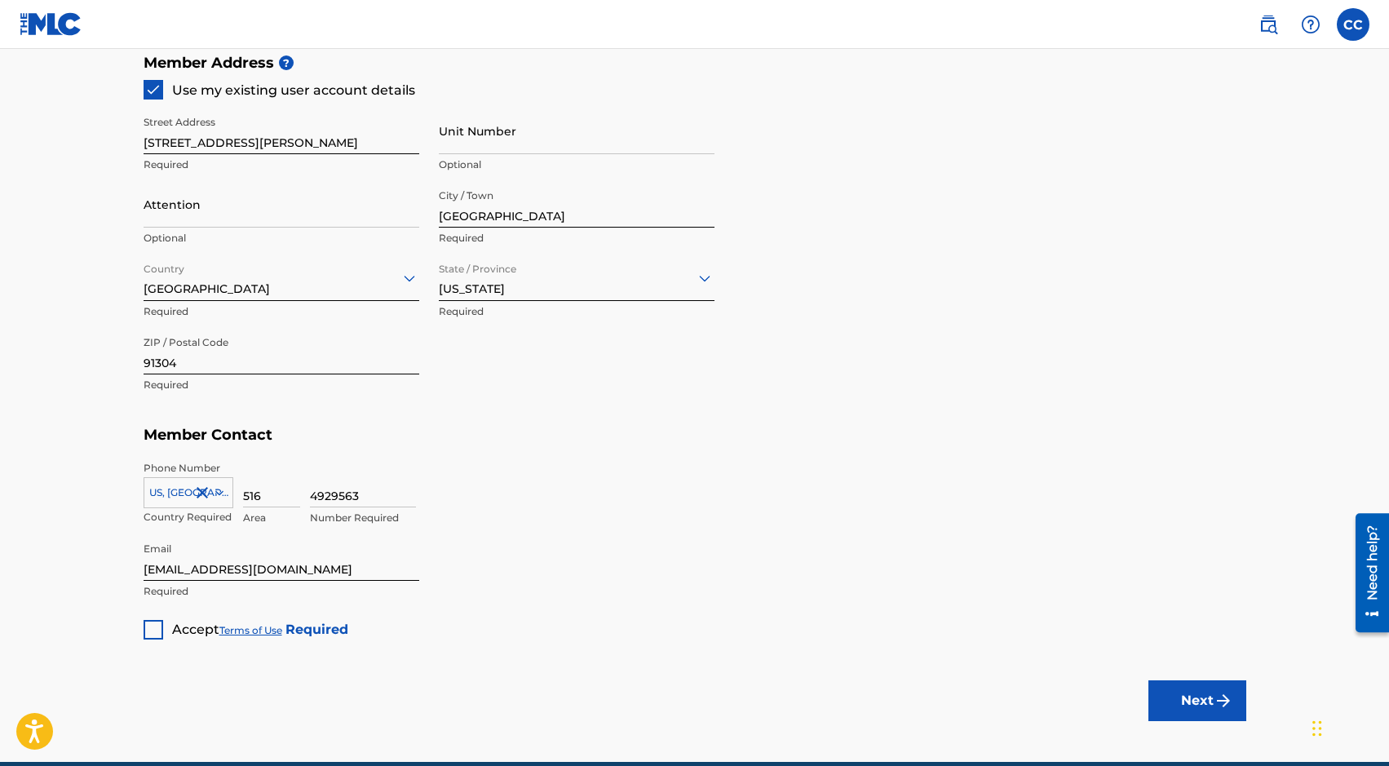
scroll to position [756, 0]
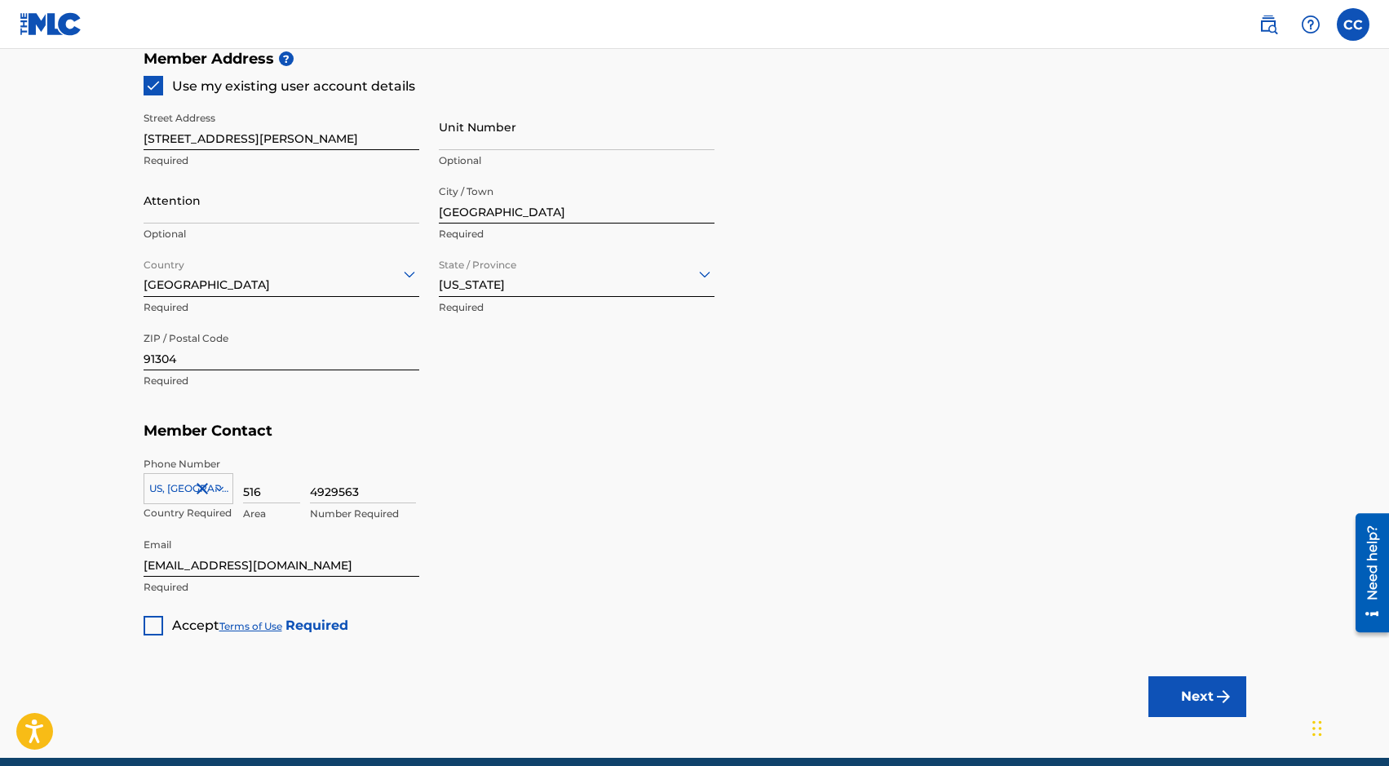
click at [148, 623] on div at bounding box center [154, 626] width 20 height 20
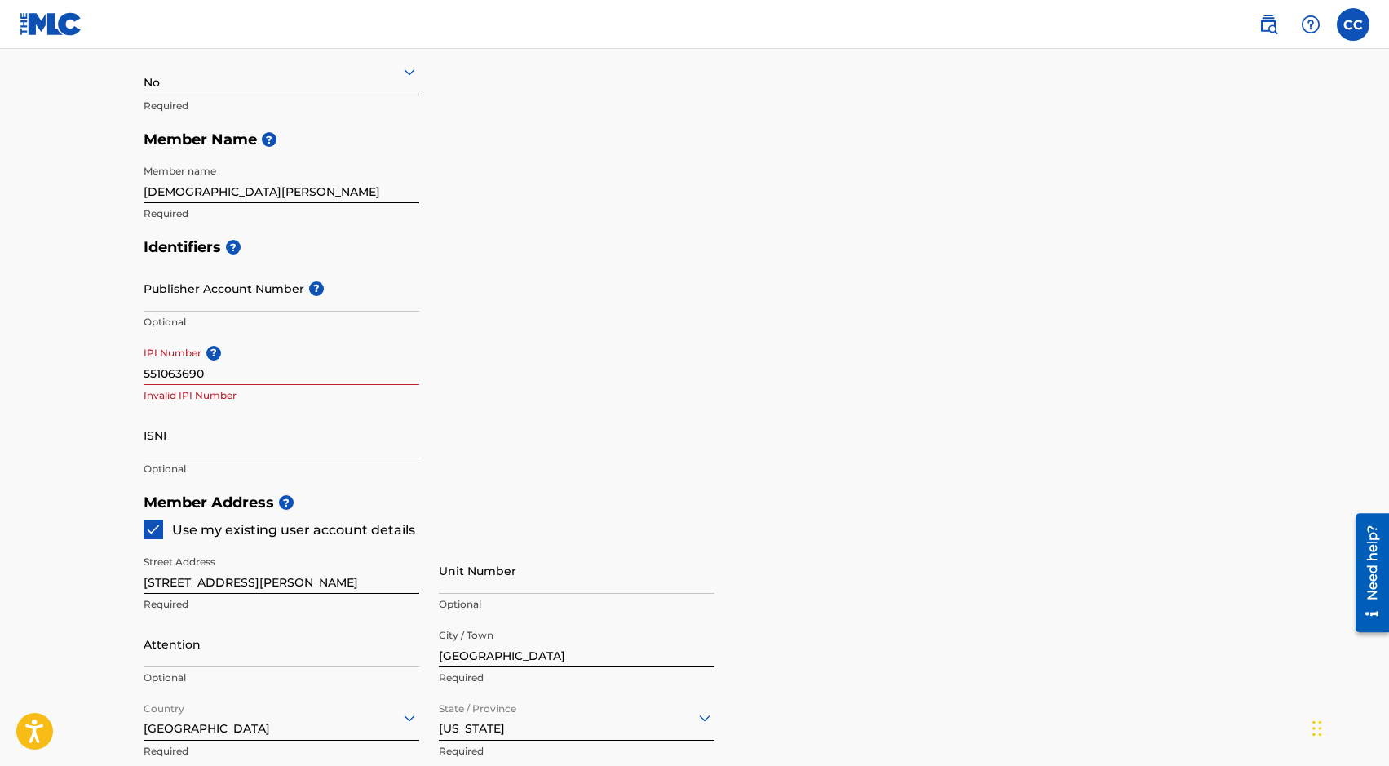
scroll to position [292, 0]
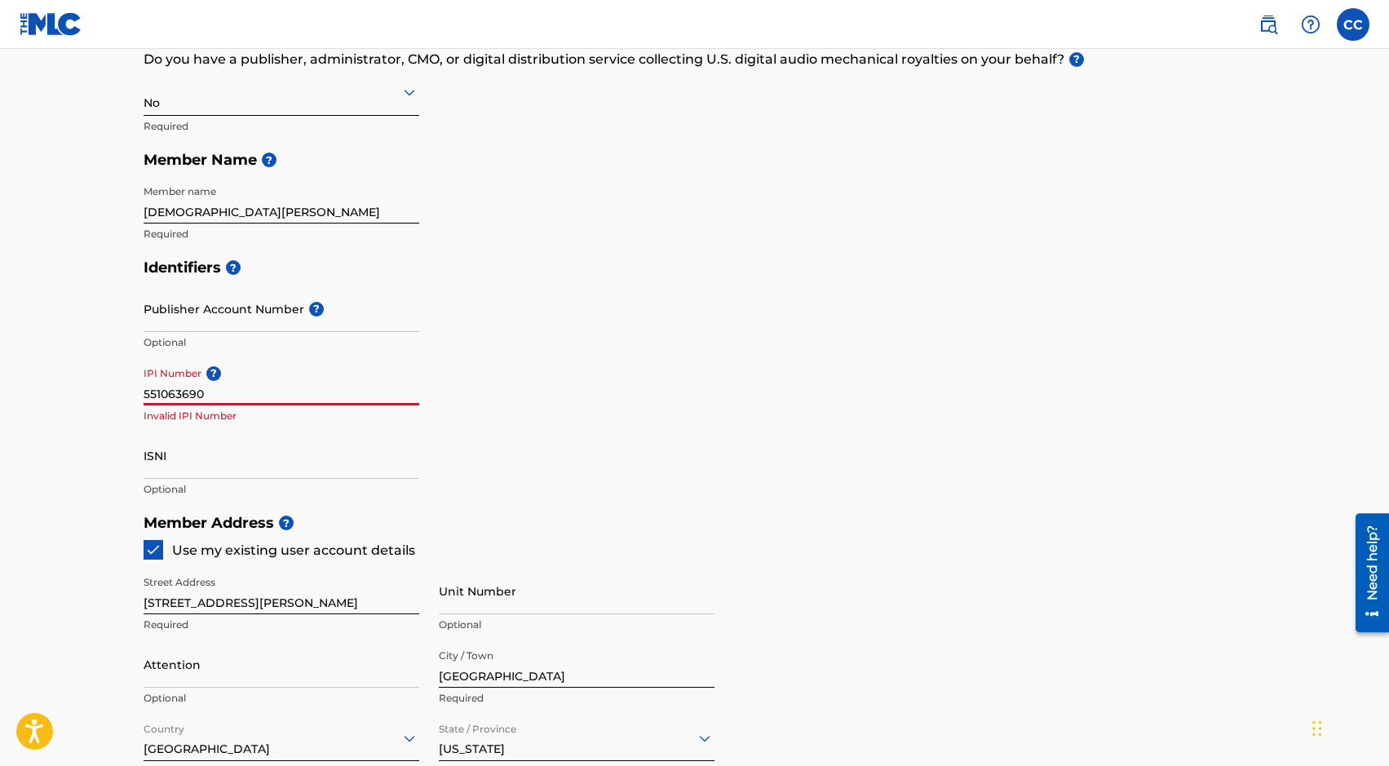
click at [240, 388] on input "551063690" at bounding box center [282, 382] width 276 height 46
click at [274, 370] on input "551063690" at bounding box center [282, 382] width 276 height 46
drag, startPoint x: 214, startPoint y: 394, endPoint x: 105, endPoint y: 394, distance: 108.5
click at [105, 394] on main "Create a Member If you are a self-administered songwriter without a publisher t…" at bounding box center [694, 489] width 1389 height 1465
paste input "01173265167"
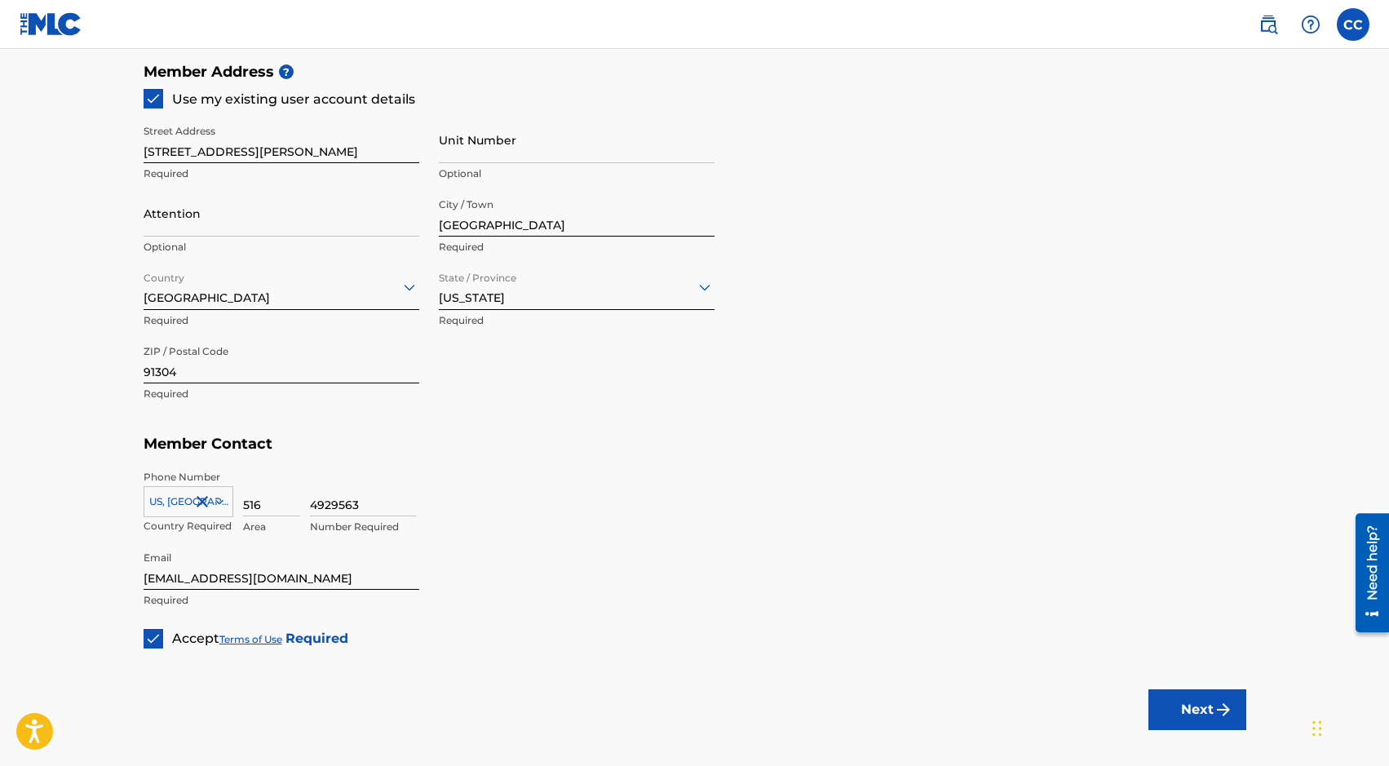
scroll to position [756, 0]
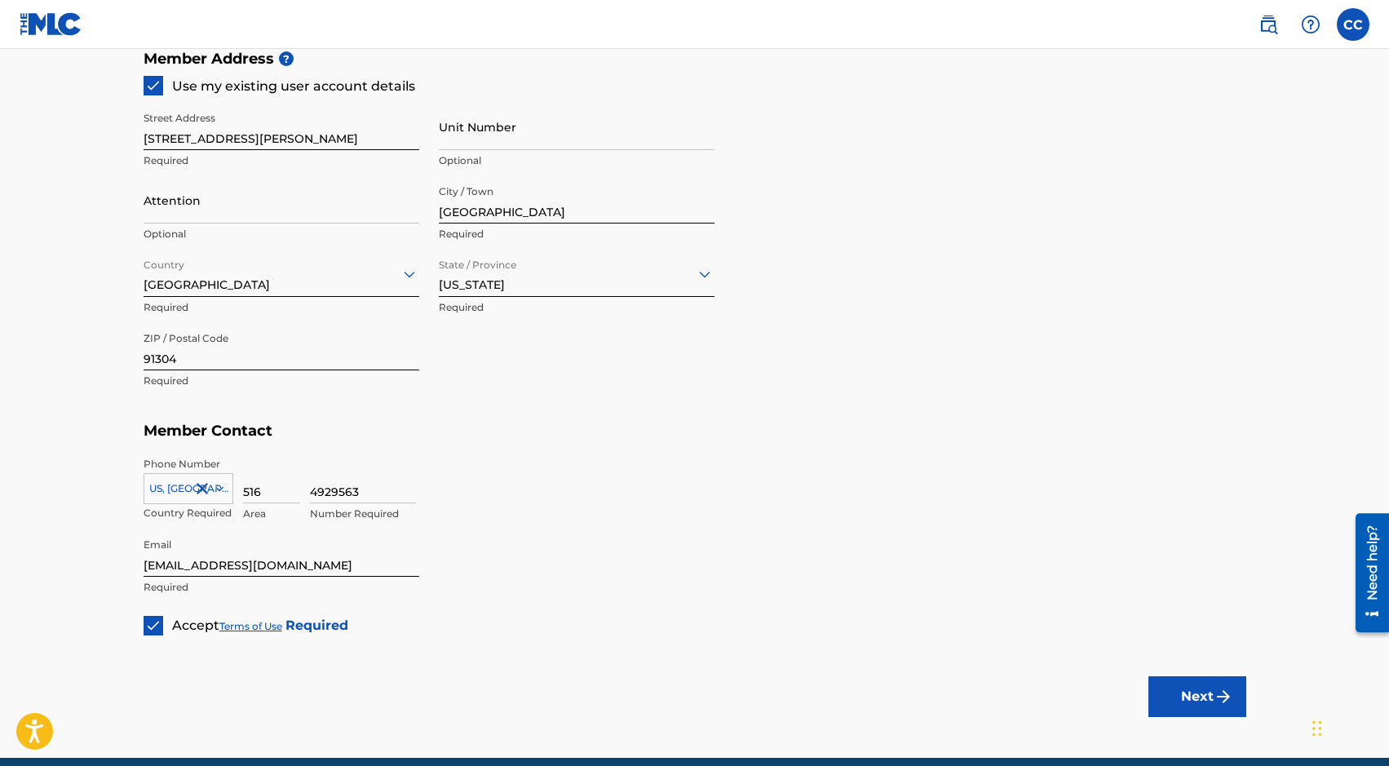
type input "01173265167"
click at [1198, 692] on button "Next" at bounding box center [1197, 696] width 98 height 41
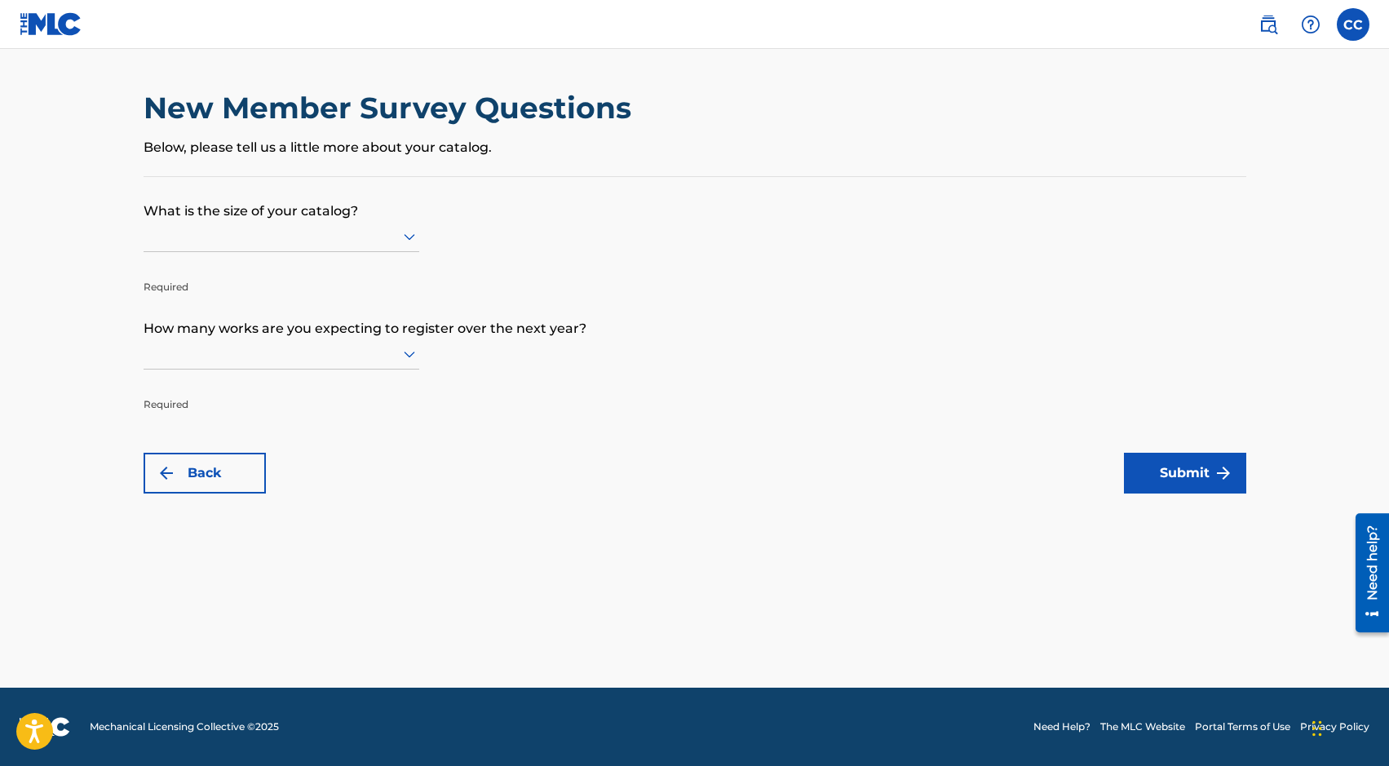
click at [303, 222] on div at bounding box center [282, 236] width 276 height 31
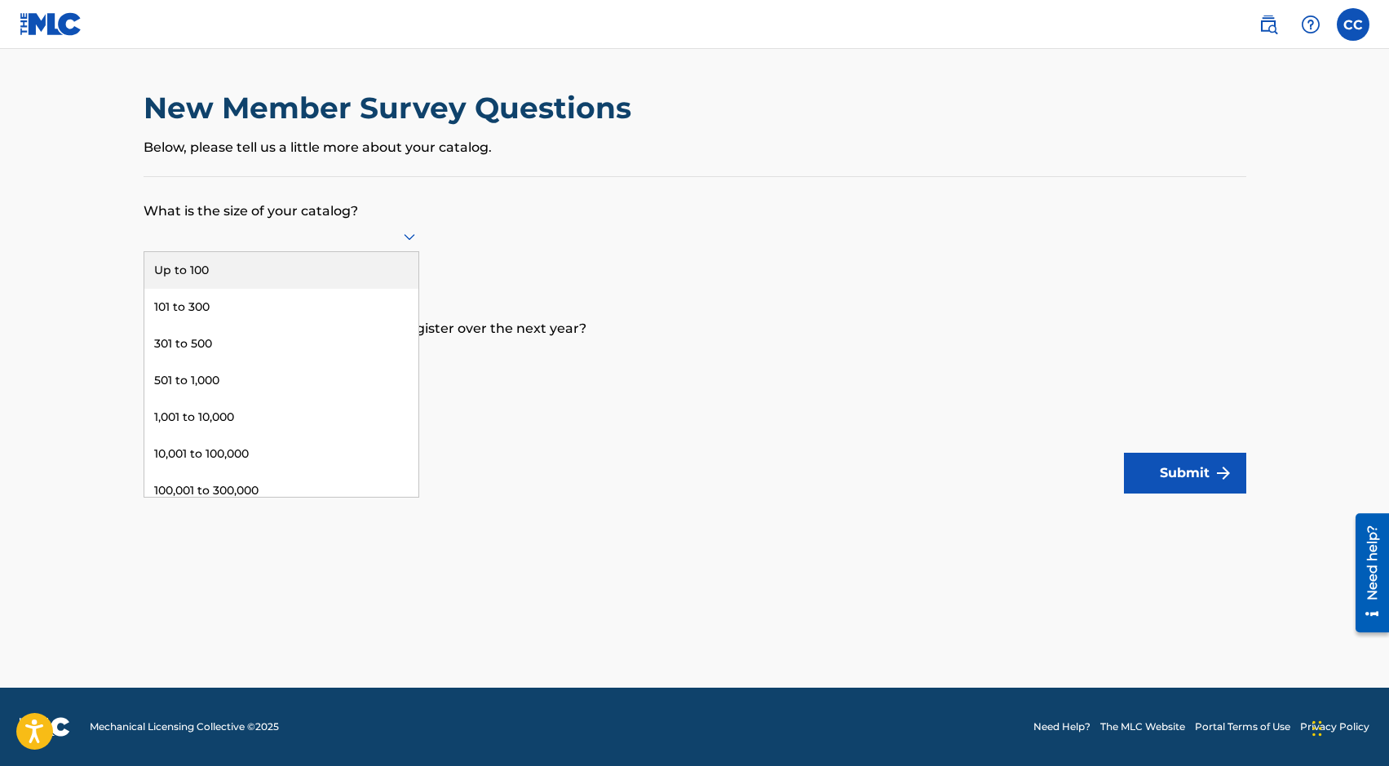
click at [289, 260] on div "Up to 100" at bounding box center [281, 270] width 274 height 37
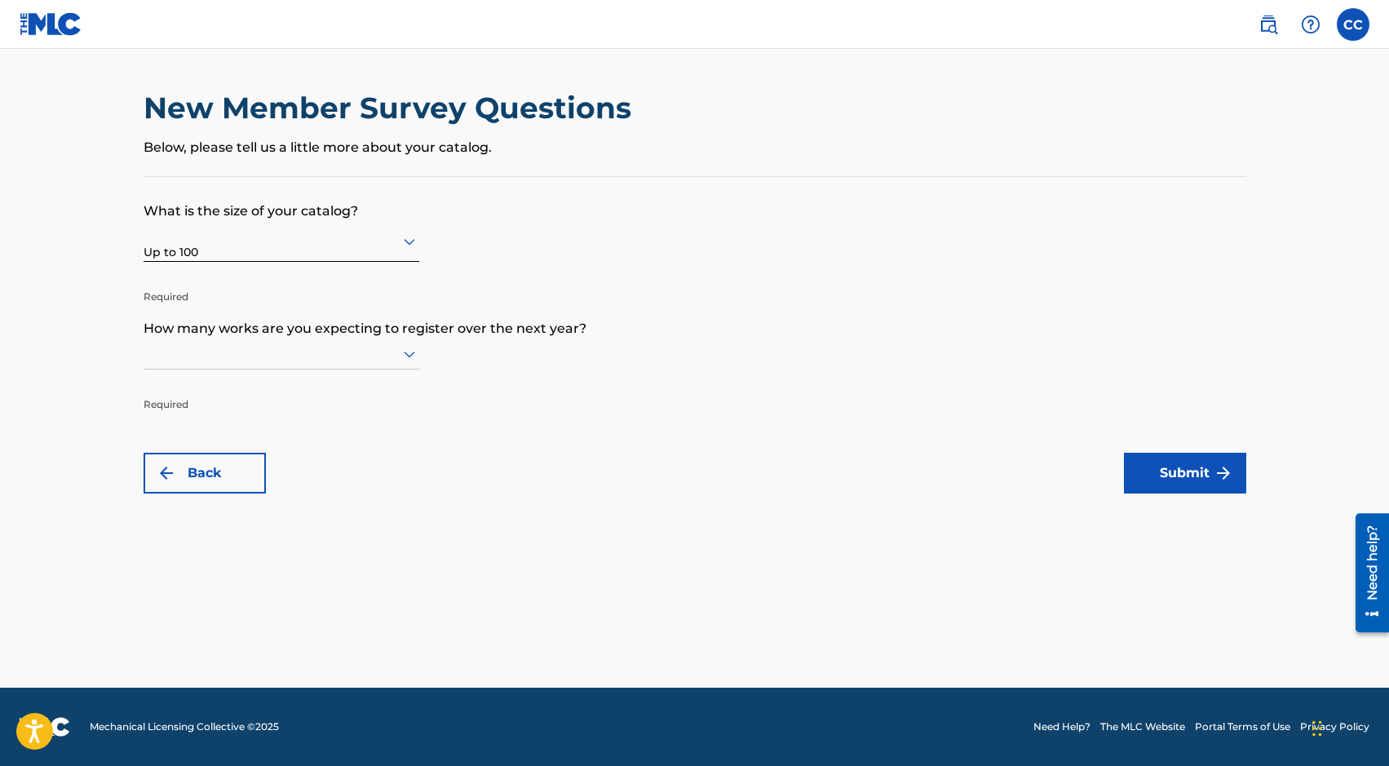
click at [276, 356] on div at bounding box center [282, 353] width 276 height 20
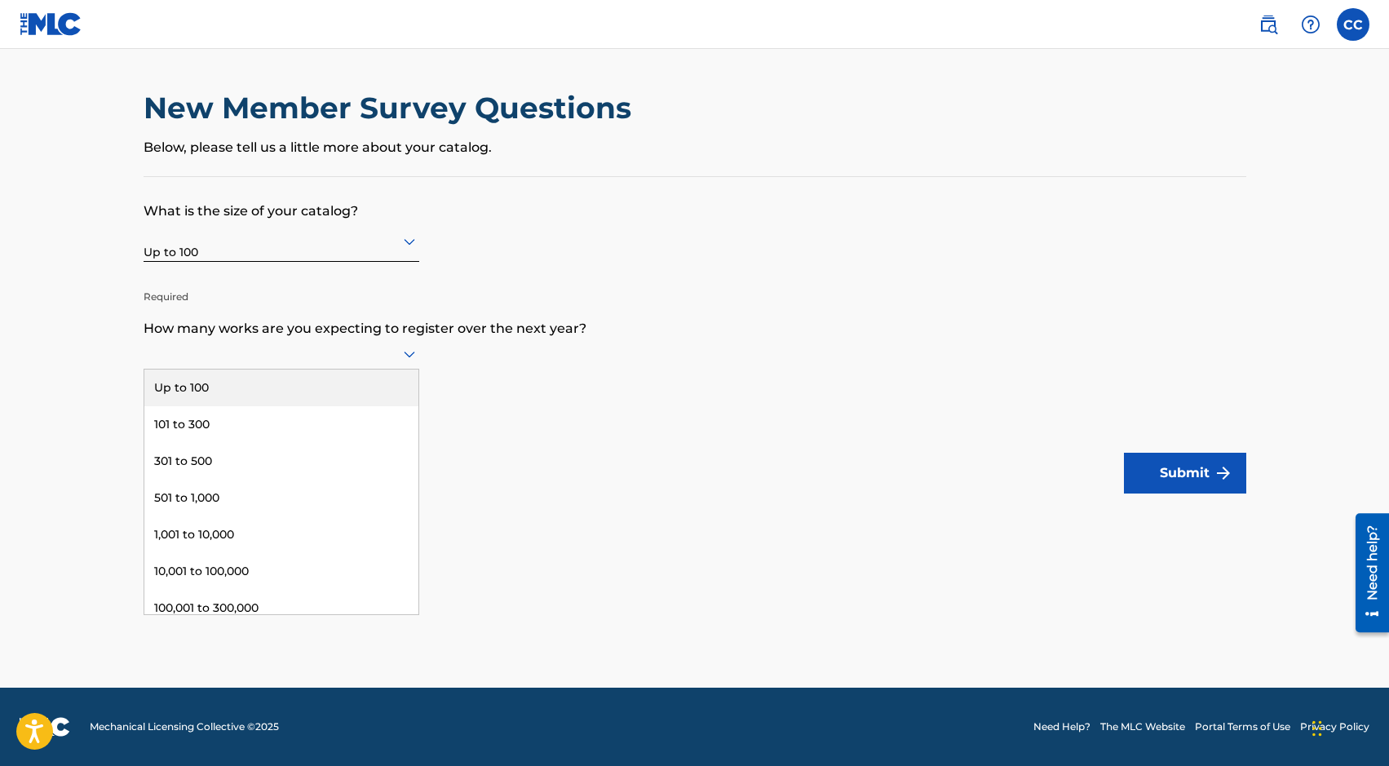
click at [277, 391] on div "Up to 100" at bounding box center [281, 387] width 274 height 37
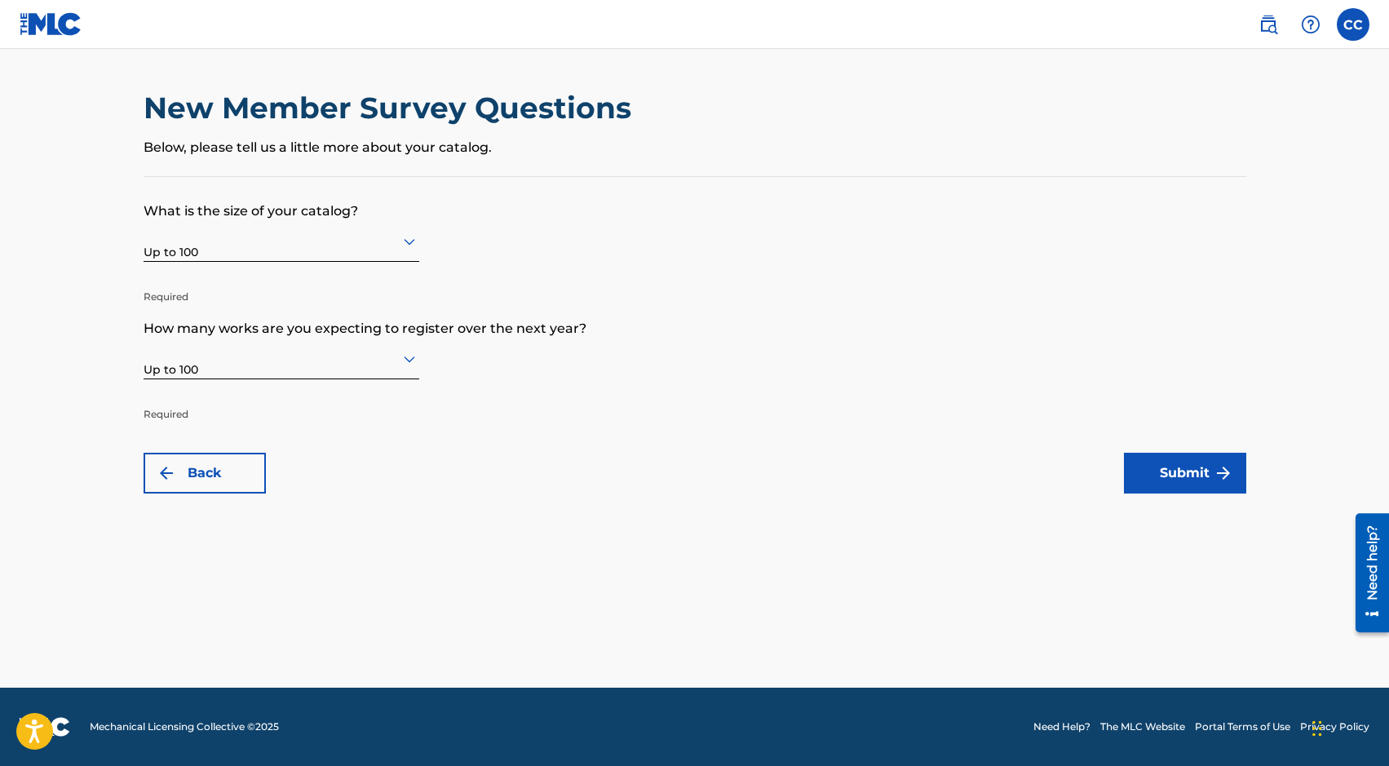
click at [1170, 474] on button "Submit" at bounding box center [1185, 473] width 122 height 41
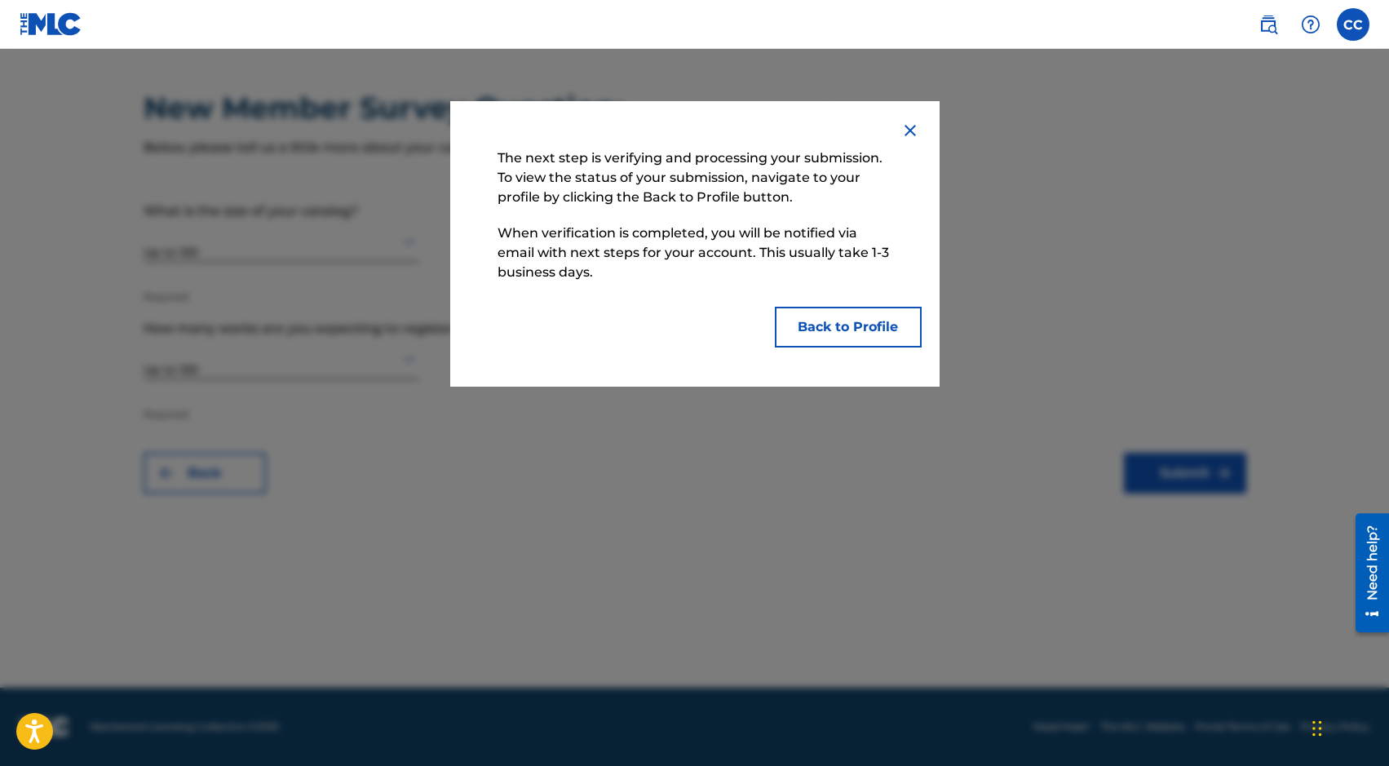
click at [882, 323] on button "Back to Profile" at bounding box center [848, 327] width 147 height 41
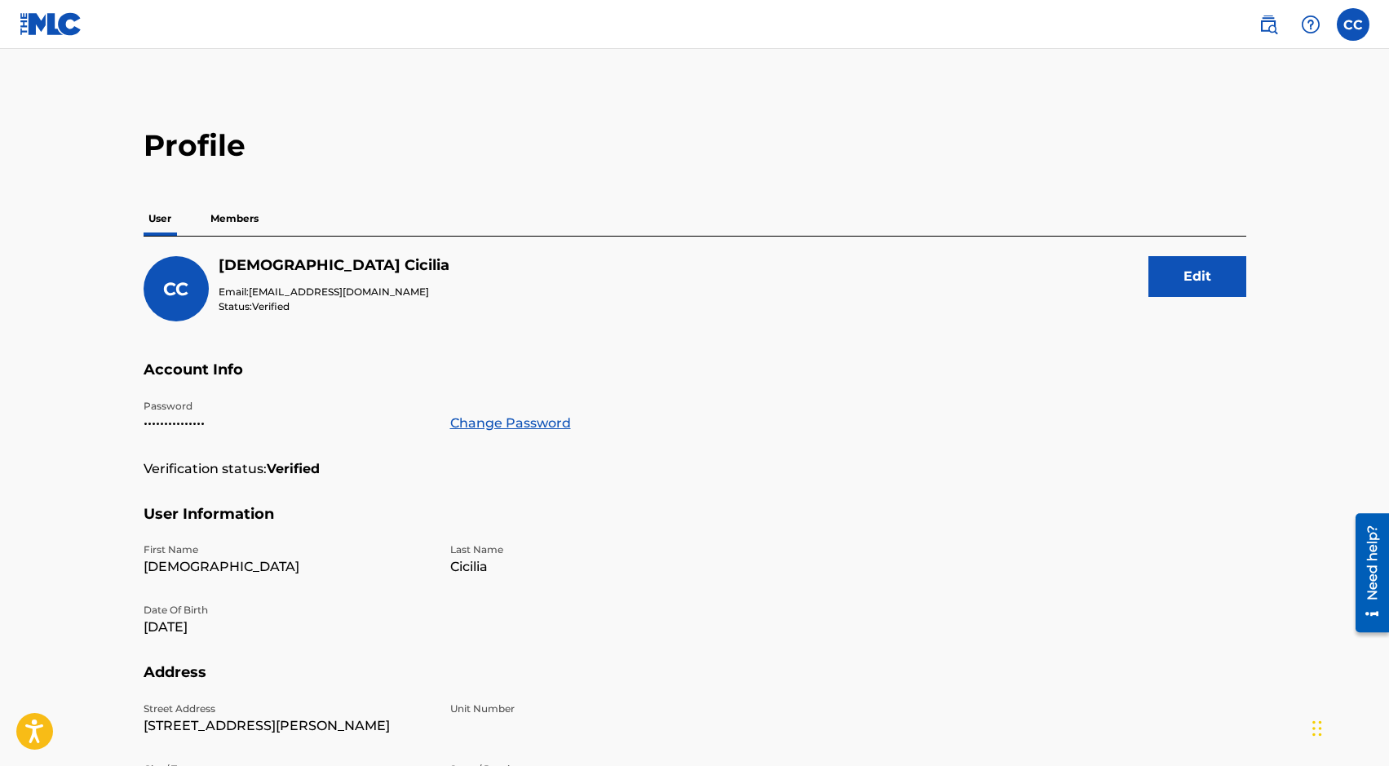
click at [242, 217] on p "Members" at bounding box center [234, 218] width 58 height 34
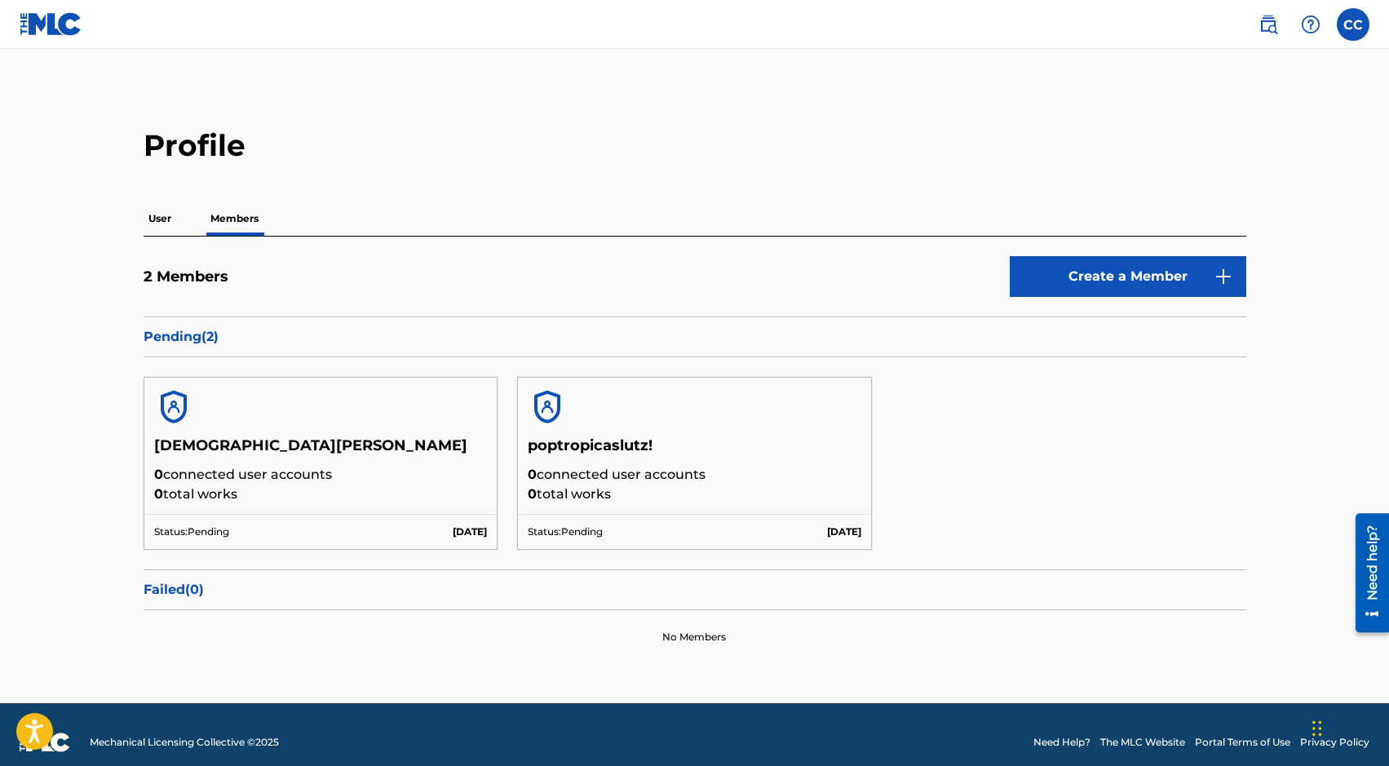
click at [1272, 24] on img at bounding box center [1268, 25] width 20 height 20
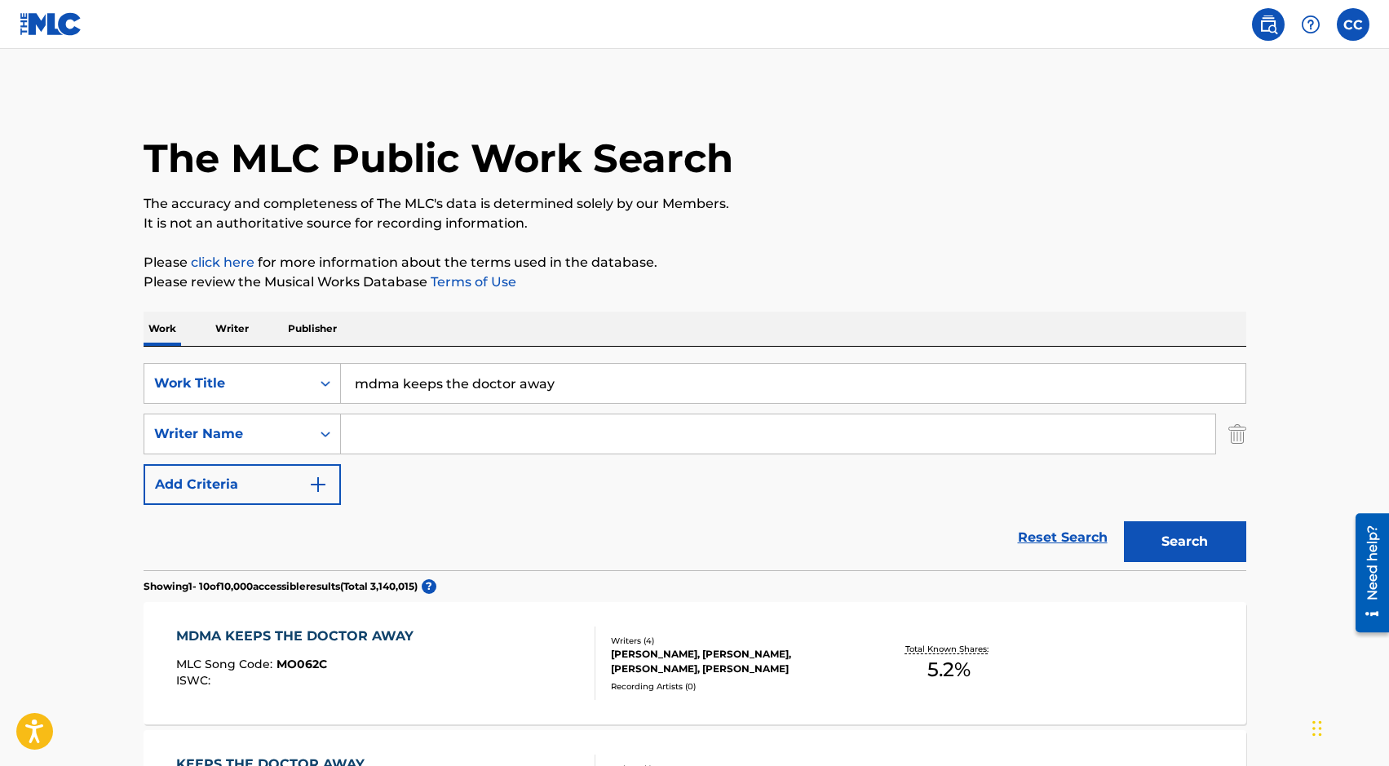
click at [335, 635] on div "MDMA KEEPS THE DOCTOR AWAY" at bounding box center [298, 636] width 245 height 20
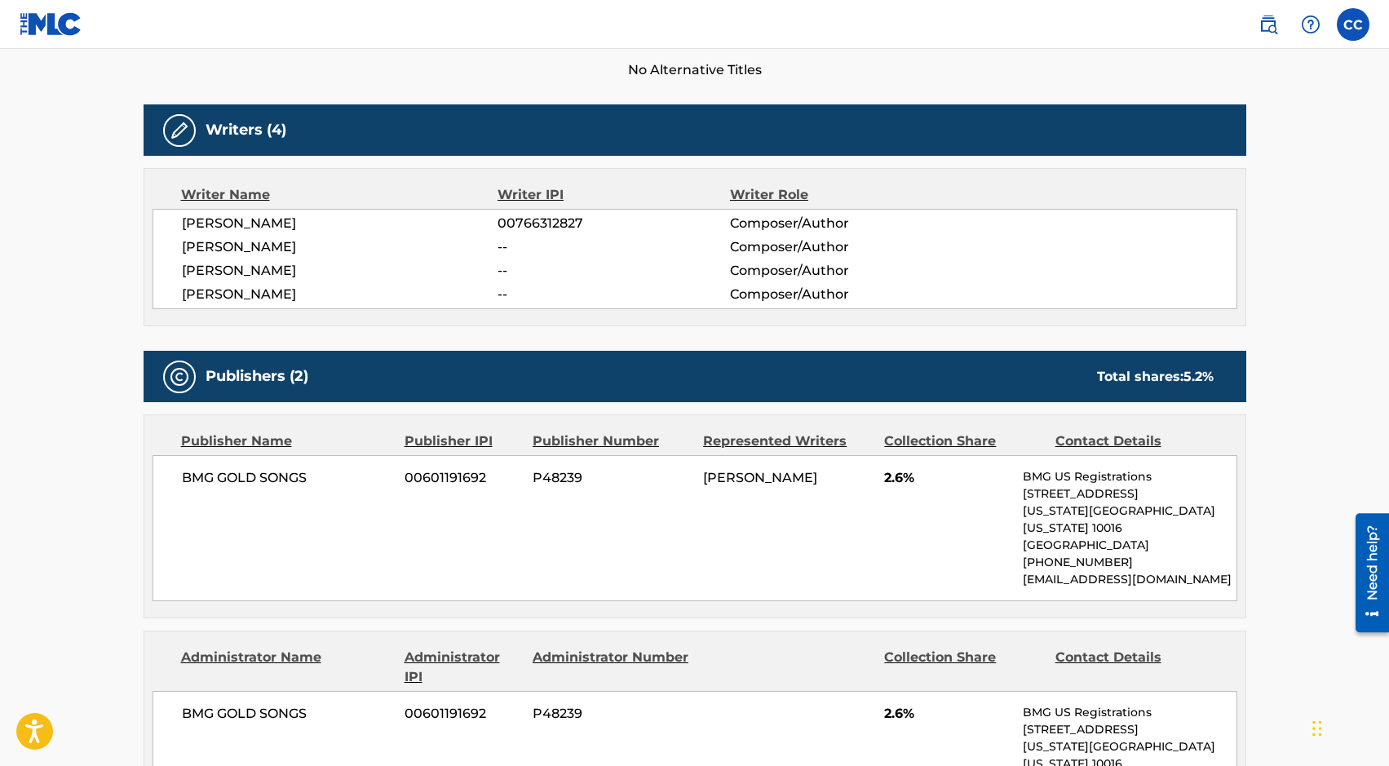
scroll to position [470, 0]
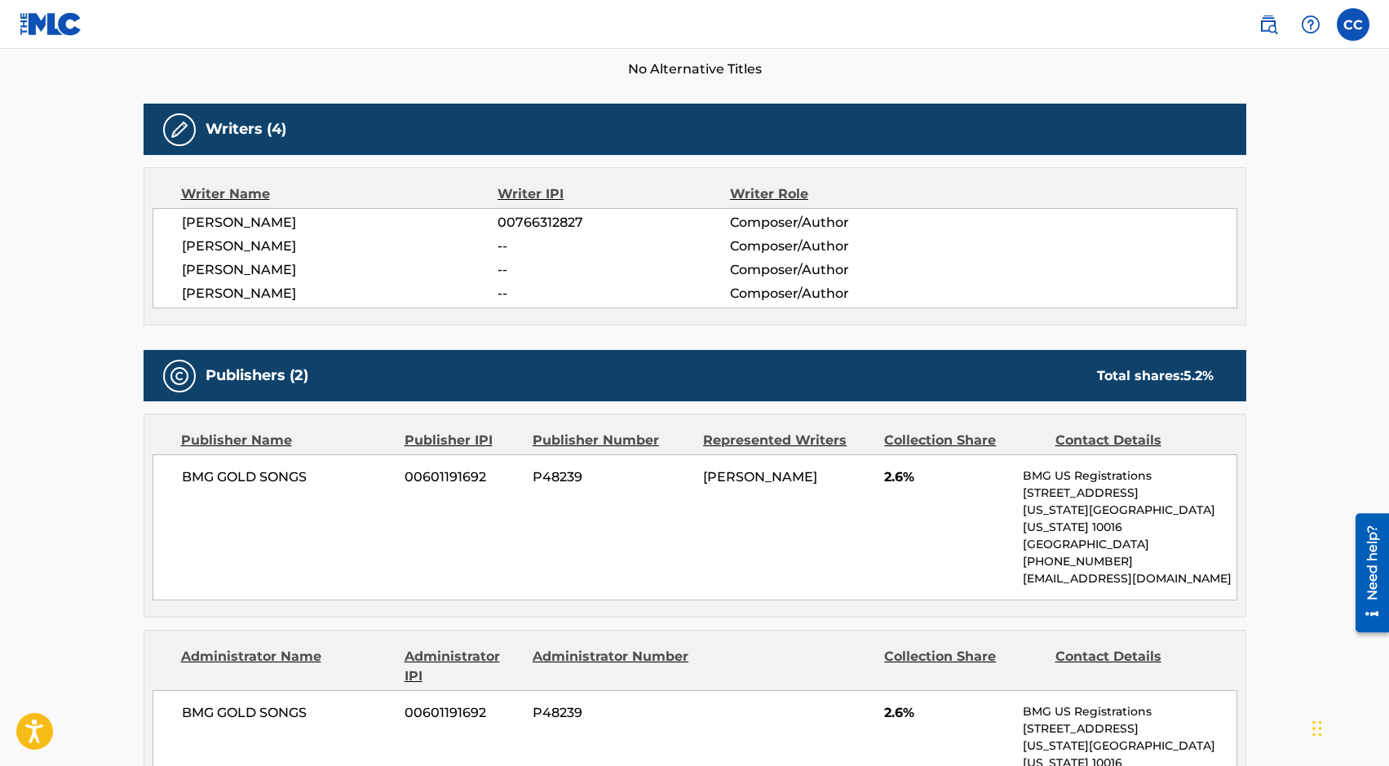
click at [78, 401] on main "< Back to public search results Copy work link MDMA KEEPS THE DOCTOR AWAY Work …" at bounding box center [694, 328] width 1389 height 1500
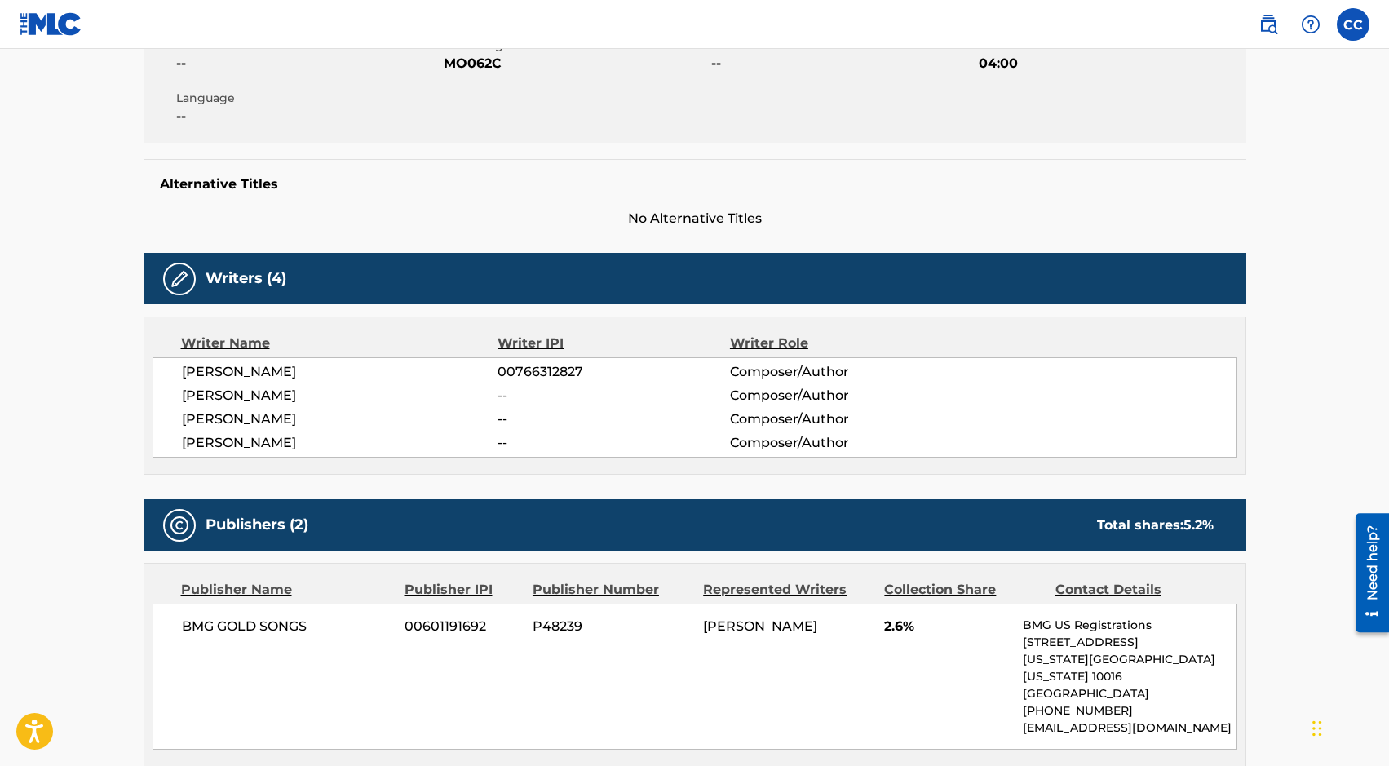
scroll to position [0, 0]
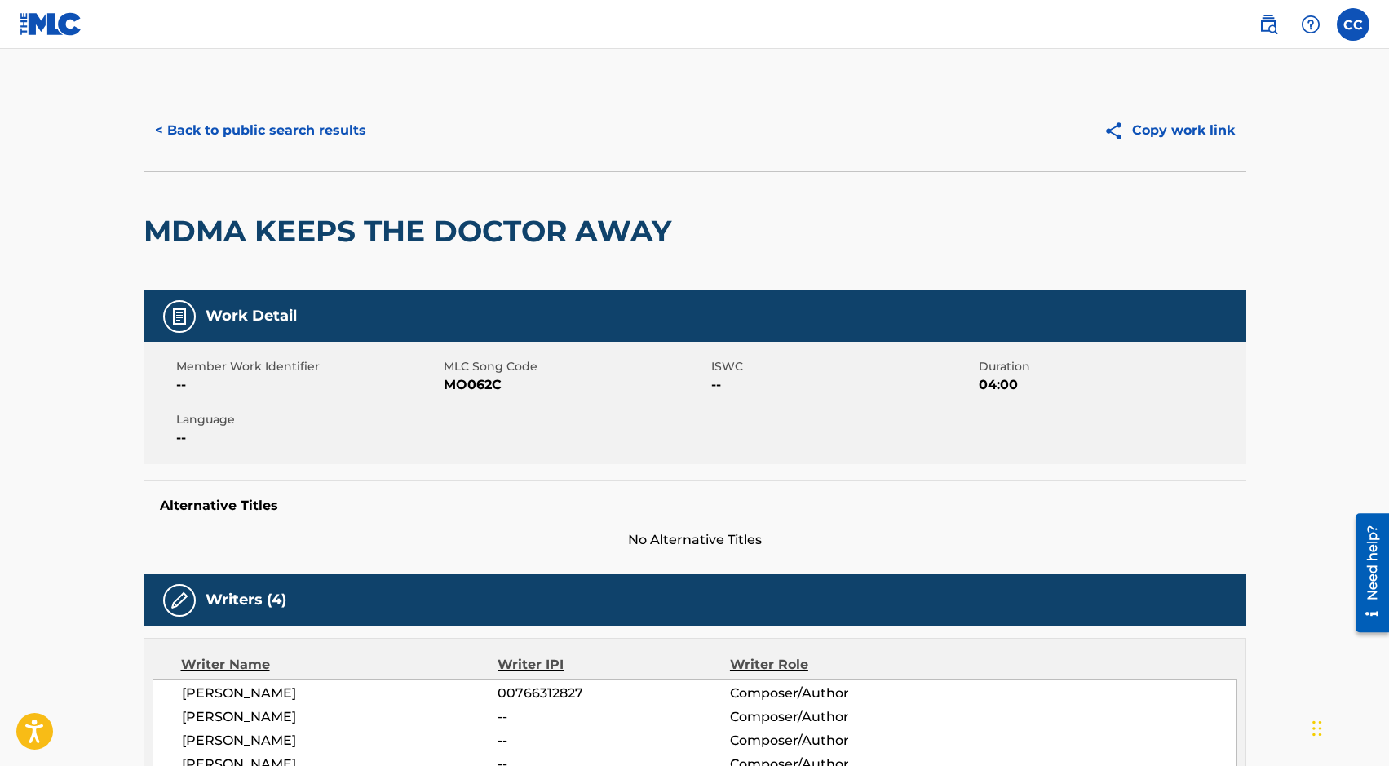
click at [250, 122] on button "< Back to public search results" at bounding box center [261, 130] width 234 height 41
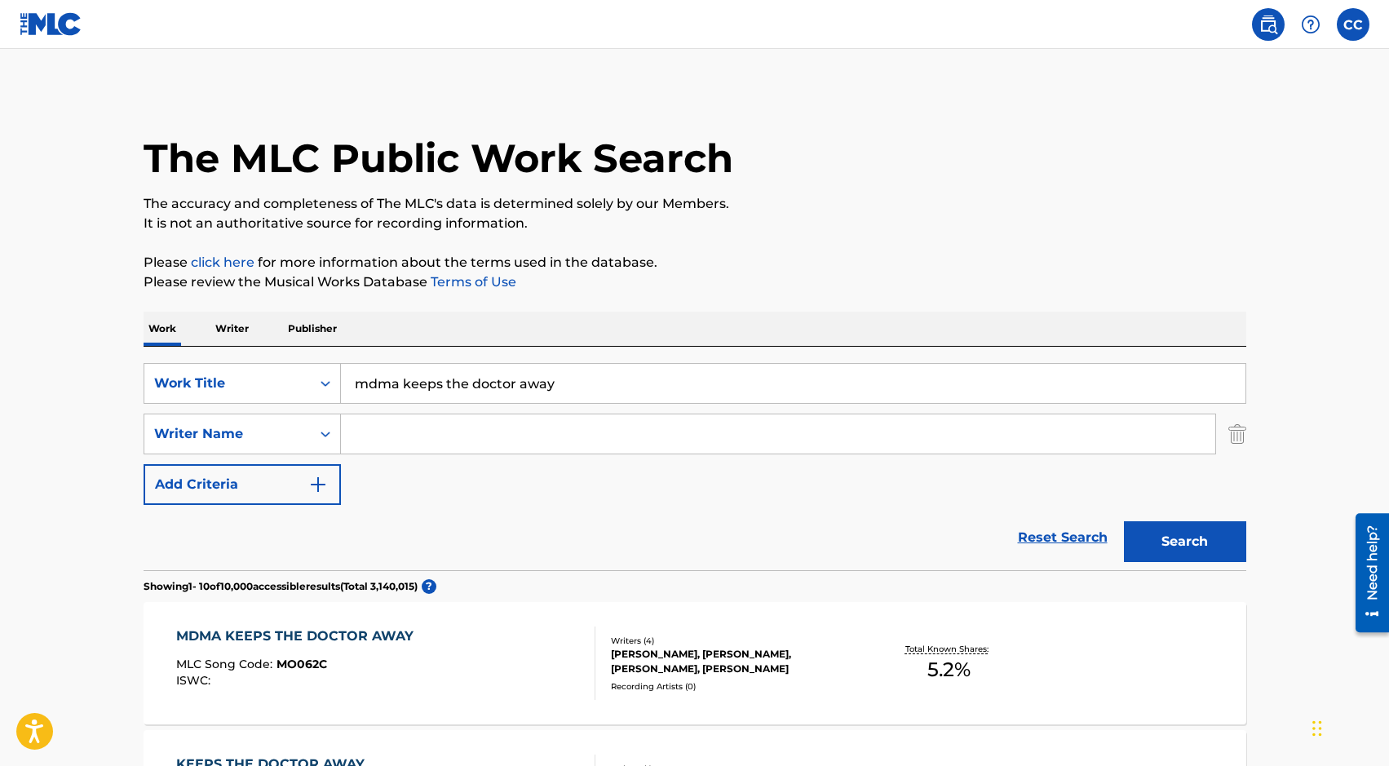
drag, startPoint x: 570, startPoint y: 378, endPoint x: 303, endPoint y: 356, distance: 267.6
click at [303, 356] on div "SearchWithCriteria6c5a4be7-aa0b-4b35-bc13-cc34b5a92873 Work Title mdma keeps th…" at bounding box center [695, 458] width 1102 height 223
type input "falling apart at halftime"
click at [1124, 521] on button "Search" at bounding box center [1185, 541] width 122 height 41
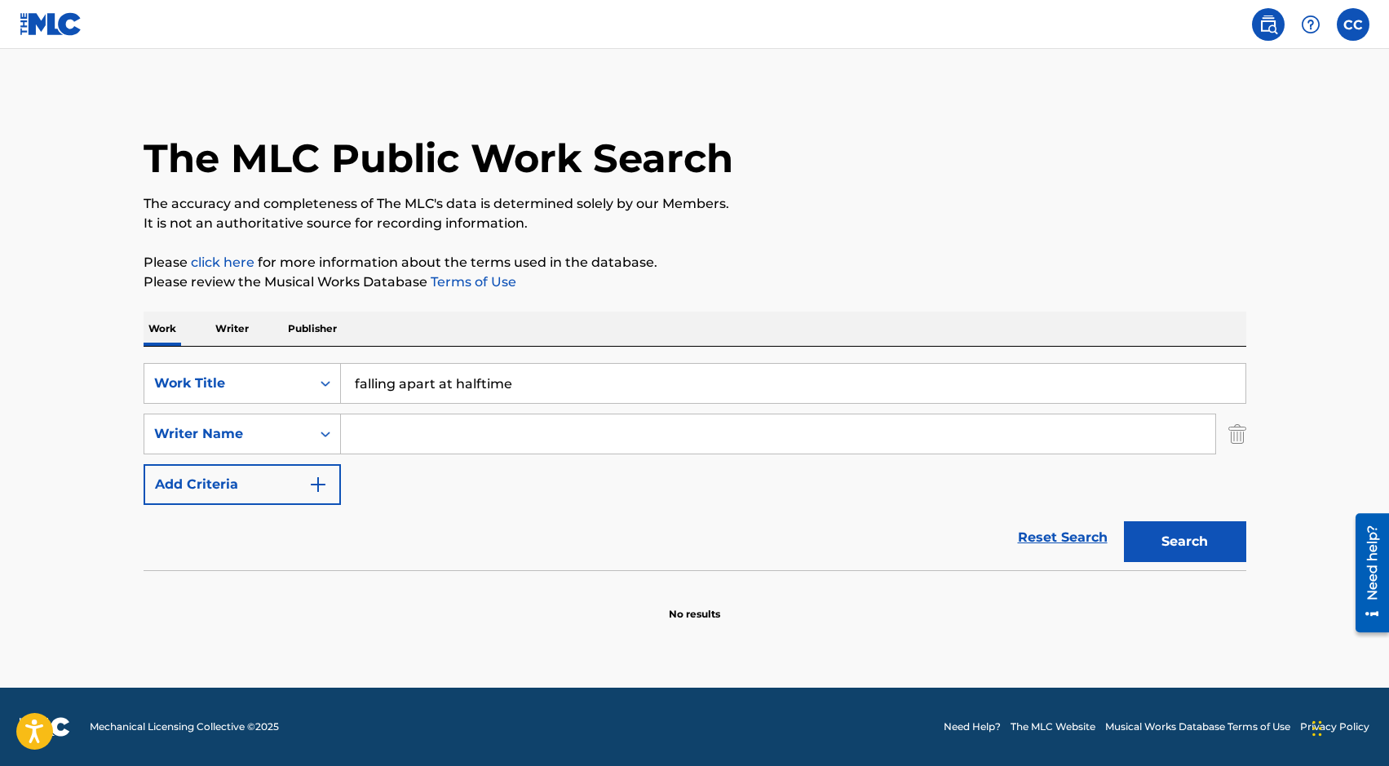
click at [1288, 25] on span at bounding box center [1289, 24] width 75 height 33
click at [1268, 25] on img at bounding box center [1268, 25] width 20 height 20
click at [58, 20] on img at bounding box center [51, 24] width 63 height 24
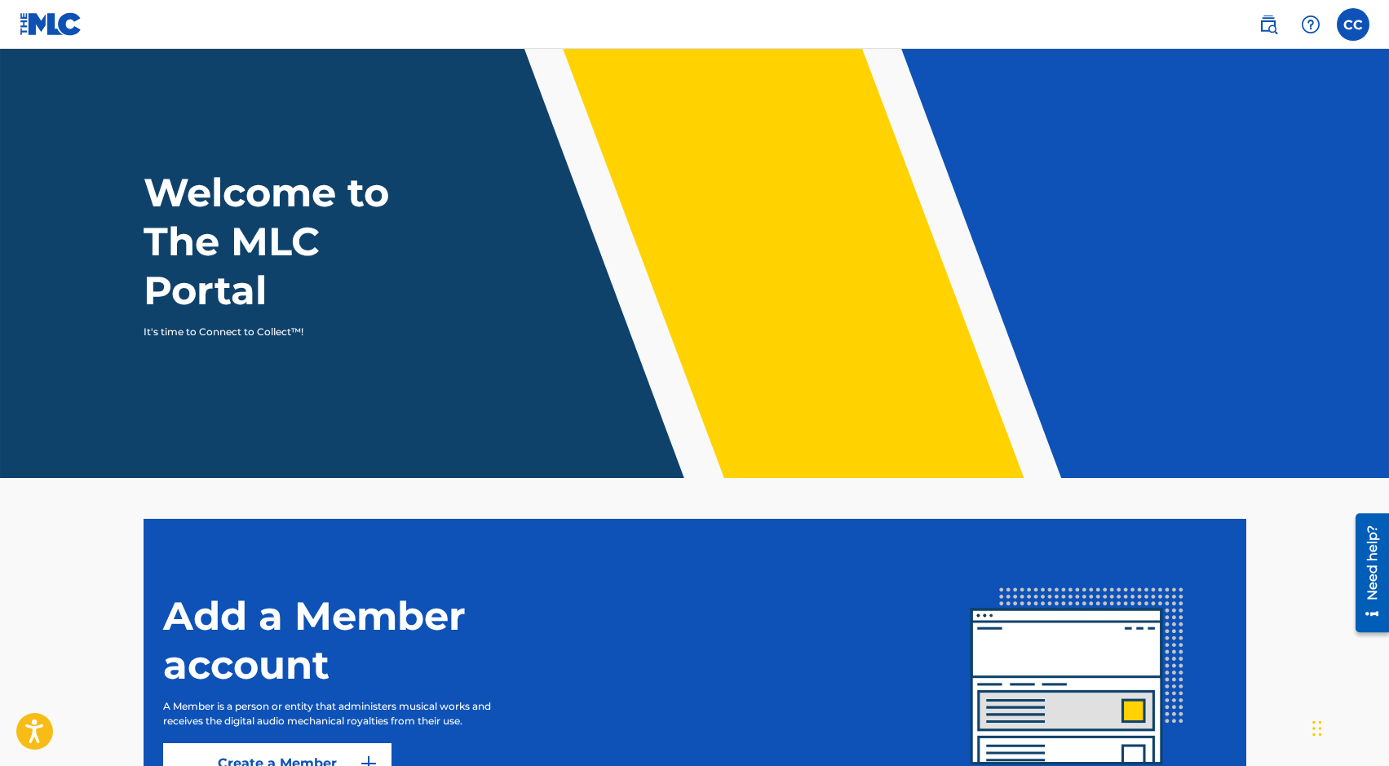
scroll to position [169, 0]
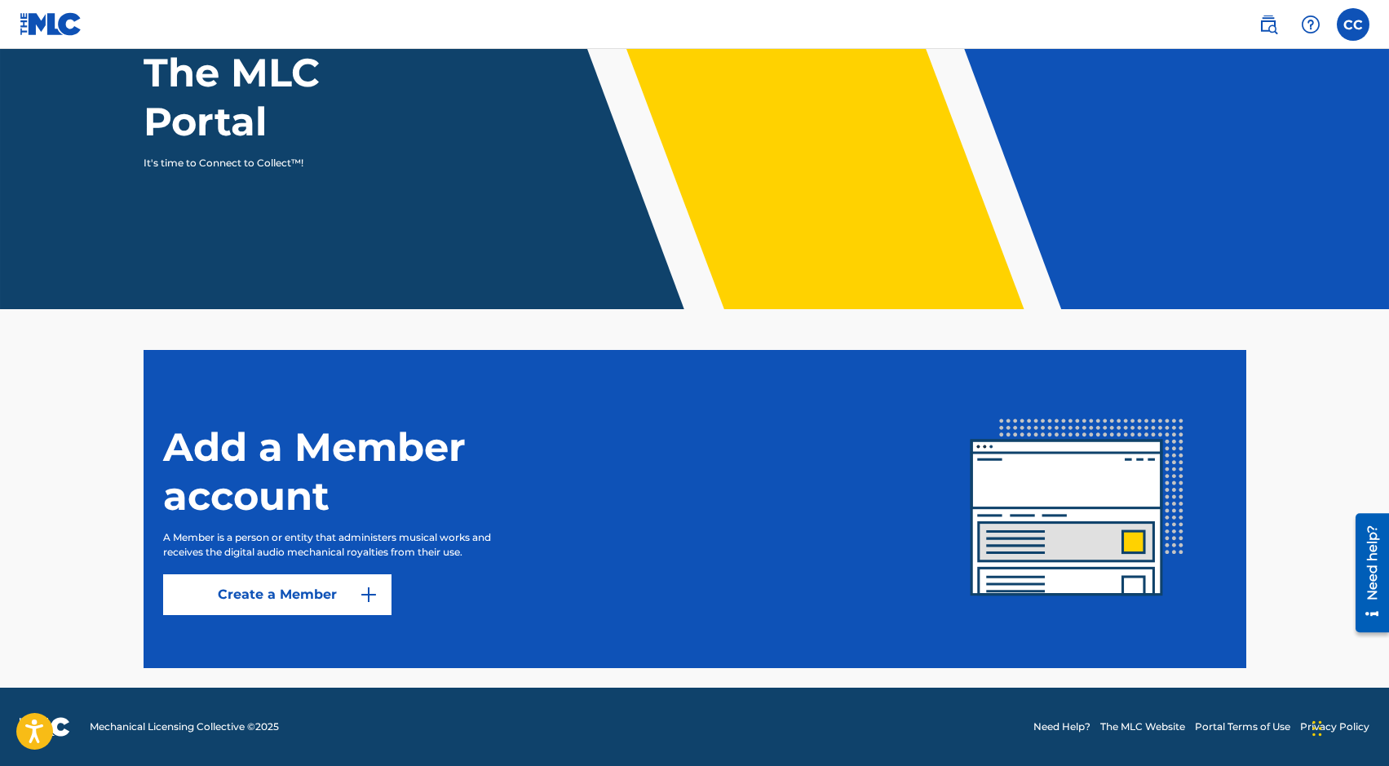
click at [261, 596] on link "Create a Member" at bounding box center [277, 594] width 228 height 41
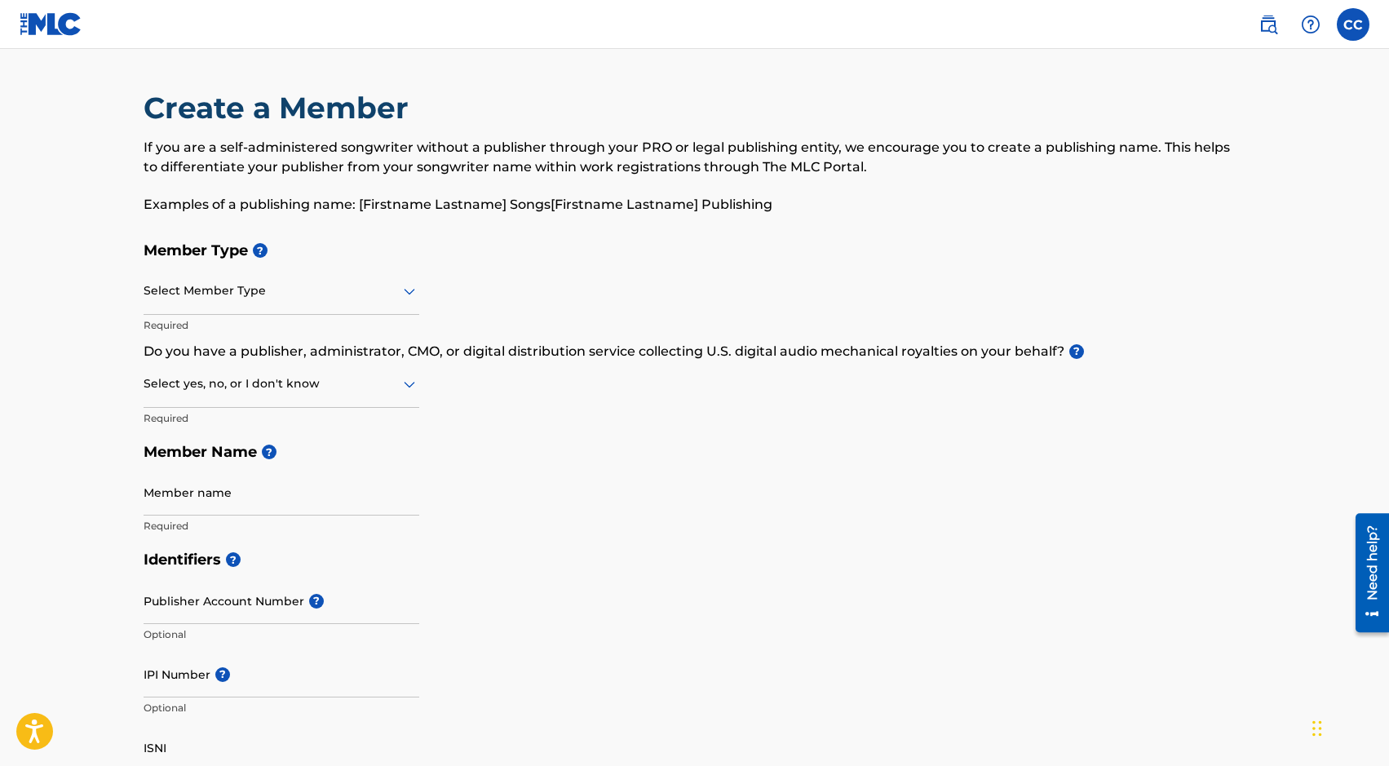
click at [1352, 30] on label at bounding box center [1352, 24] width 33 height 33
click at [1353, 24] on input "CC [DEMOGRAPHIC_DATA][PERSON_NAME] [EMAIL_ADDRESS][DOMAIN_NAME] Notification Pr…" at bounding box center [1353, 24] width 0 height 0
click at [1235, 172] on link "Notification Preferences" at bounding box center [1236, 175] width 120 height 15
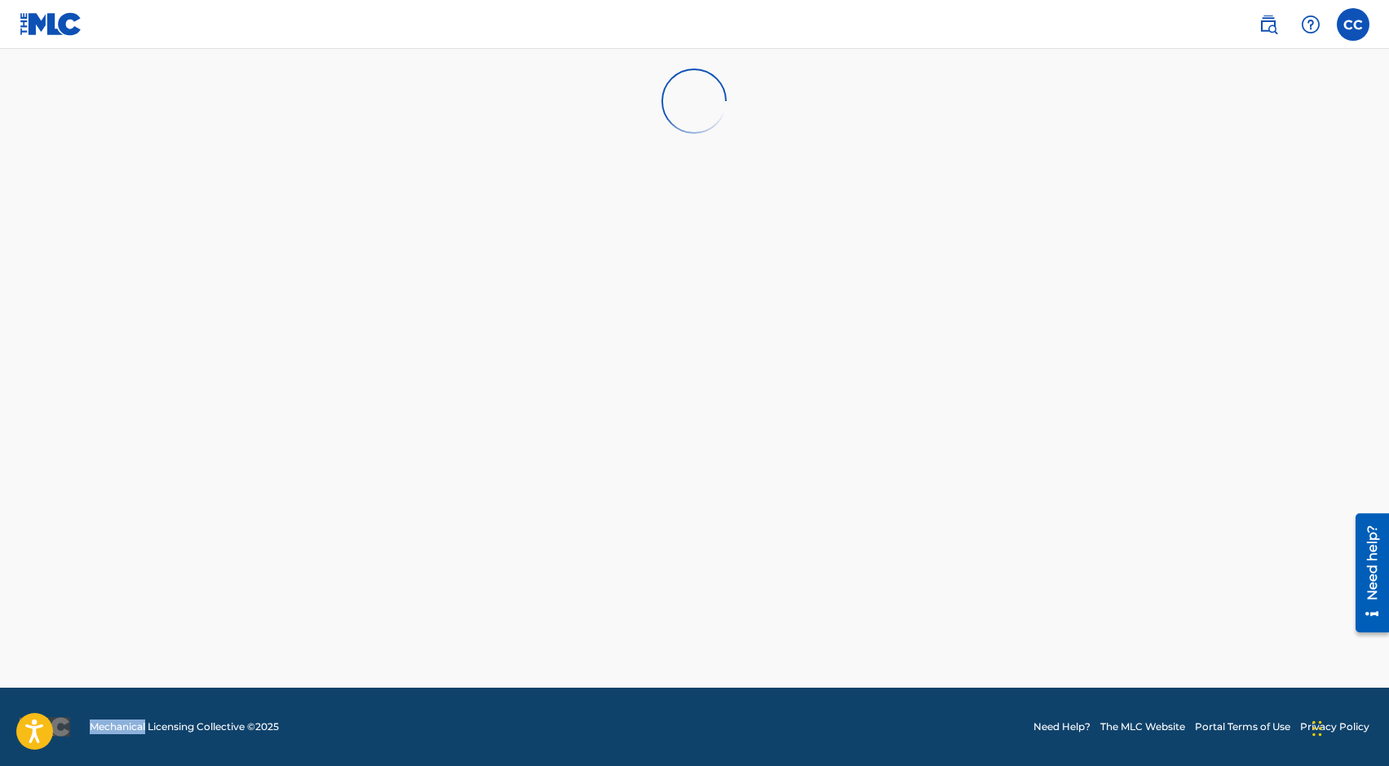
click at [1235, 172] on main at bounding box center [694, 368] width 1389 height 638
click at [1358, 27] on label at bounding box center [1352, 24] width 33 height 33
click at [1353, 24] on input "CC [DEMOGRAPHIC_DATA][PERSON_NAME] [EMAIL_ADDRESS][DOMAIN_NAME] Notification Pr…" at bounding box center [1353, 24] width 0 height 0
click at [1197, 205] on link "Profile" at bounding box center [1192, 203] width 33 height 15
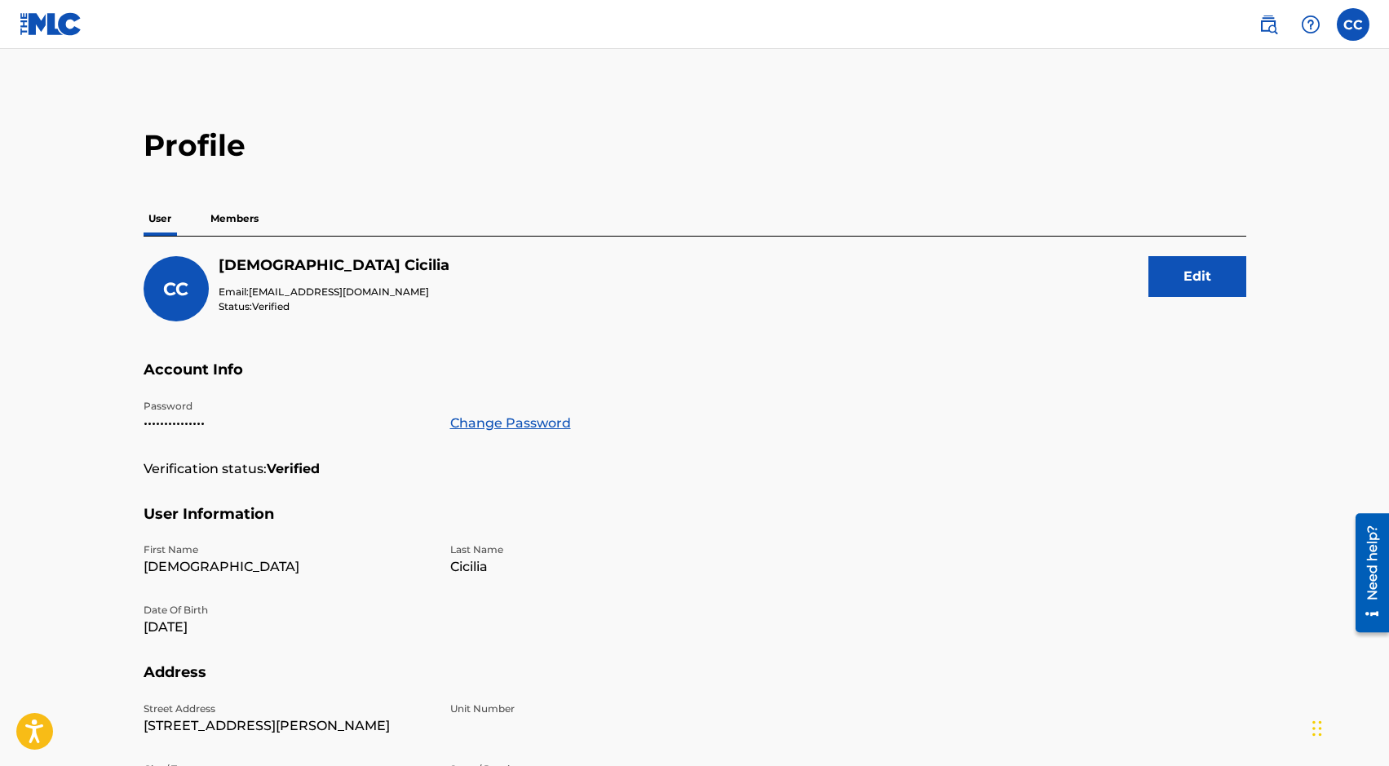
click at [232, 227] on p "Members" at bounding box center [234, 218] width 58 height 34
